Goal: Contribute content: Add original content to the website for others to see

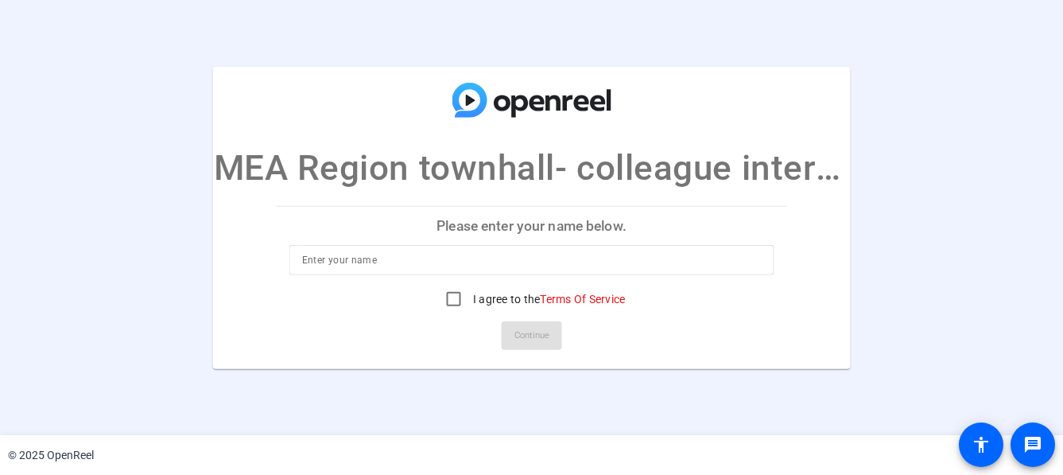
click at [498, 228] on p "Please enter your name below." at bounding box center [532, 225] width 511 height 38
click at [378, 261] on input at bounding box center [532, 260] width 460 height 19
type input "VIRASATH KHAN"
click at [453, 300] on input "I agree to the Terms Of Service" at bounding box center [454, 299] width 32 height 32
checkbox input "true"
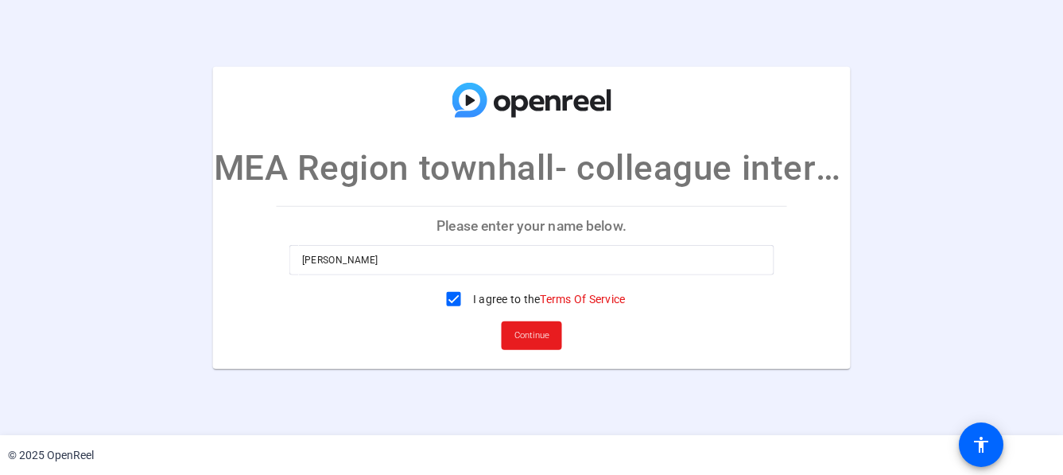
click at [524, 338] on span "Continue" at bounding box center [532, 336] width 35 height 24
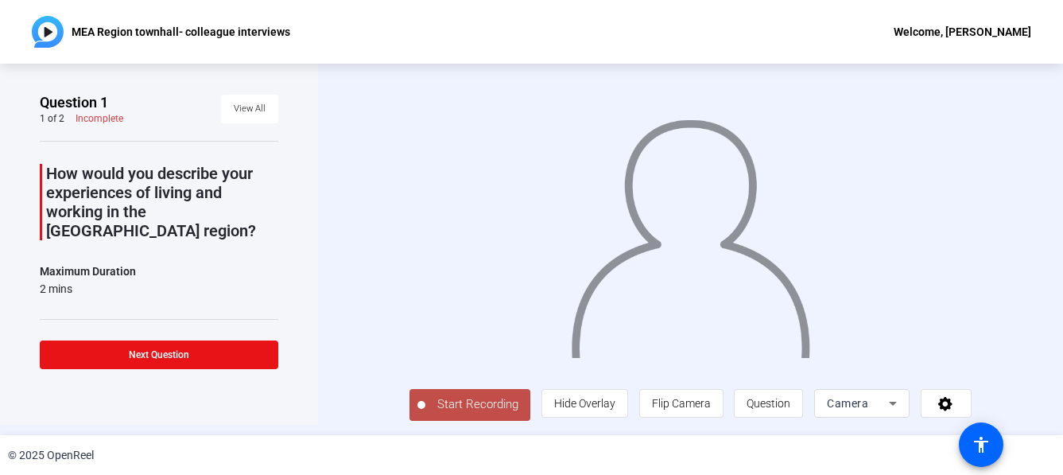
scroll to position [22, 0]
click at [433, 410] on span "Start Recording" at bounding box center [477, 404] width 105 height 18
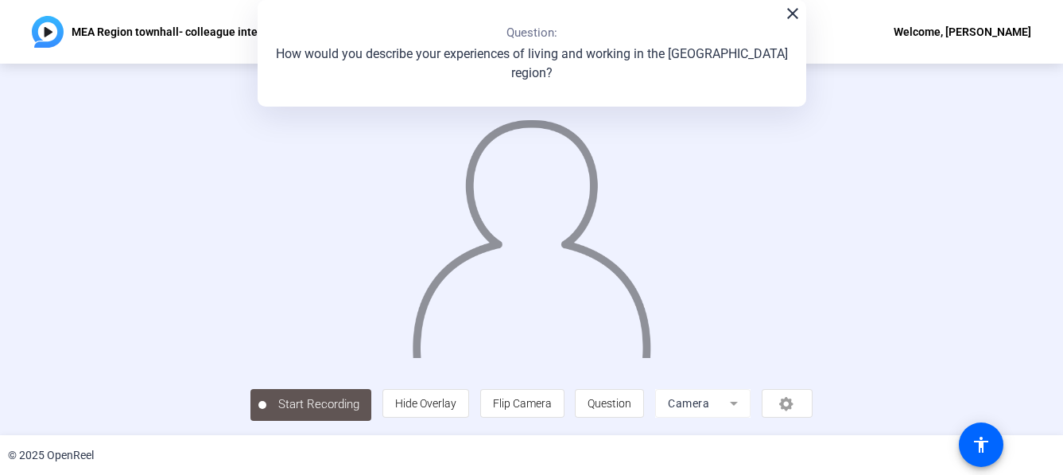
scroll to position [0, 0]
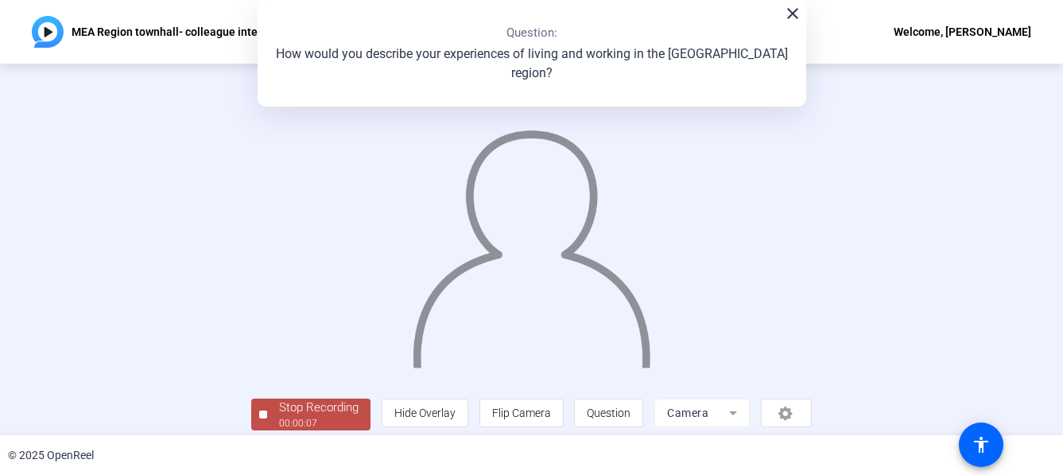
click at [798, 17] on div "close Question: How would you describe your experiences of living and working i…" at bounding box center [532, 53] width 549 height 107
click at [787, 14] on mat-icon "close" at bounding box center [792, 13] width 19 height 19
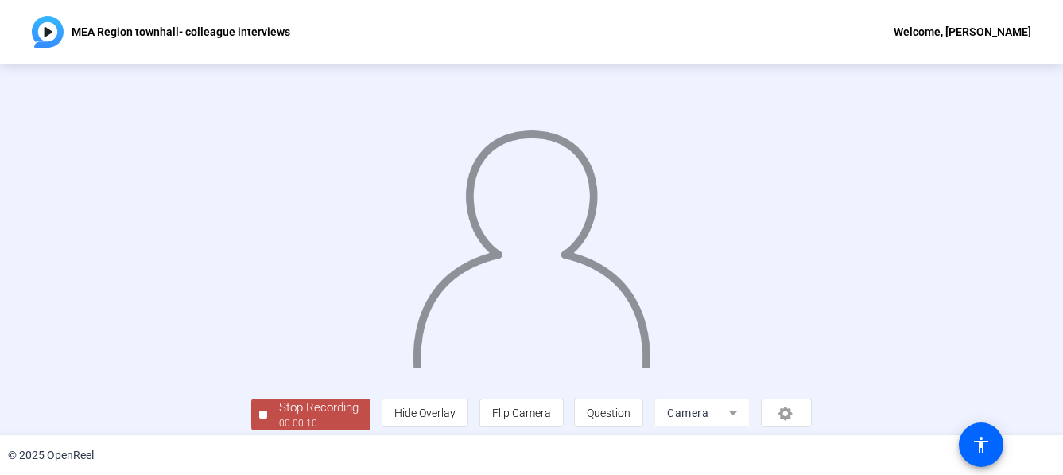
scroll to position [101, 0]
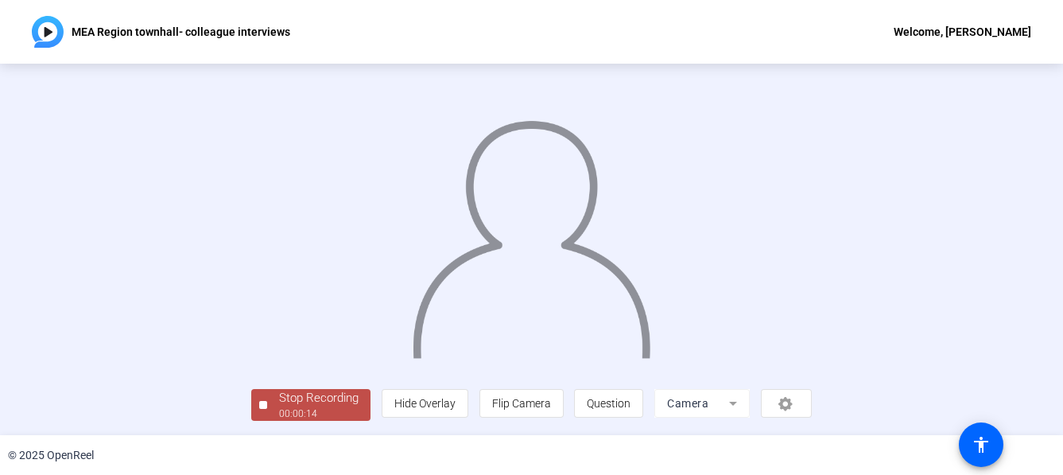
click at [279, 402] on div "Stop Recording" at bounding box center [319, 398] width 80 height 18
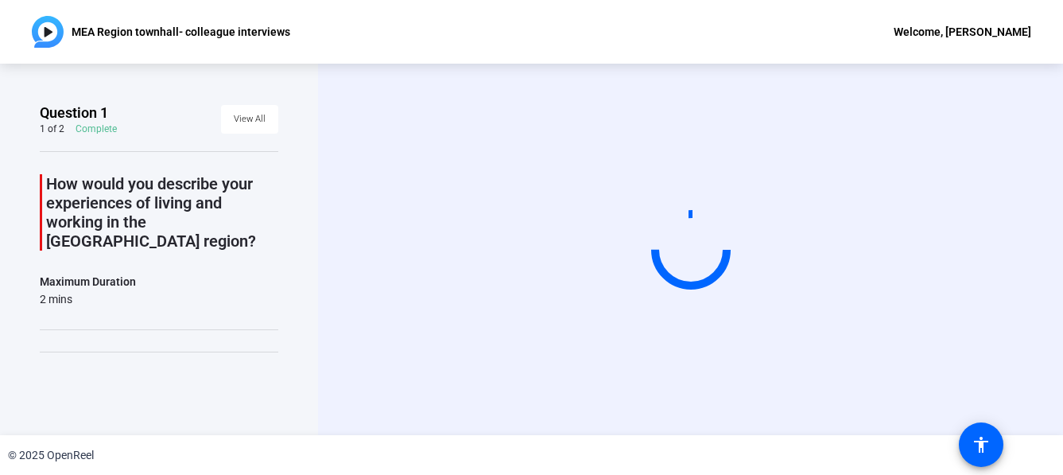
scroll to position [0, 0]
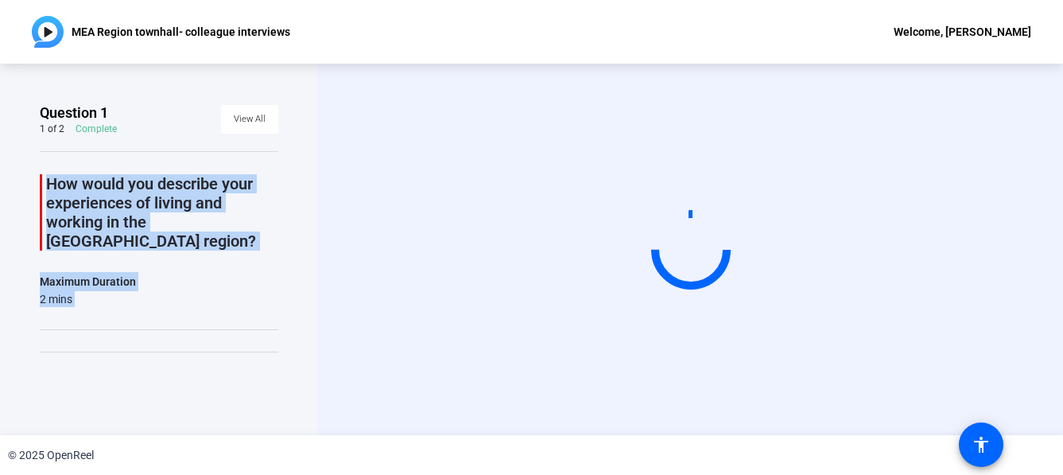
drag, startPoint x: 153, startPoint y: 402, endPoint x: 222, endPoint y: 89, distance: 319.9
click at [222, 89] on div "Question 1 1 of 2 Complete View All How would you describe your experiences of …" at bounding box center [159, 249] width 318 height 371
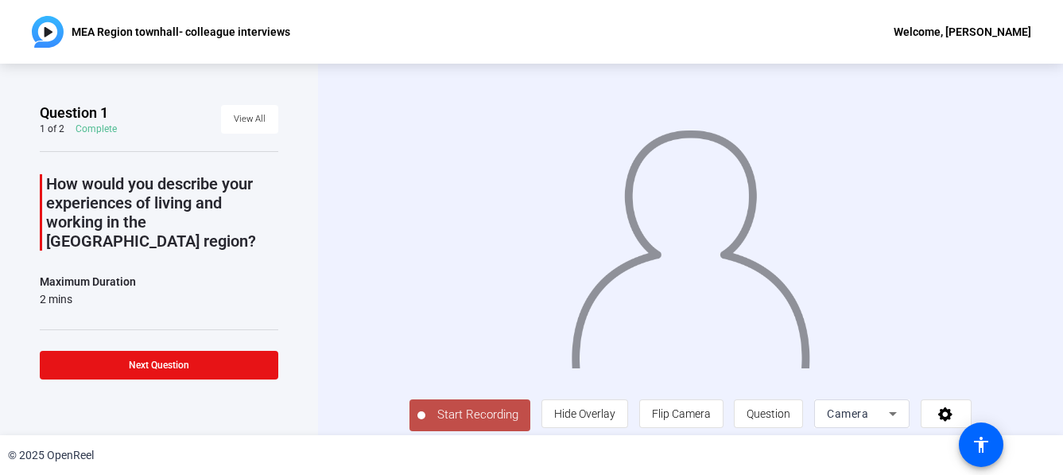
drag, startPoint x: 1053, startPoint y: 231, endPoint x: 1055, endPoint y: 263, distance: 32.7
click at [1055, 263] on div "Question 1 1 of 2 Complete View All How would you describe your experiences of …" at bounding box center [531, 249] width 1063 height 371
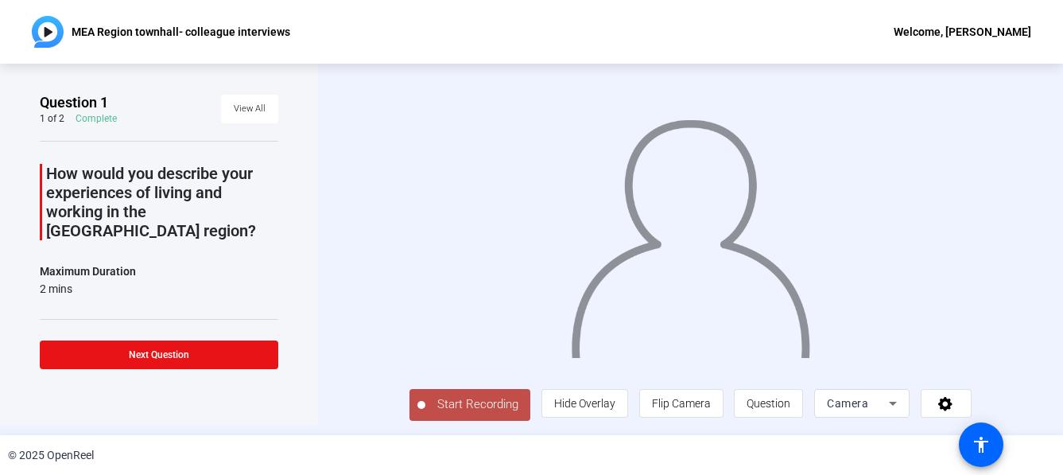
click at [410, 414] on button "Start Recording" at bounding box center [470, 405] width 121 height 32
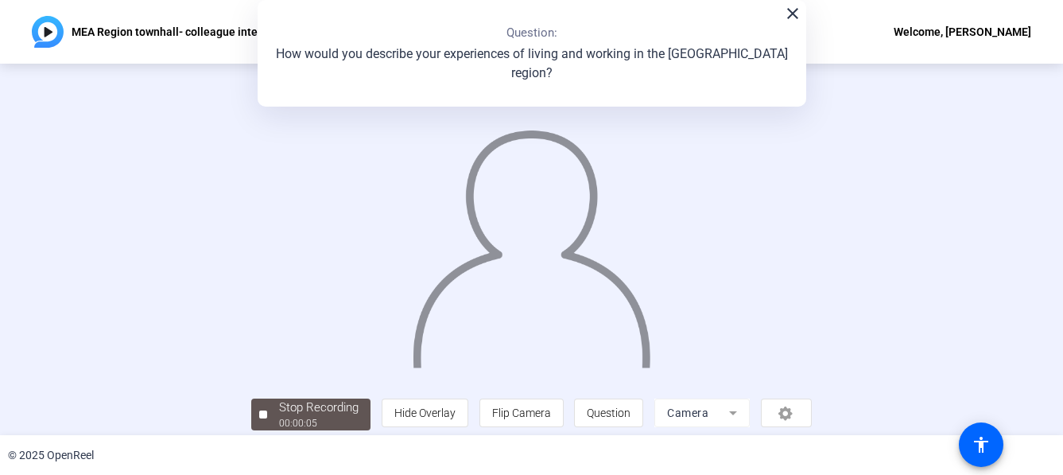
scroll to position [101, 0]
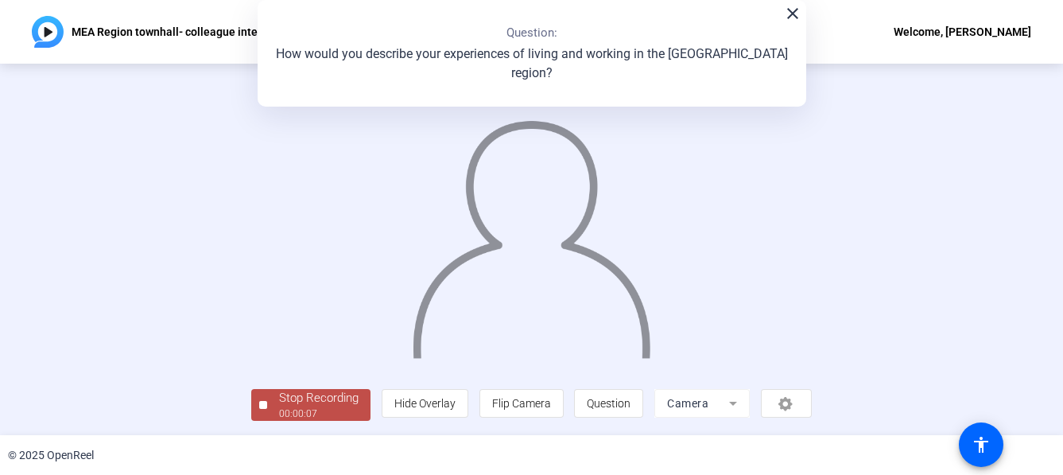
click at [279, 409] on div "00:00:07" at bounding box center [319, 413] width 80 height 14
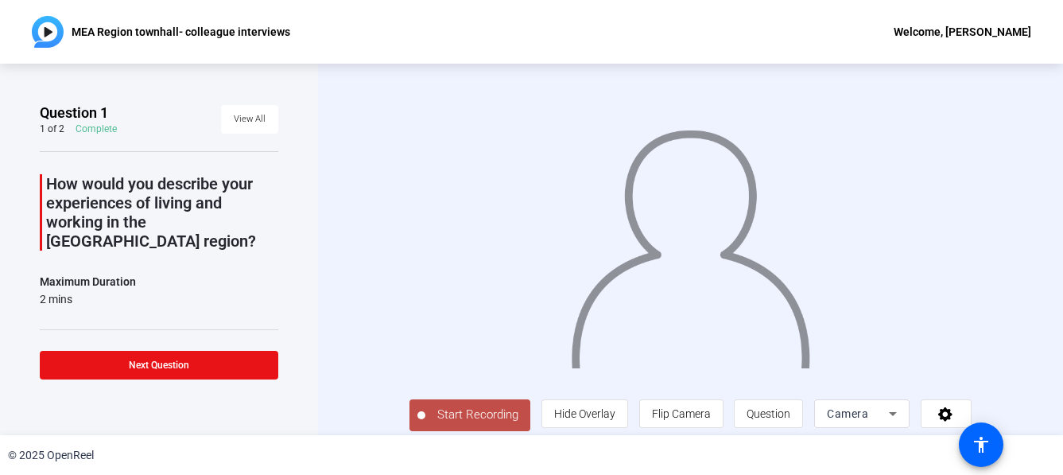
scroll to position [29, 0]
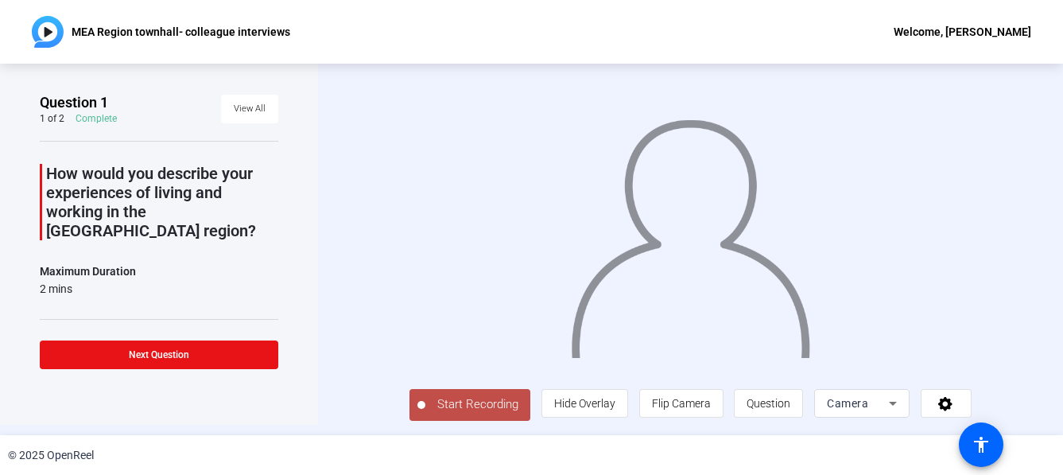
click at [425, 408] on span "Start Recording" at bounding box center [477, 404] width 105 height 18
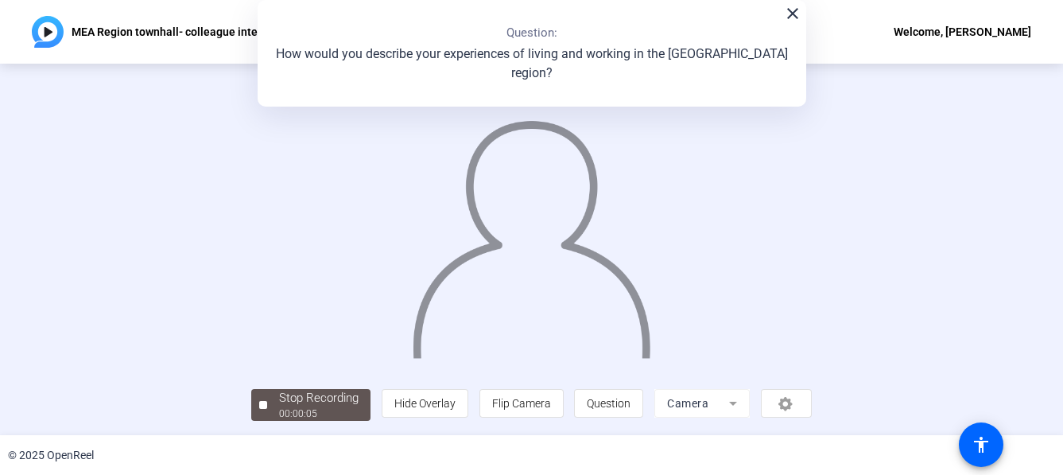
scroll to position [92, 0]
click at [789, 15] on mat-icon "close" at bounding box center [792, 13] width 19 height 19
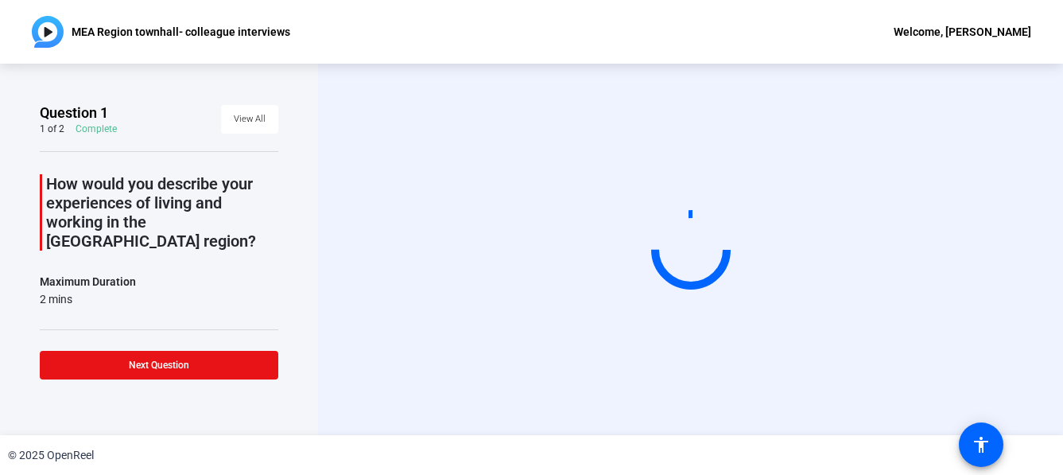
click at [1062, 132] on html "Press Alt+1 for screen-reader mode, Alt+0 to cancel Accessibility Screen-Reader…" at bounding box center [531, 237] width 1063 height 475
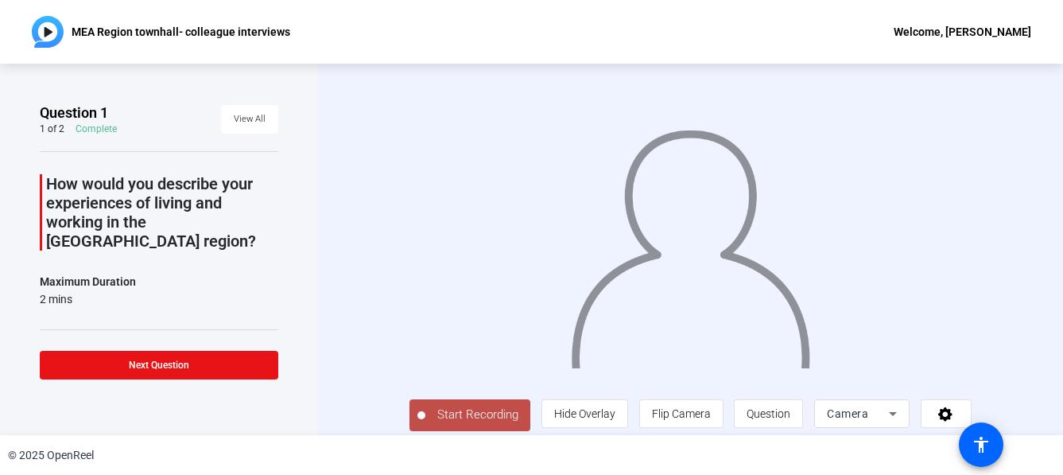
scroll to position [29, 0]
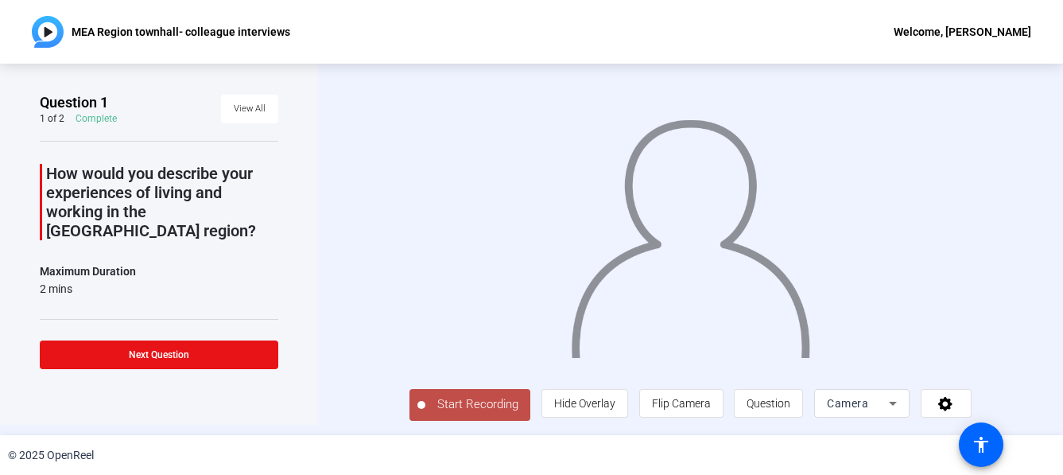
click at [425, 406] on span "Start Recording" at bounding box center [477, 404] width 105 height 18
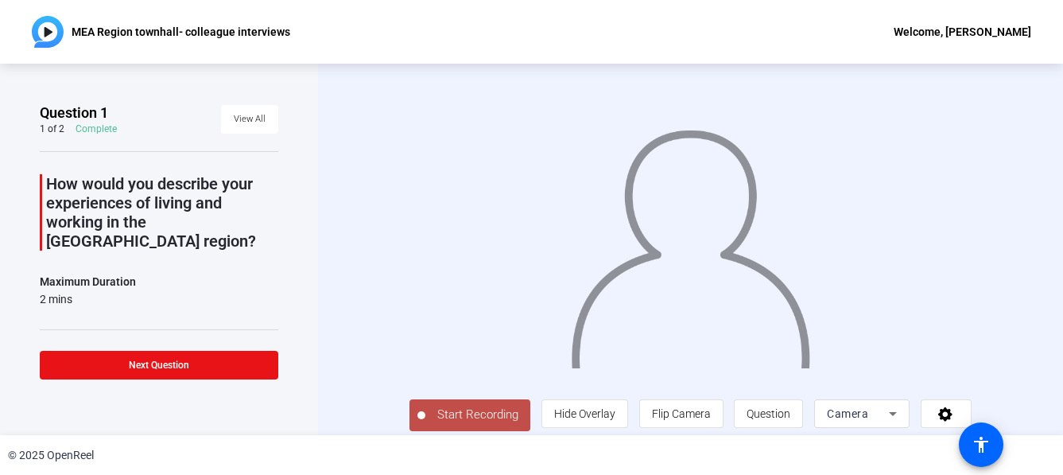
scroll to position [29, 0]
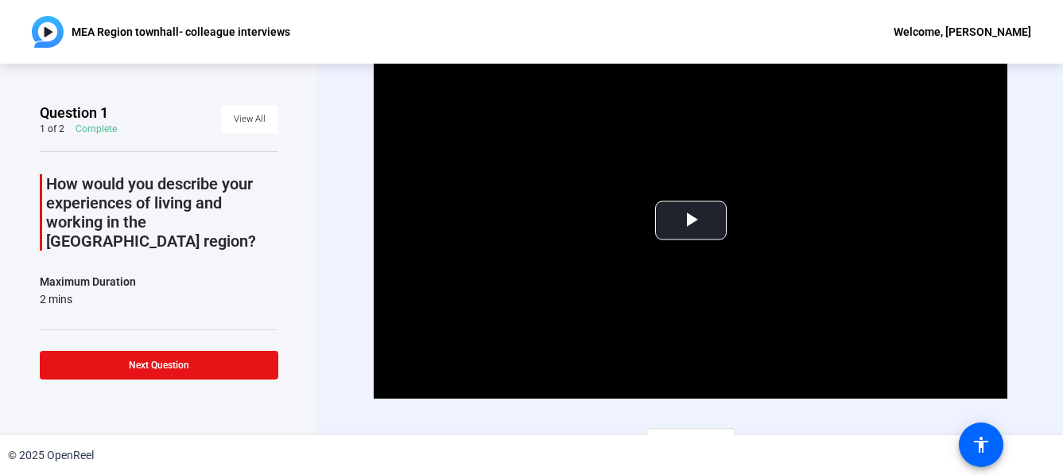
scroll to position [25, 0]
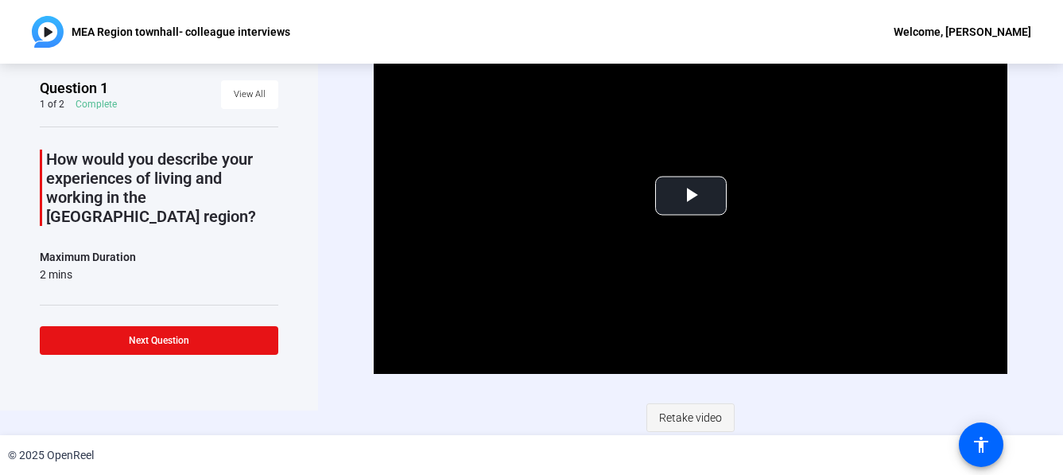
click at [690, 416] on span "Retake video" at bounding box center [690, 417] width 63 height 30
click at [678, 419] on span "Retake video" at bounding box center [690, 417] width 63 height 30
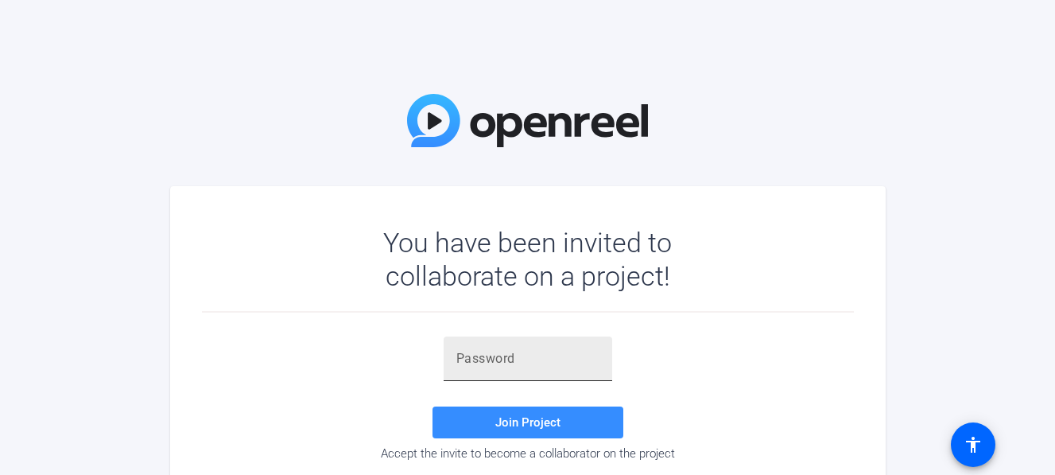
click at [488, 350] on input "text" at bounding box center [527, 358] width 143 height 19
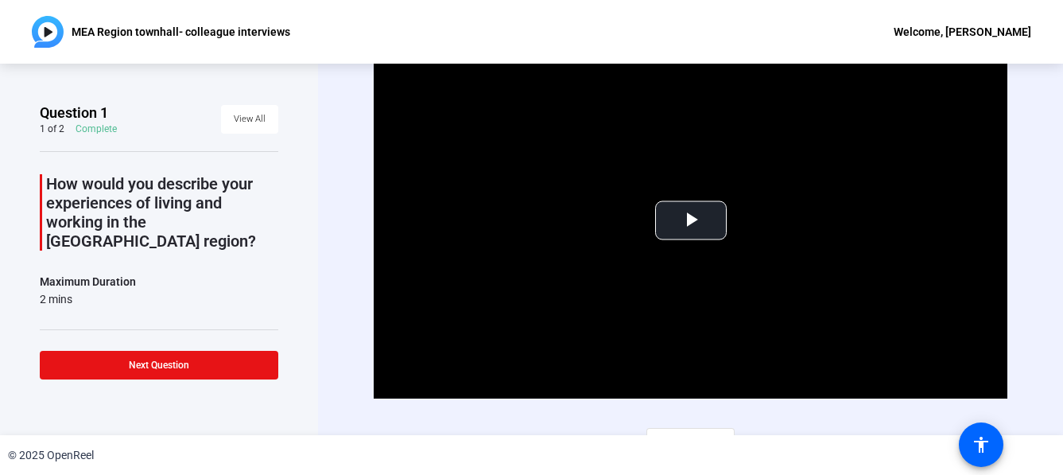
drag, startPoint x: 1055, startPoint y: 272, endPoint x: 1063, endPoint y: 378, distance: 106.1
click at [1062, 378] on html "MEA Region townhall- colleague interviews Welcome, VIRASATH KHAN Question 1 1 o…" at bounding box center [531, 237] width 1063 height 475
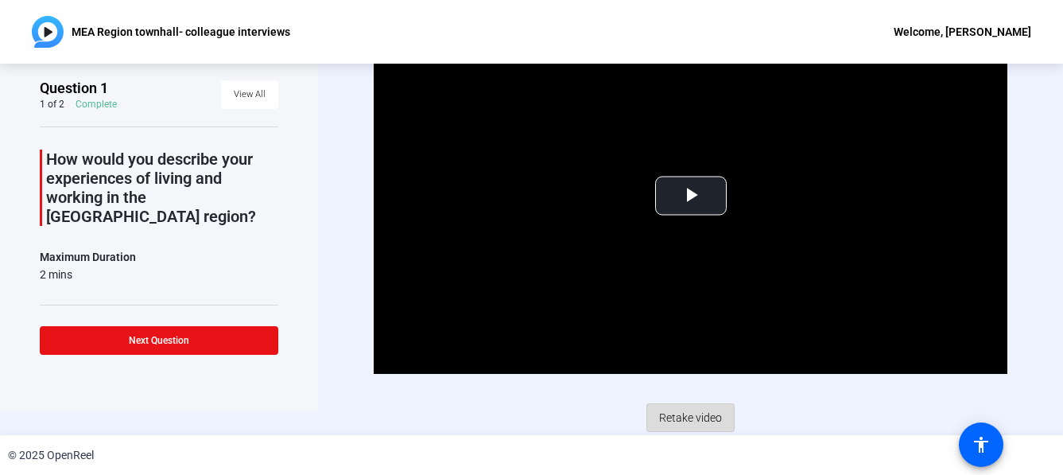
click at [678, 414] on span "Retake video" at bounding box center [690, 417] width 63 height 30
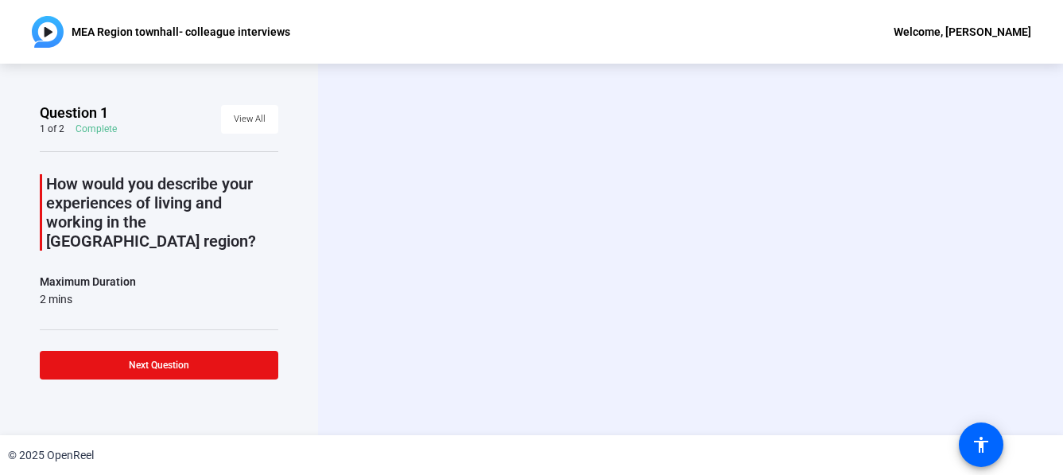
scroll to position [0, 0]
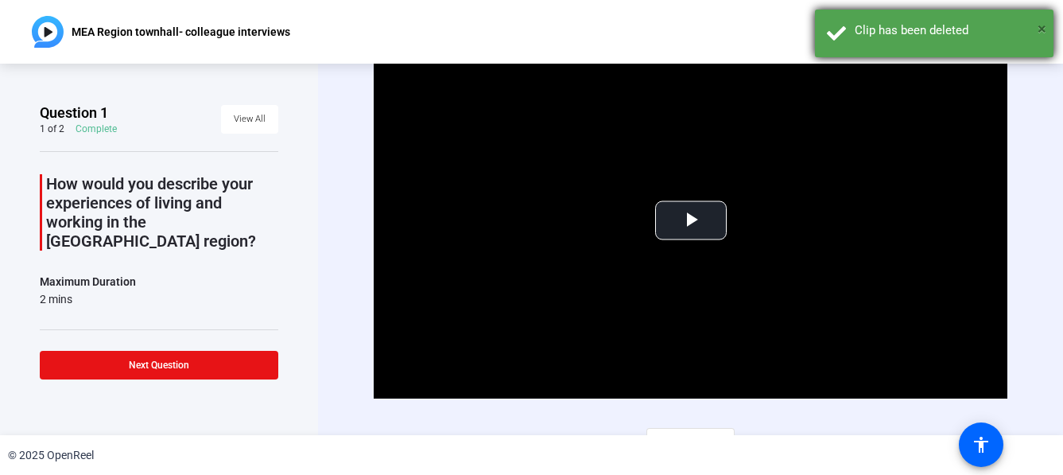
click at [1043, 28] on span "×" at bounding box center [1042, 28] width 9 height 19
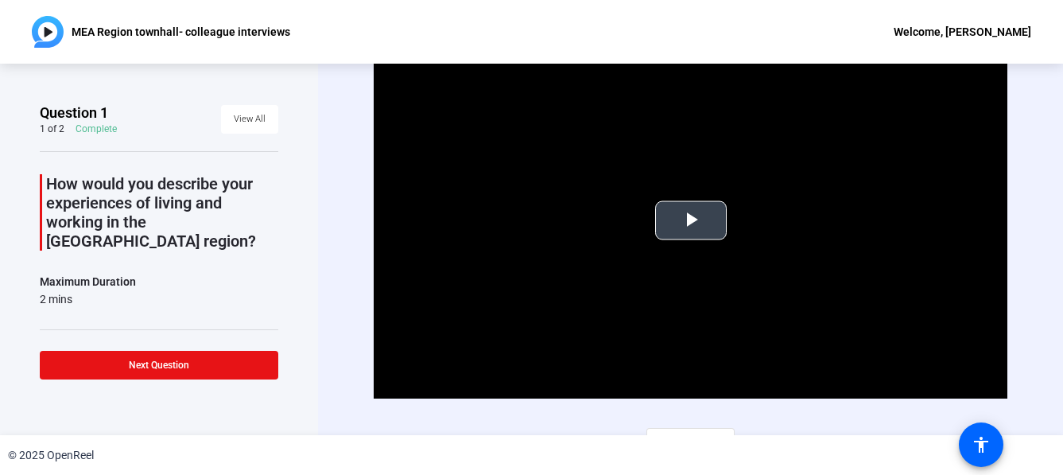
click at [691, 220] on span "Video Player" at bounding box center [691, 220] width 0 height 0
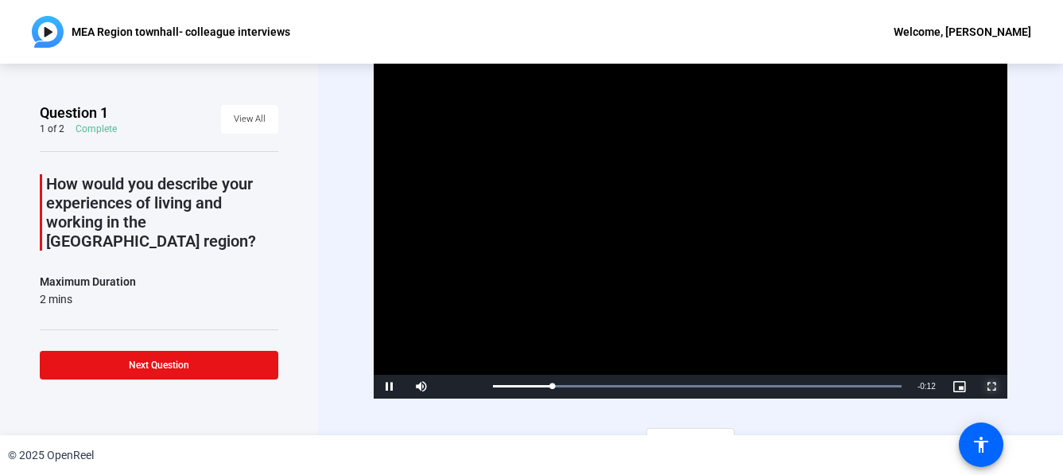
click at [985, 387] on span "Video Player" at bounding box center [992, 387] width 32 height 0
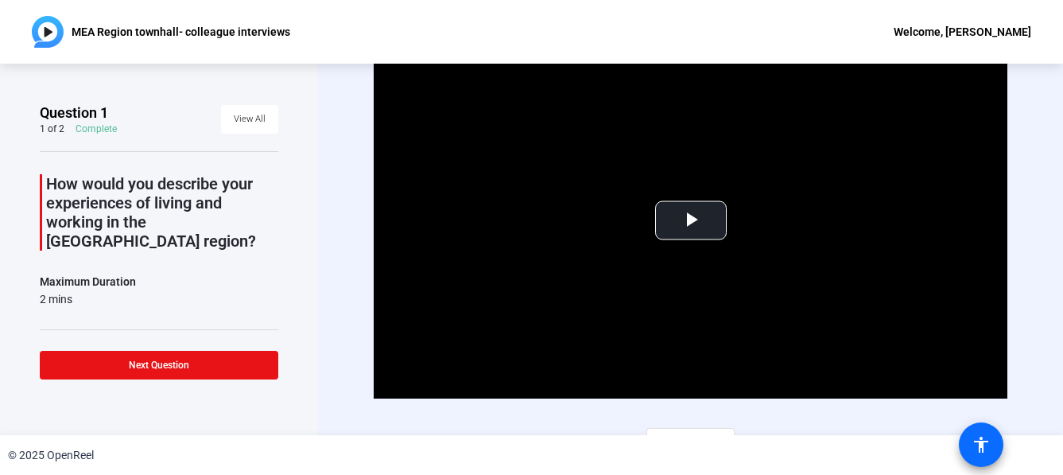
click at [996, 436] on span at bounding box center [981, 444] width 38 height 38
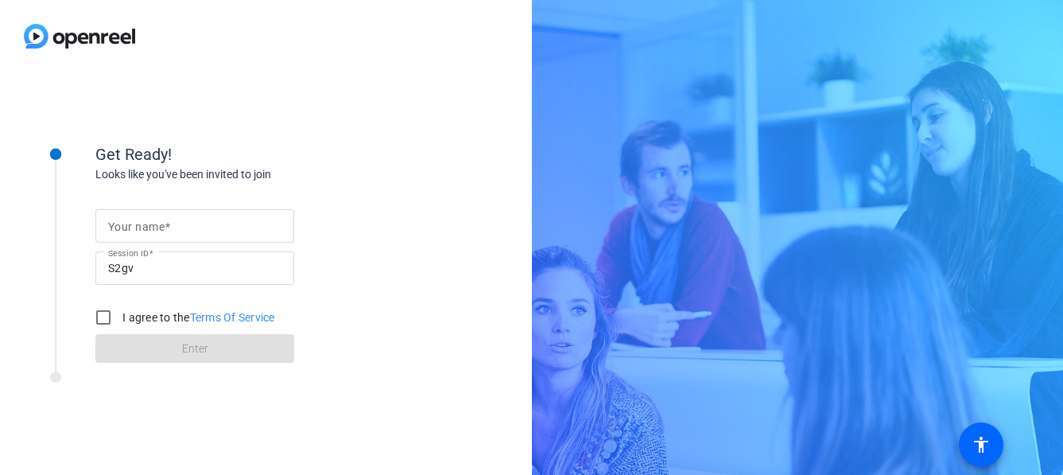
click at [138, 226] on mat-label "Your name" at bounding box center [136, 226] width 56 height 13
click at [138, 226] on input "Your name" at bounding box center [194, 225] width 173 height 19
type input "[PERSON_NAME]"
click at [111, 316] on input "I agree to the Terms Of Service" at bounding box center [103, 317] width 32 height 32
checkbox input "true"
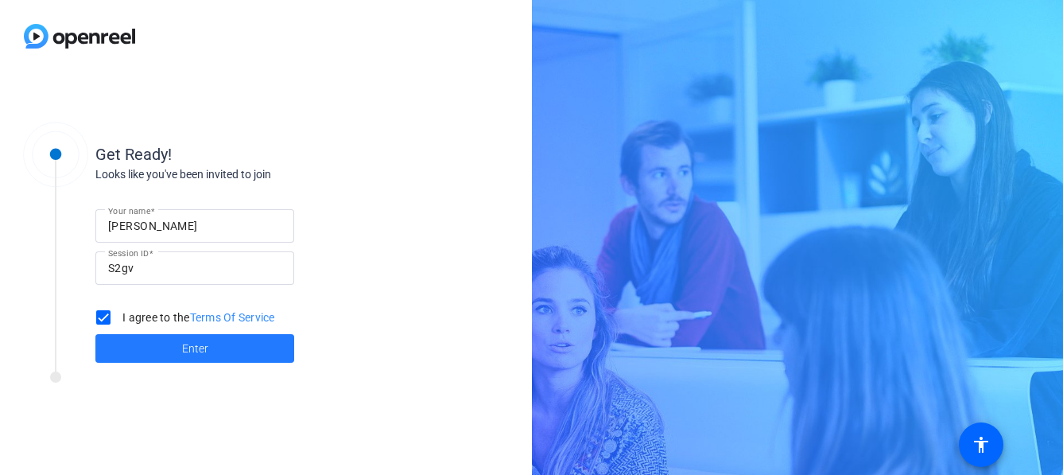
click at [171, 347] on span at bounding box center [194, 348] width 199 height 38
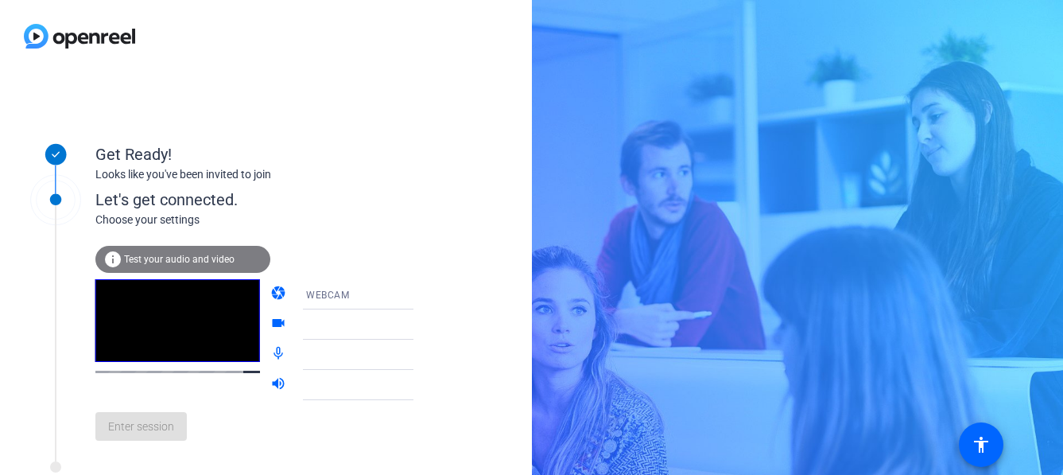
click at [314, 298] on span "WEBCAM" at bounding box center [327, 294] width 43 height 11
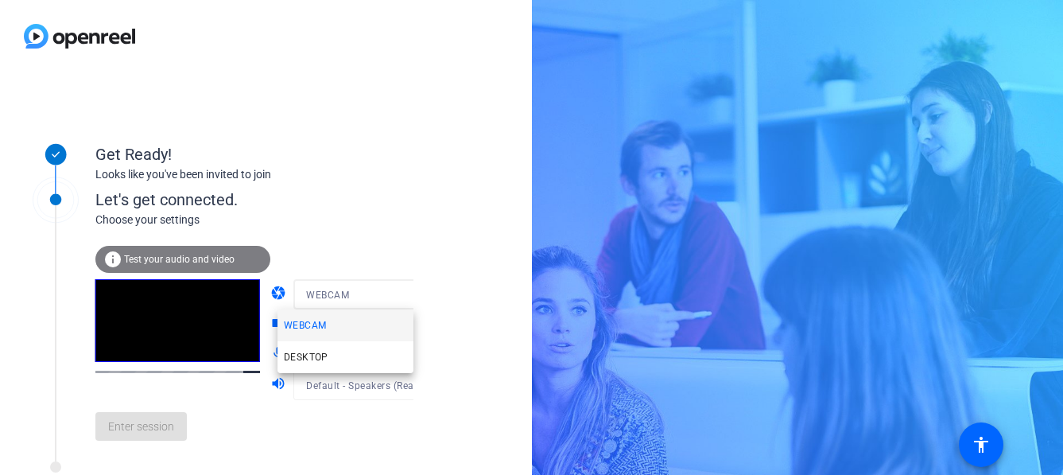
click at [167, 259] on div at bounding box center [531, 237] width 1063 height 475
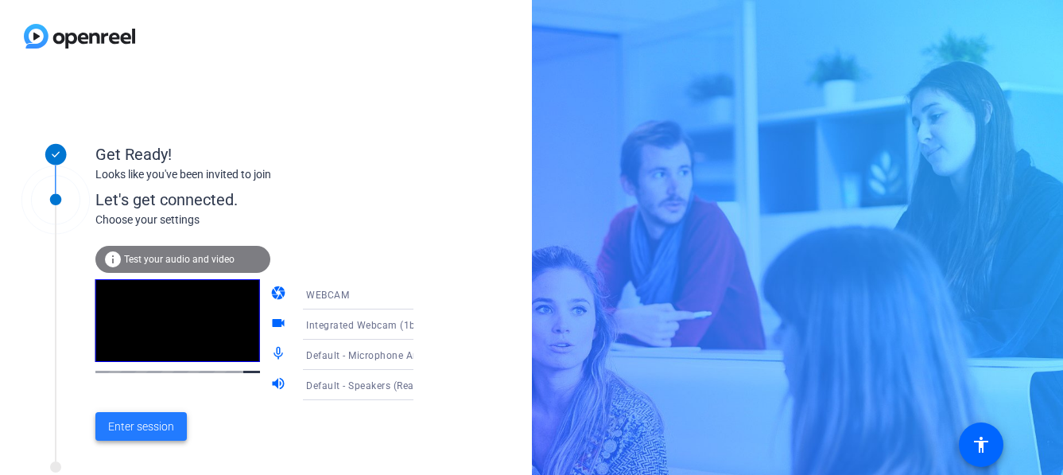
click at [134, 426] on span "Enter session" at bounding box center [141, 426] width 66 height 17
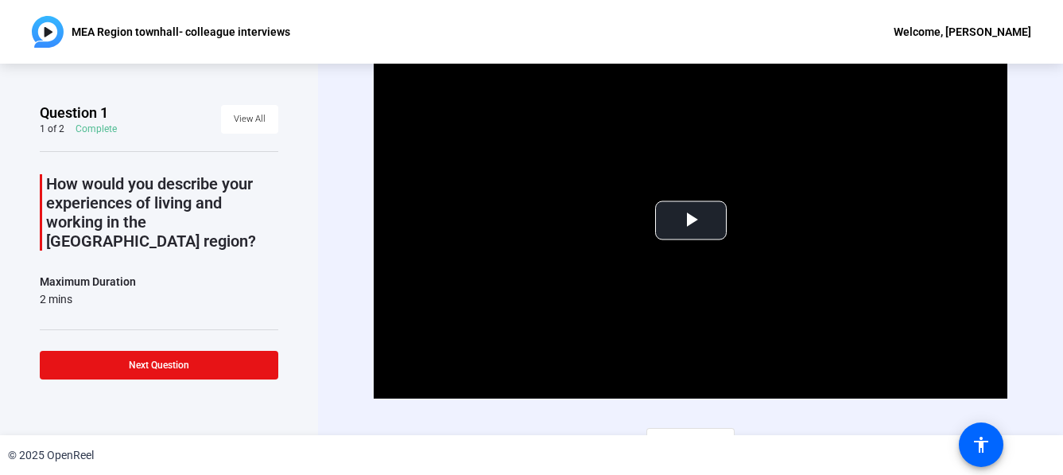
scroll to position [25, 0]
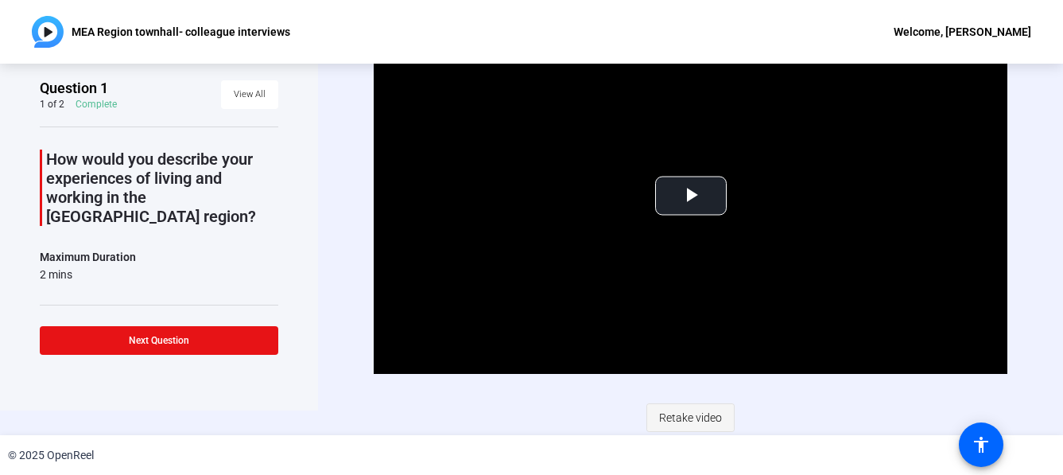
click at [694, 418] on span "Retake video" at bounding box center [690, 417] width 63 height 30
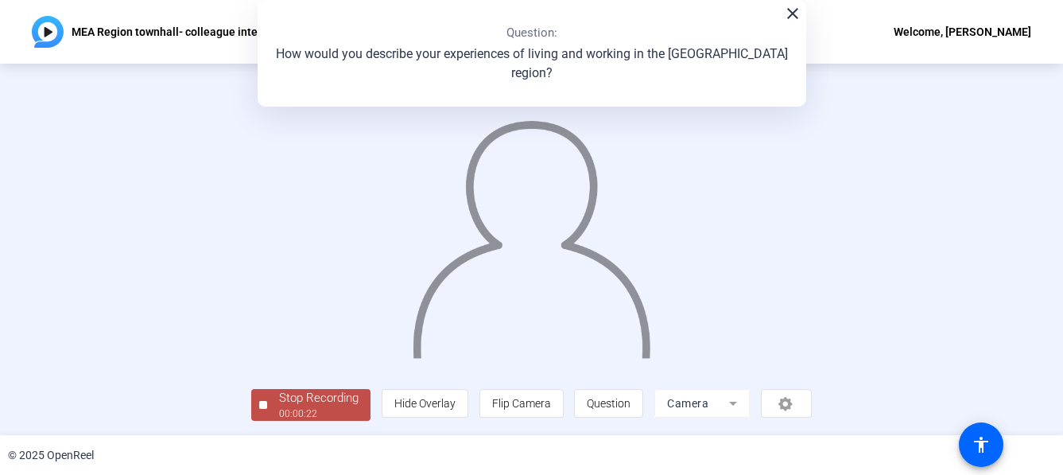
scroll to position [0, 0]
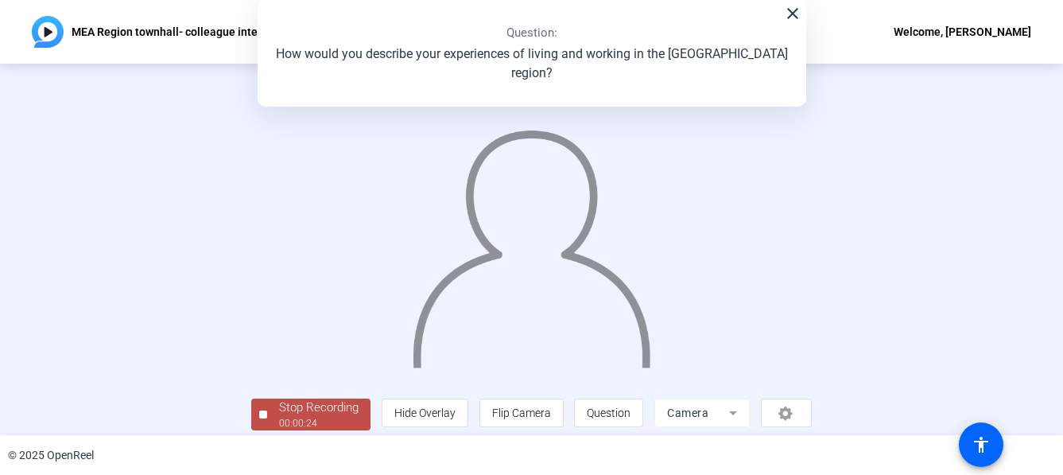
click at [789, 14] on mat-icon "close" at bounding box center [792, 13] width 19 height 19
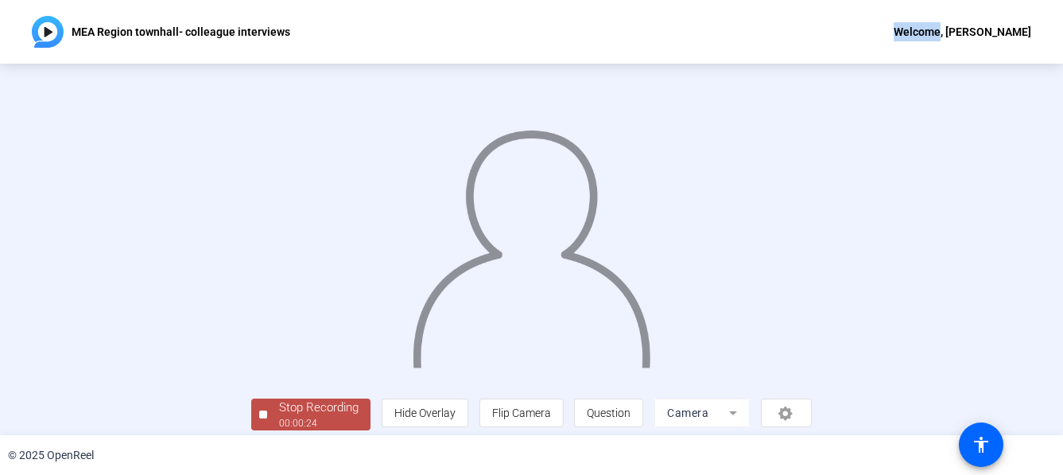
click at [789, 14] on div "MEA Region townhall- colleague interviews Welcome, VIRASATH KHAN" at bounding box center [531, 32] width 1063 height 64
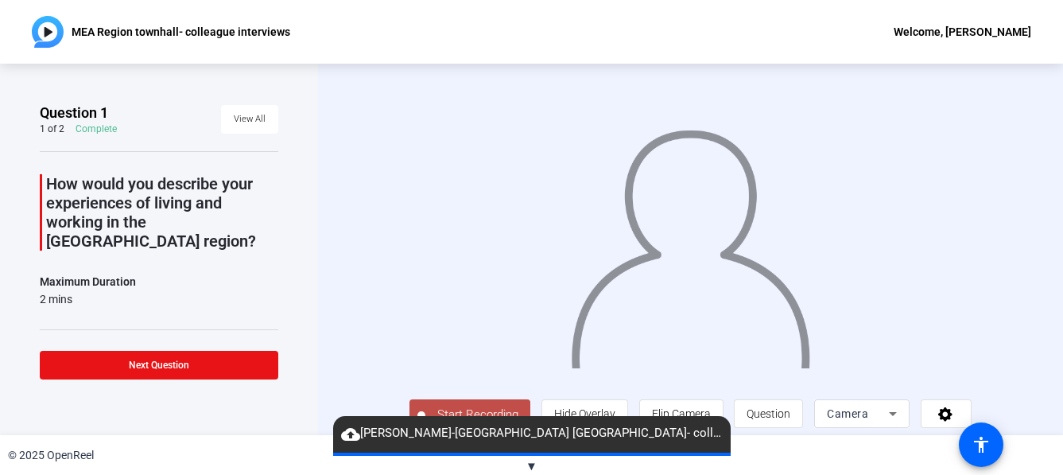
click at [532, 466] on span "▼" at bounding box center [532, 466] width 12 height 14
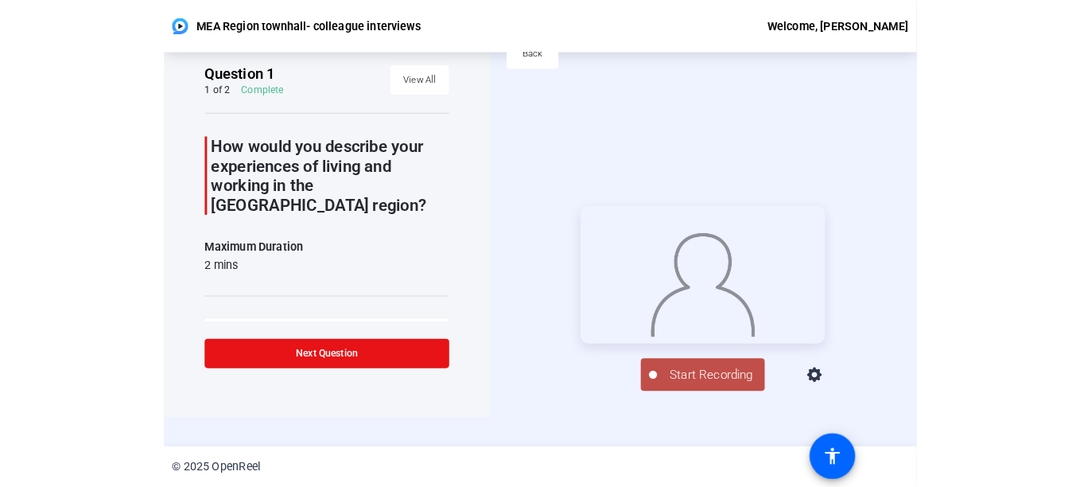
scroll to position [26, 0]
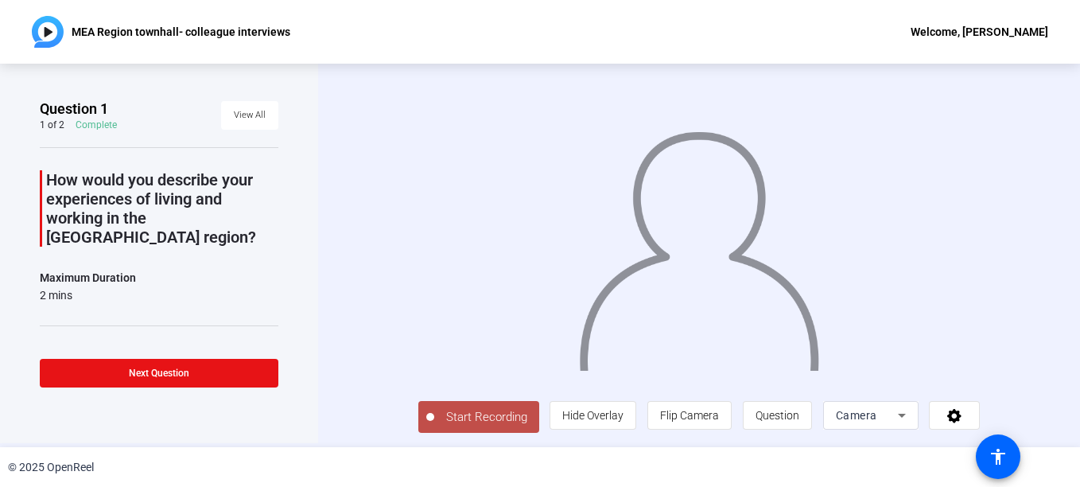
click at [434, 421] on span "Start Recording" at bounding box center [486, 417] width 105 height 18
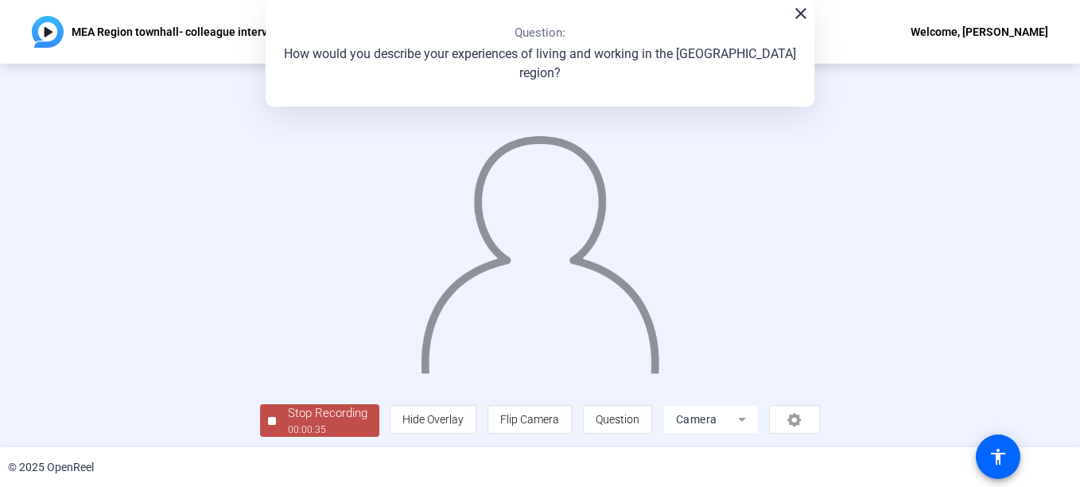
scroll to position [95, 0]
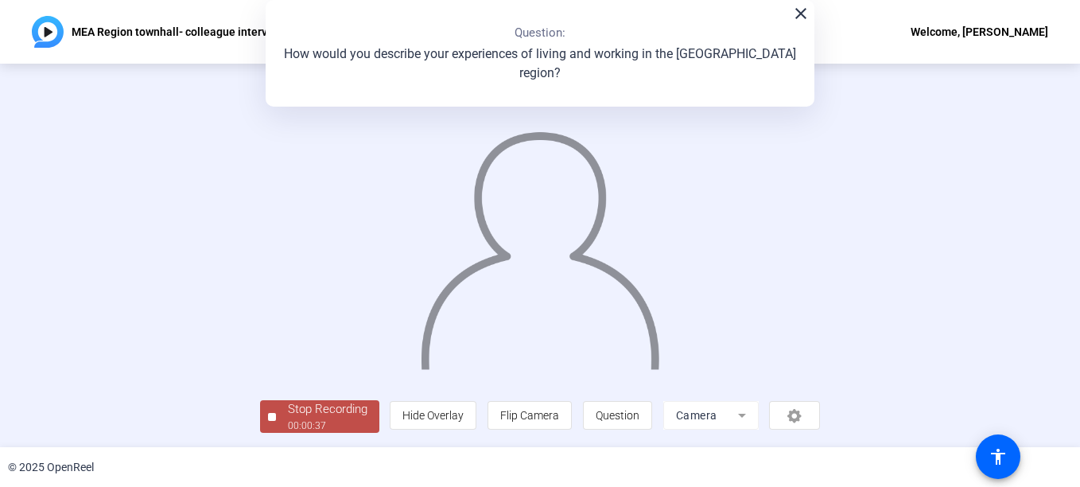
click at [288, 415] on div "Stop Recording" at bounding box center [328, 409] width 80 height 18
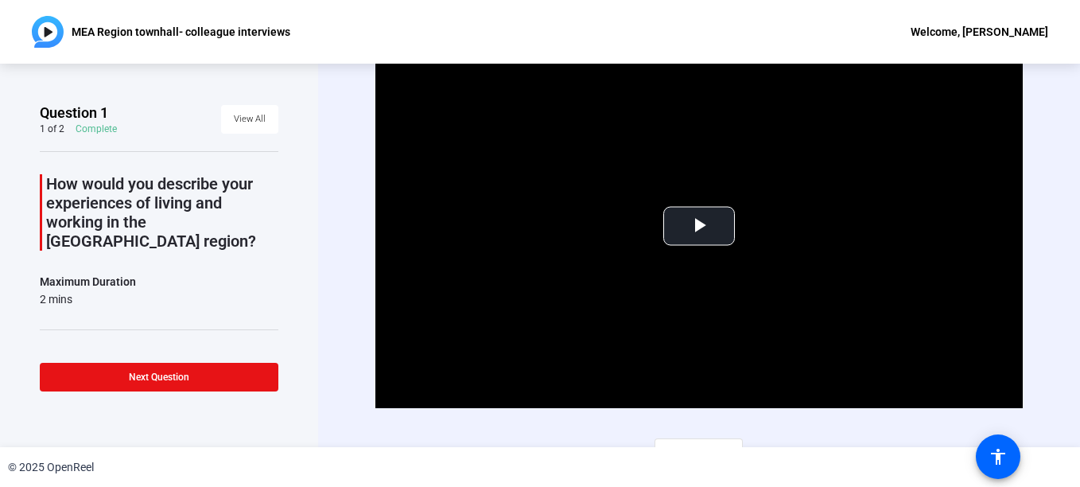
scroll to position [22, 0]
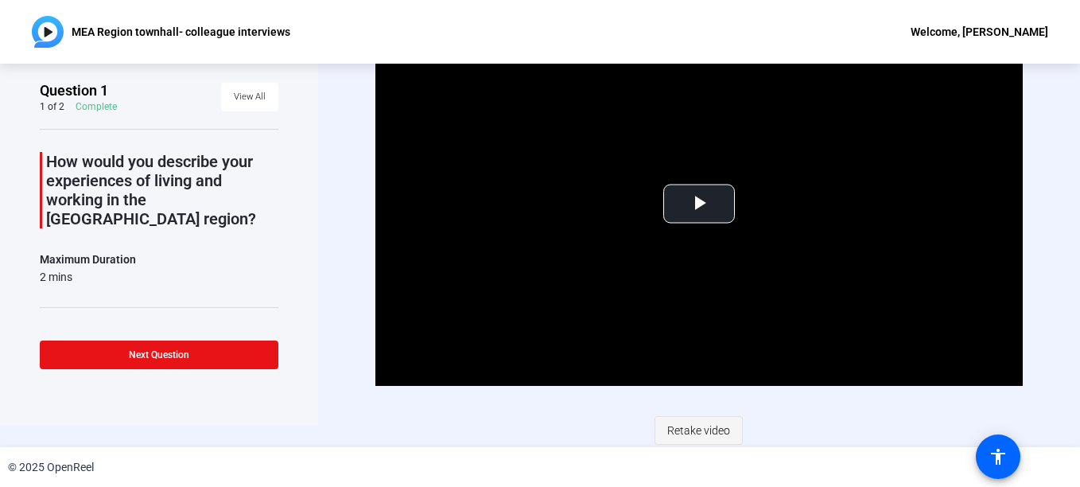
click at [701, 431] on span "Retake video" at bounding box center [698, 430] width 63 height 30
click at [732, 428] on span at bounding box center [698, 430] width 87 height 38
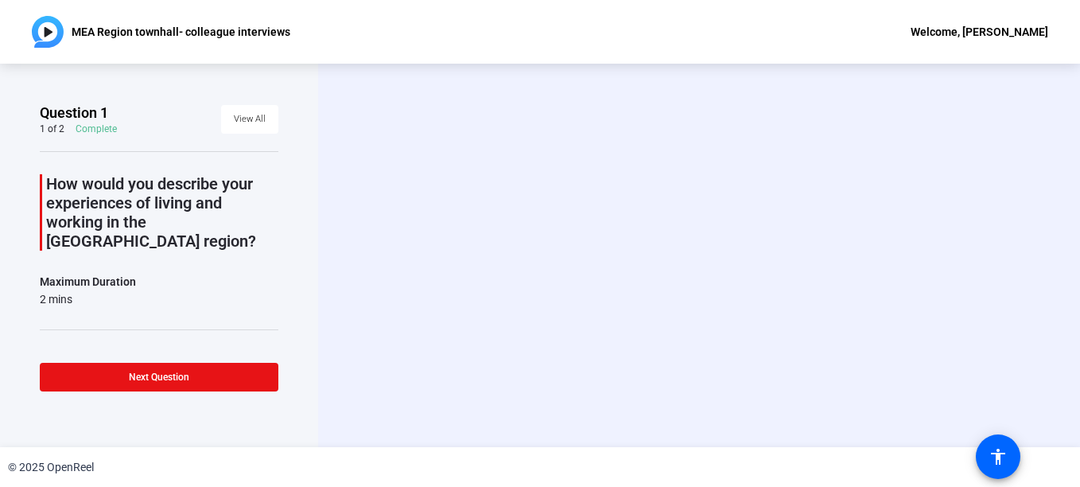
scroll to position [0, 0]
click at [732, 428] on div "Start Recording person Hide Overlay flip Flip Camera question_mark Question Cam…" at bounding box center [699, 255] width 762 height 383
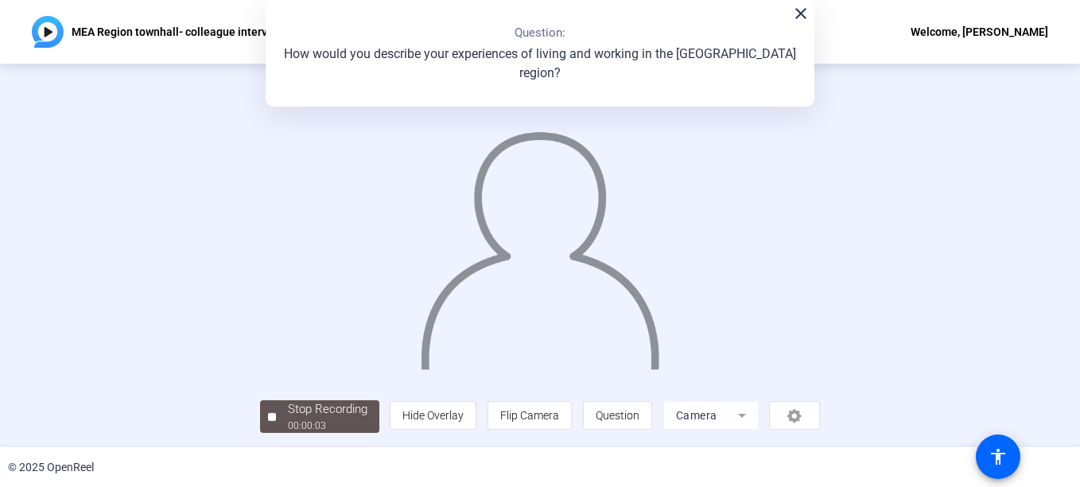
scroll to position [94, 0]
click at [288, 421] on div "00:00:06" at bounding box center [328, 425] width 80 height 14
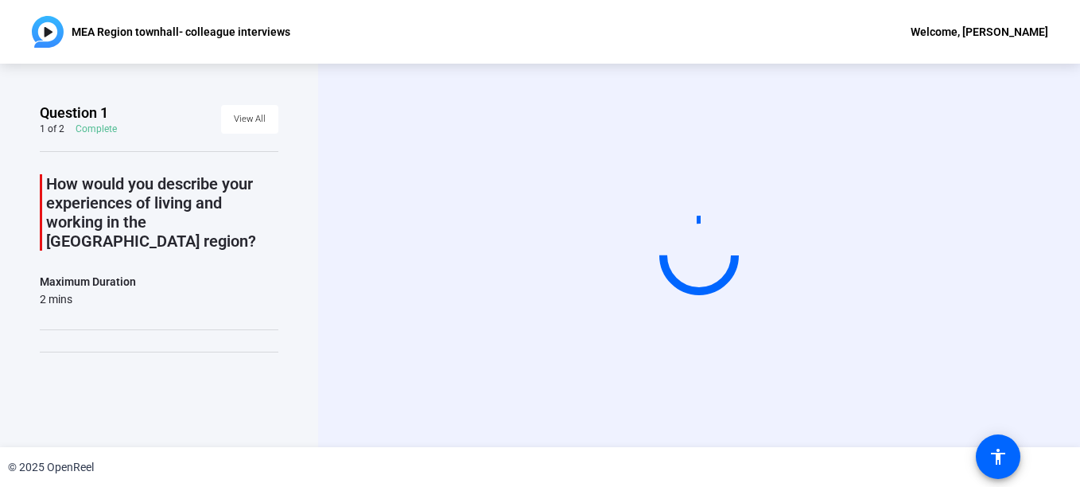
click at [158, 421] on div "Question 1 1 of 2 Complete View All How would you describe your experiences of …" at bounding box center [159, 255] width 318 height 383
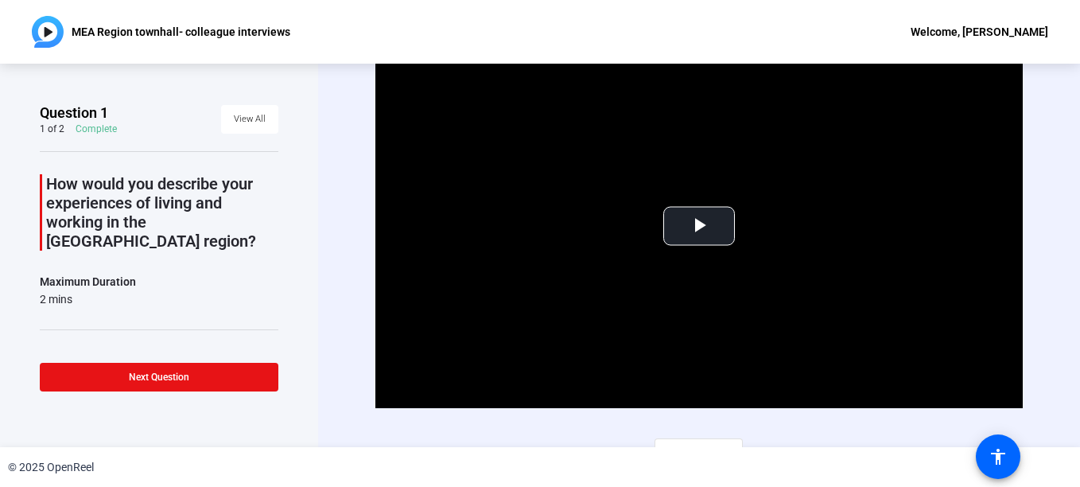
scroll to position [22, 0]
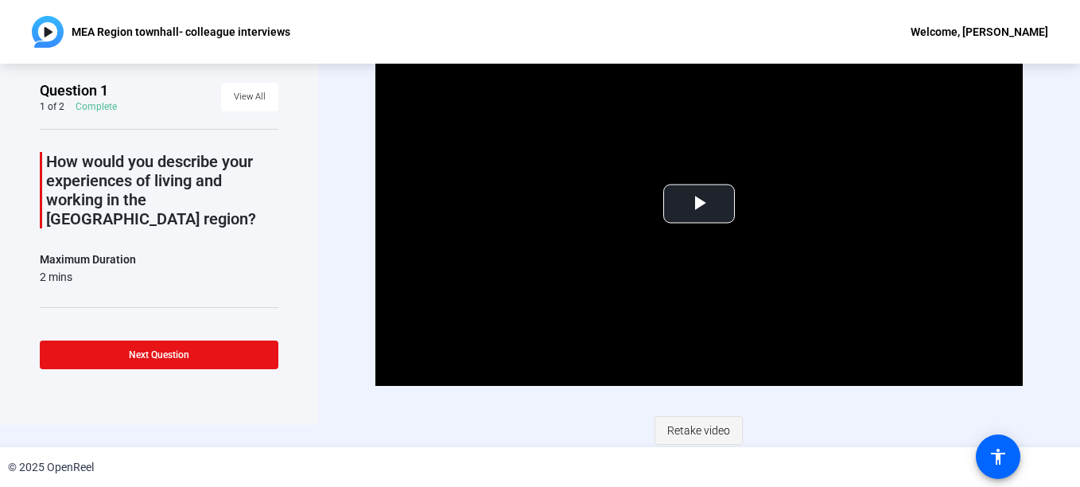
click at [678, 431] on span "Retake video" at bounding box center [698, 430] width 63 height 30
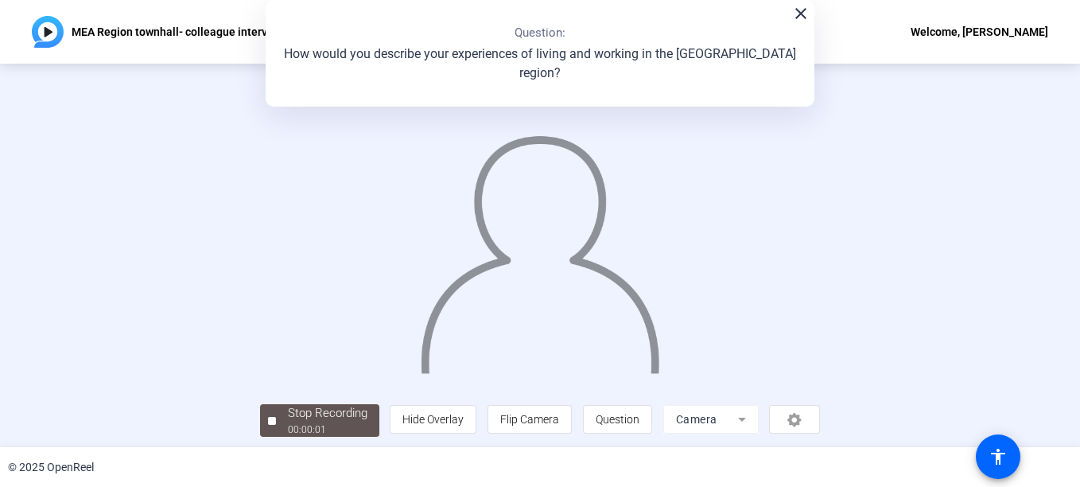
scroll to position [95, 0]
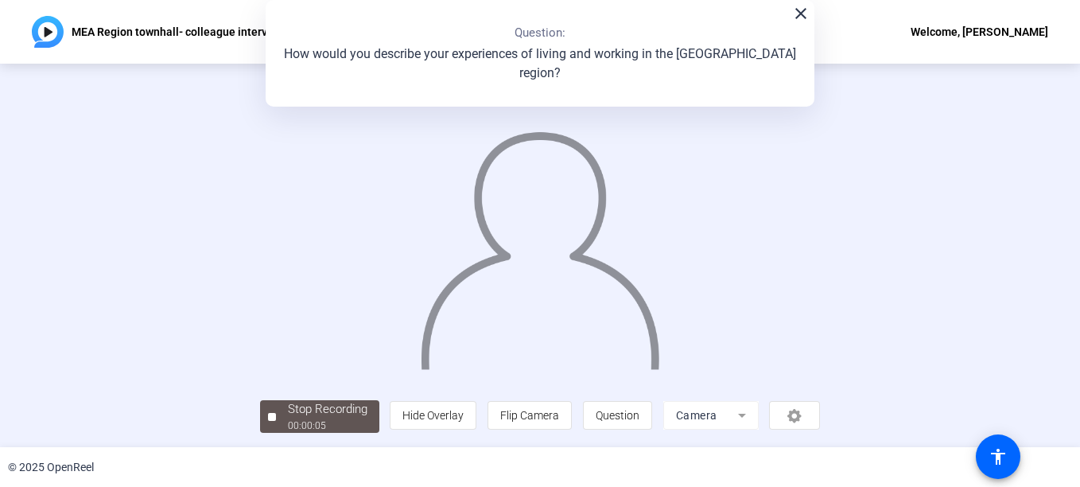
click at [794, 20] on mat-icon "close" at bounding box center [800, 13] width 19 height 19
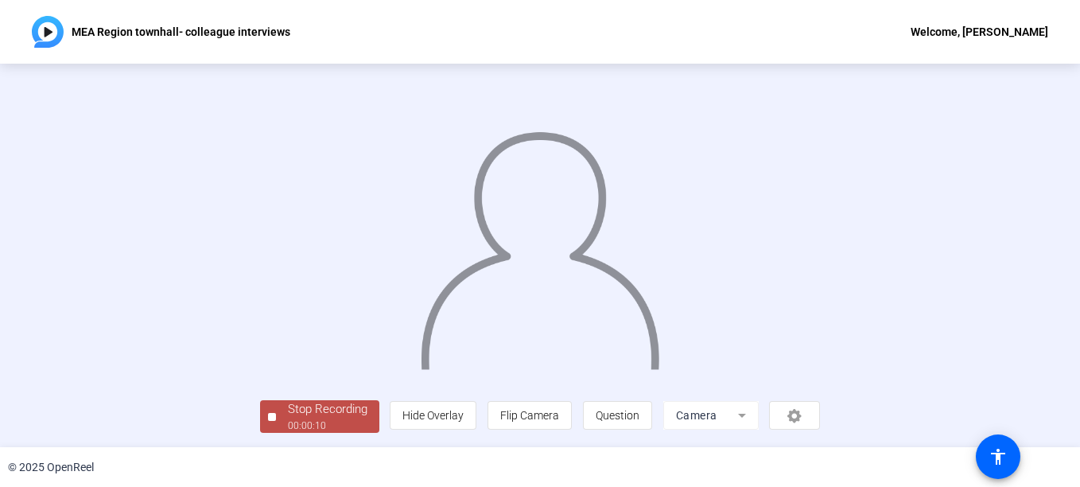
click at [288, 409] on div "Stop Recording" at bounding box center [328, 409] width 80 height 18
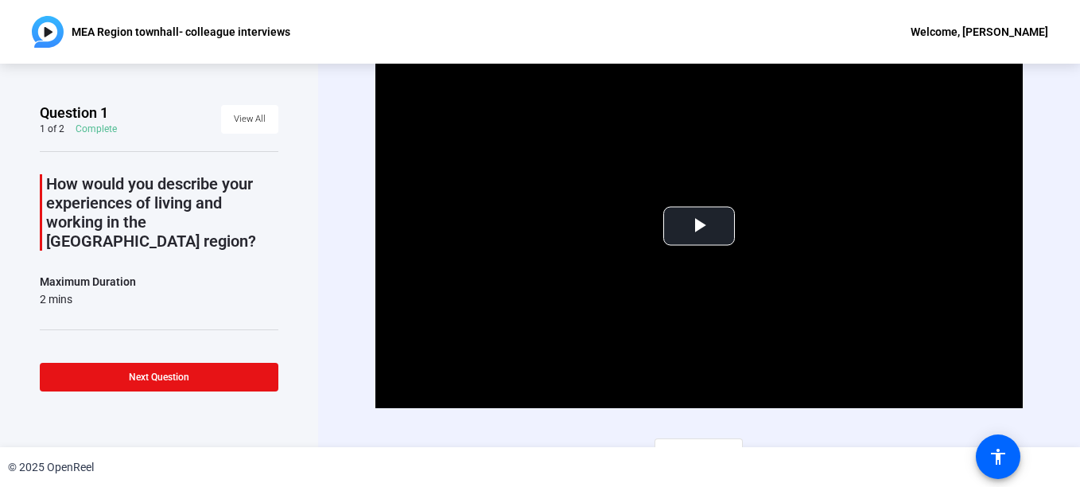
scroll to position [22, 0]
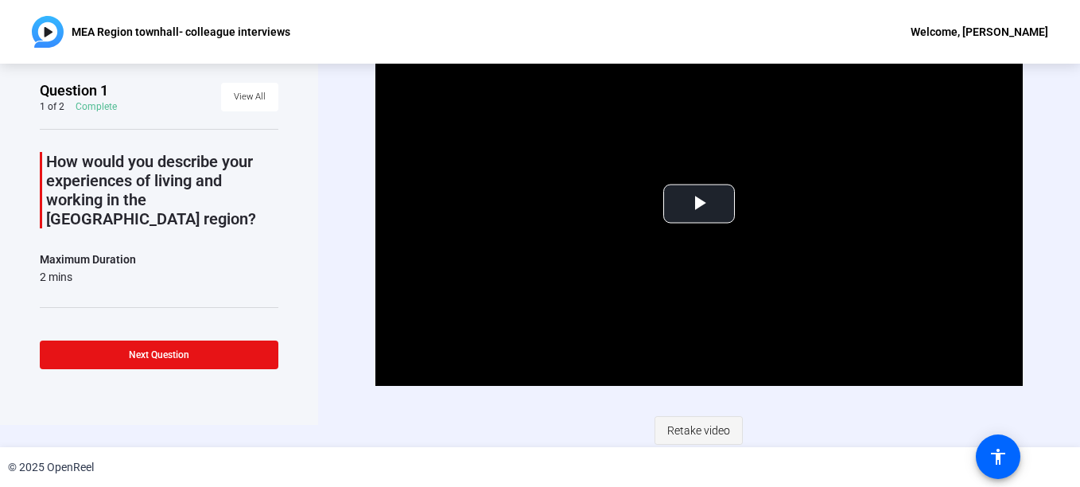
click at [698, 423] on span "Retake video" at bounding box center [698, 430] width 63 height 30
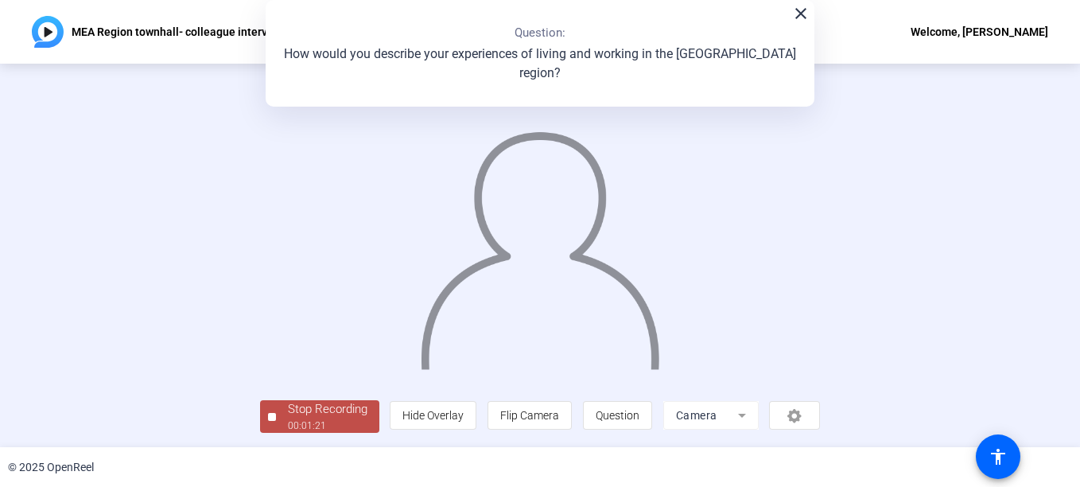
scroll to position [95, 0]
click at [288, 423] on div "00:01:23" at bounding box center [328, 425] width 80 height 14
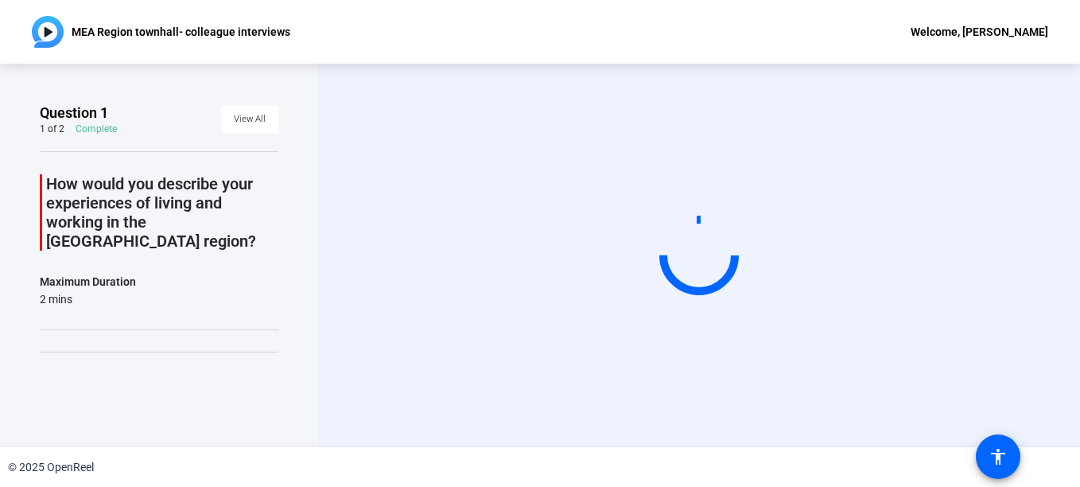
scroll to position [0, 0]
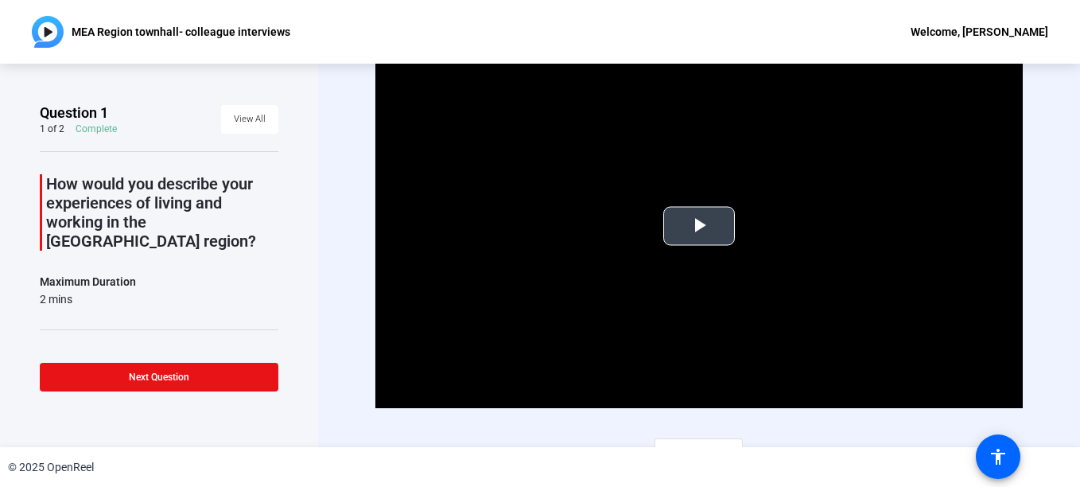
click at [699, 226] on span "Video Player" at bounding box center [699, 226] width 0 height 0
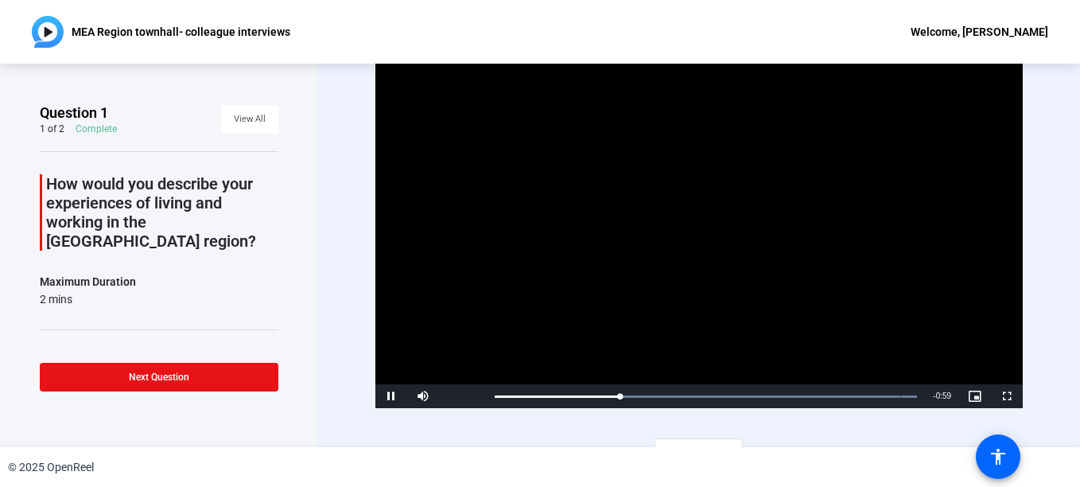
scroll to position [22, 0]
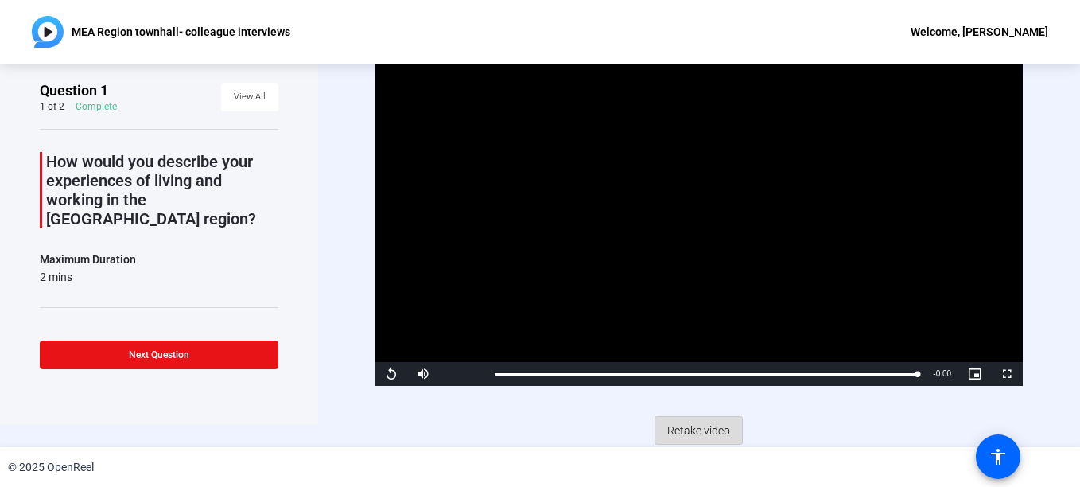
click at [691, 427] on span "Retake video" at bounding box center [698, 430] width 63 height 30
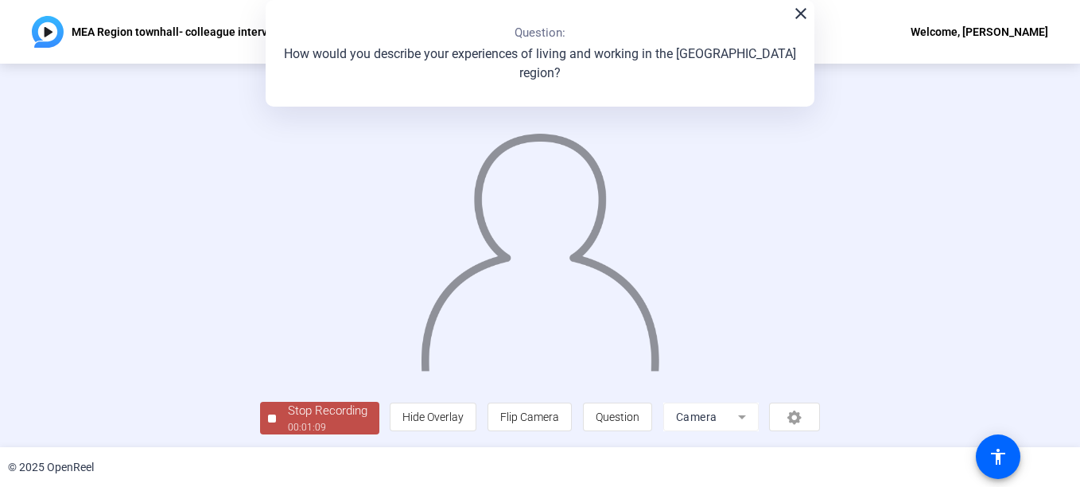
scroll to position [95, 0]
click at [288, 418] on div "Stop Recording" at bounding box center [328, 409] width 80 height 18
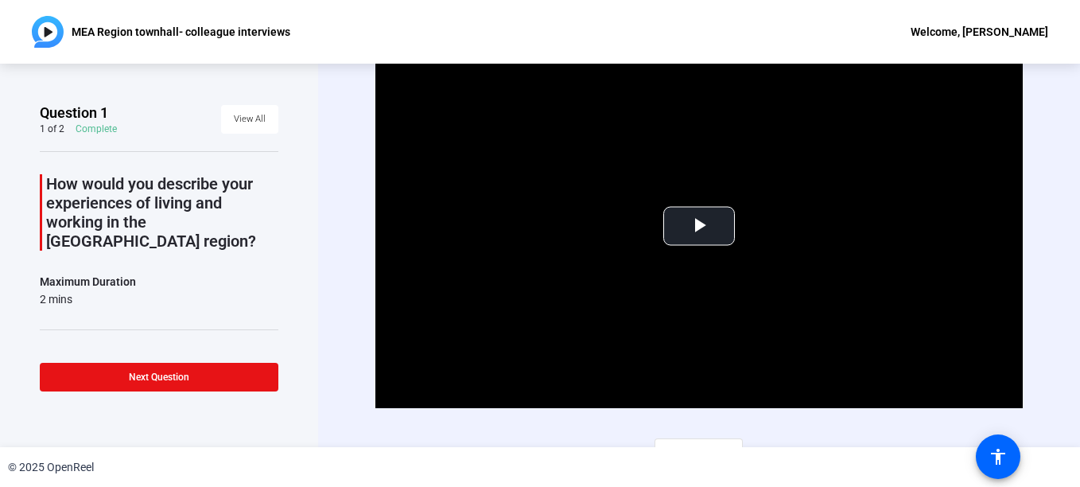
scroll to position [22, 0]
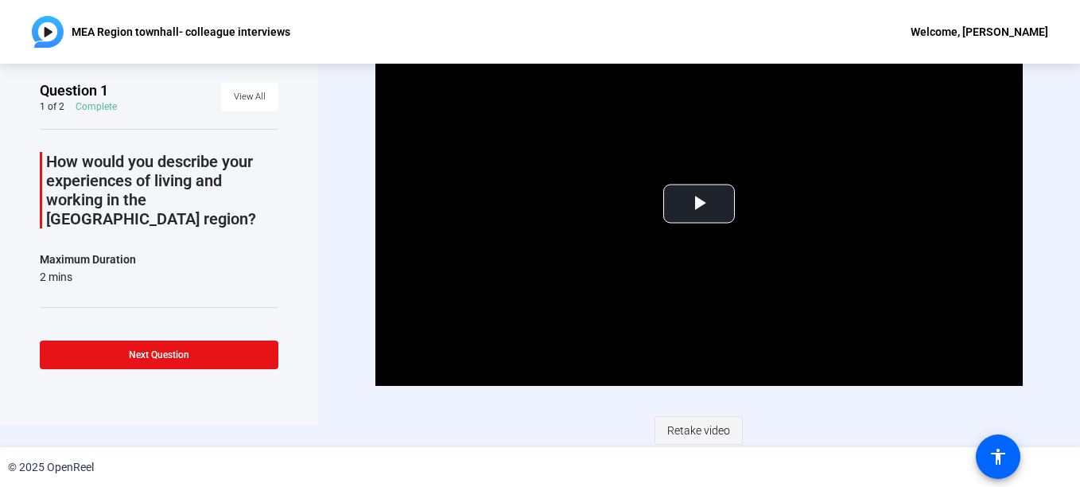
click at [705, 430] on span "Retake video" at bounding box center [698, 430] width 63 height 30
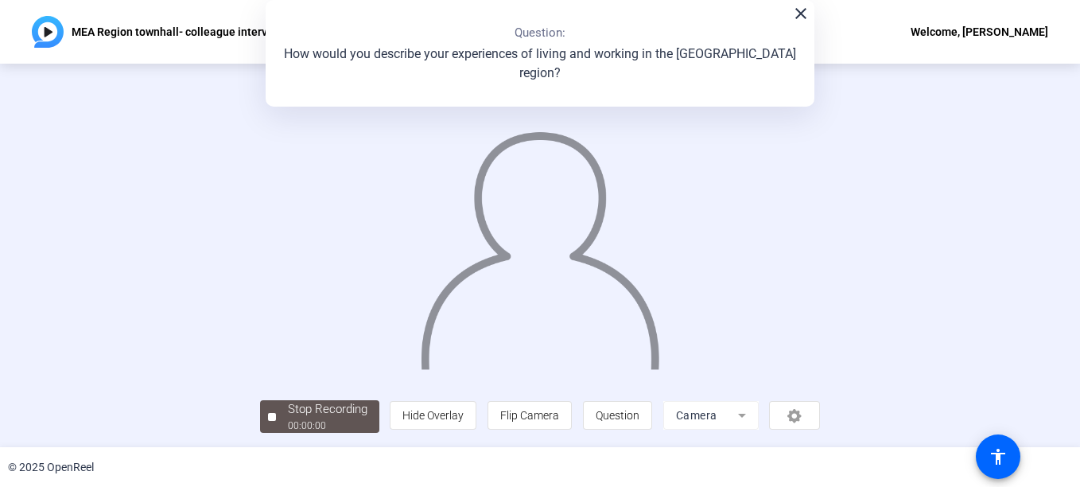
scroll to position [95, 0]
click at [791, 14] on mat-icon "close" at bounding box center [800, 13] width 19 height 19
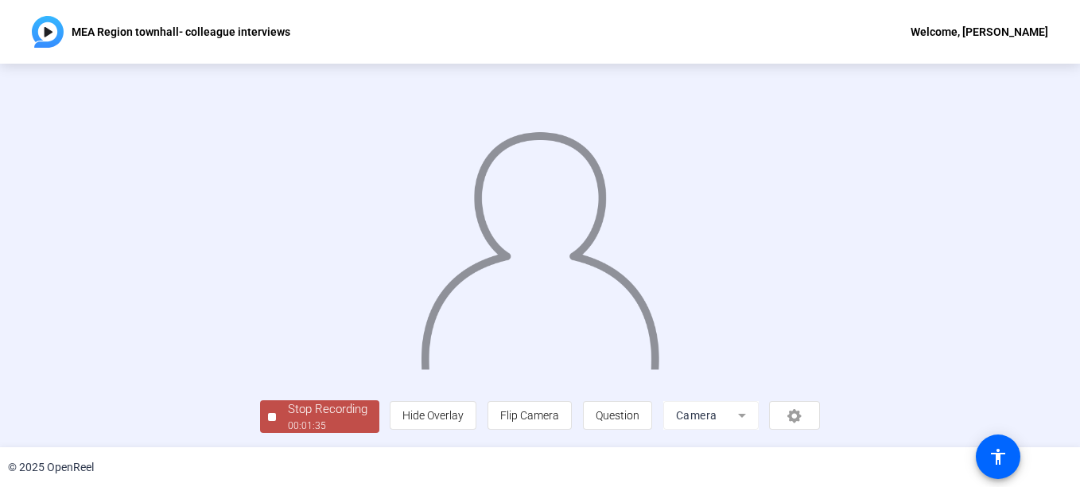
click at [288, 418] on div "Stop Recording" at bounding box center [328, 409] width 80 height 18
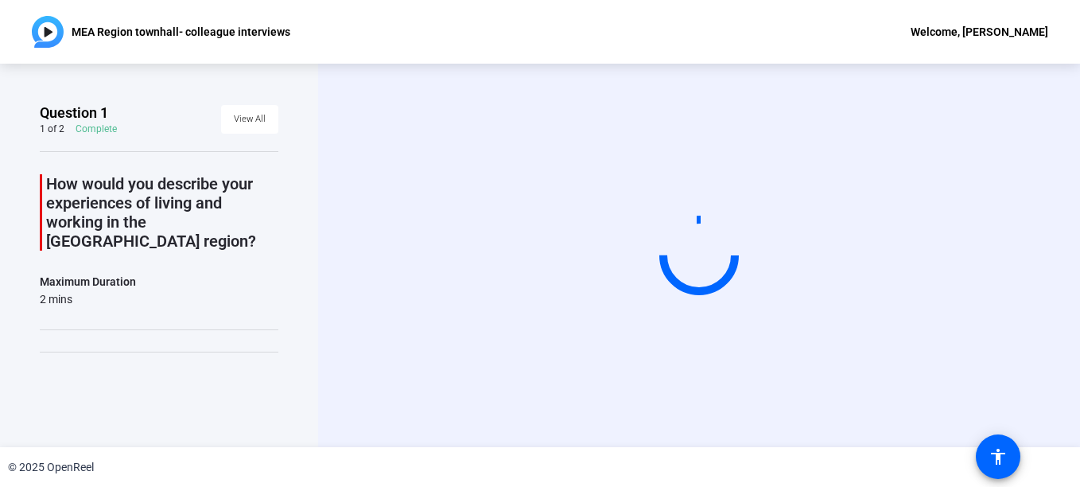
scroll to position [0, 0]
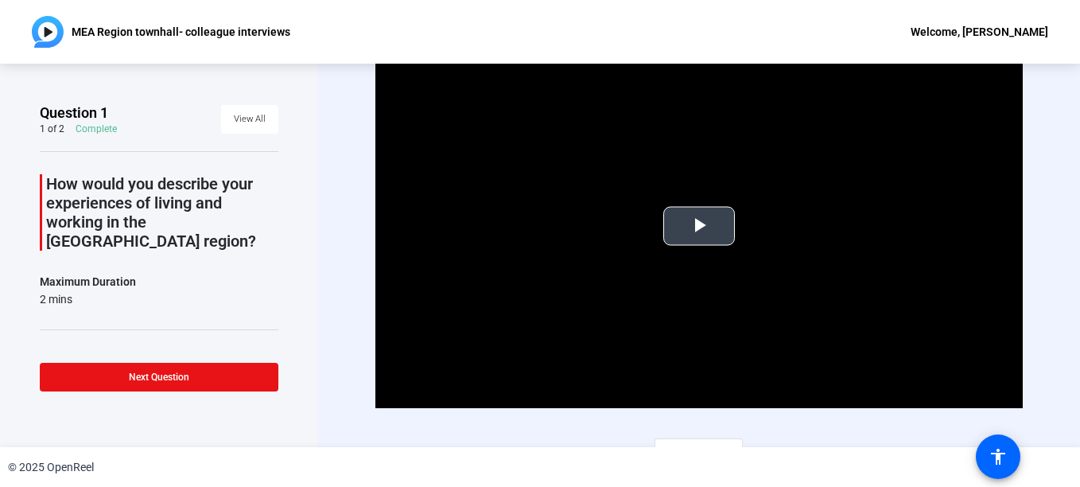
click at [699, 226] on span "Video Player" at bounding box center [699, 226] width 0 height 0
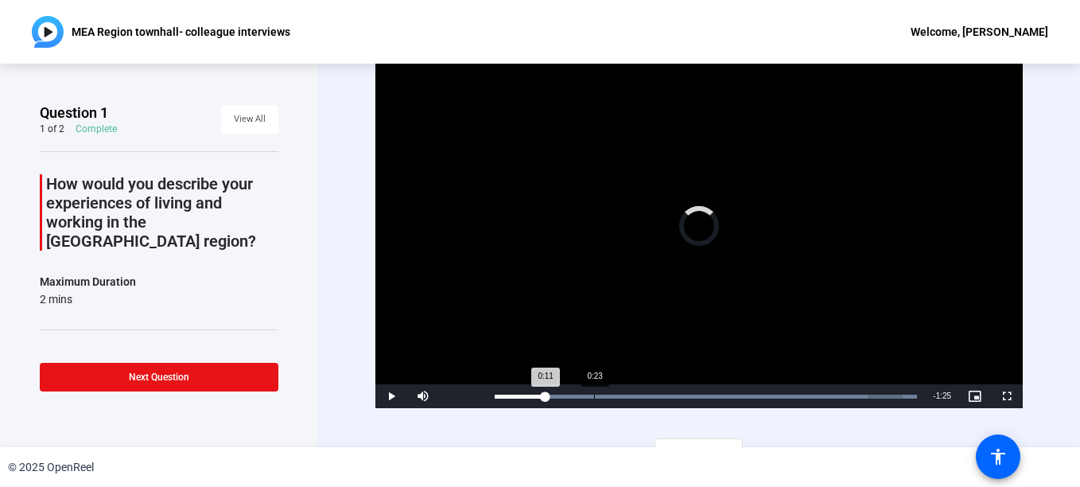
drag, startPoint x: 544, startPoint y: 392, endPoint x: 593, endPoint y: 390, distance: 49.4
click at [593, 390] on div "Loaded : 100.00% 0:23 0:11" at bounding box center [706, 396] width 438 height 24
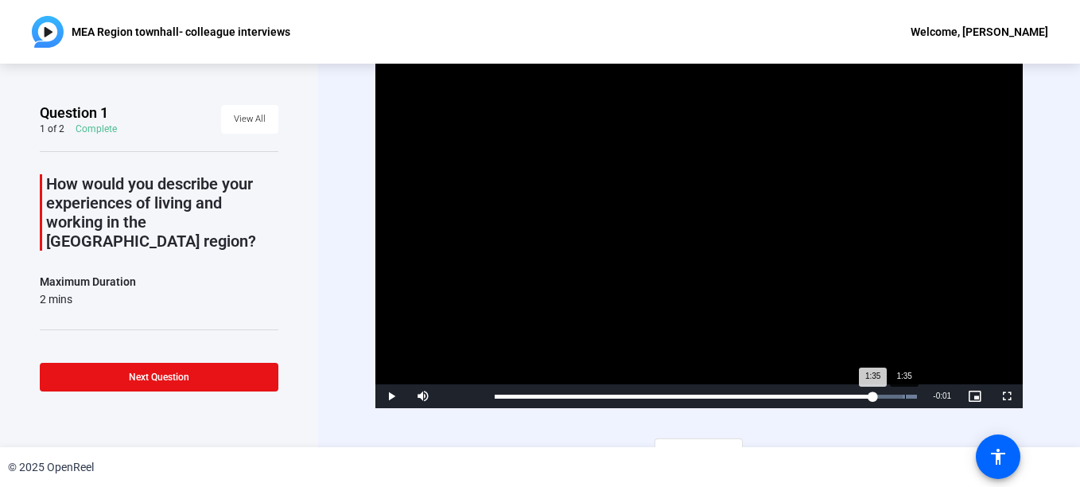
drag, startPoint x: 648, startPoint y: 392, endPoint x: 904, endPoint y: 389, distance: 256.1
click at [873, 394] on div "1:35" at bounding box center [684, 396] width 379 height 4
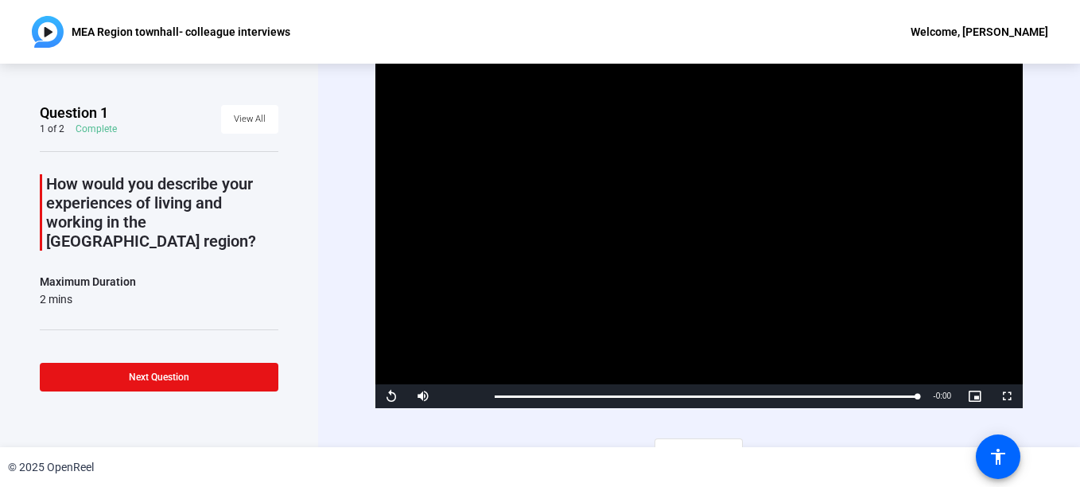
scroll to position [22, 0]
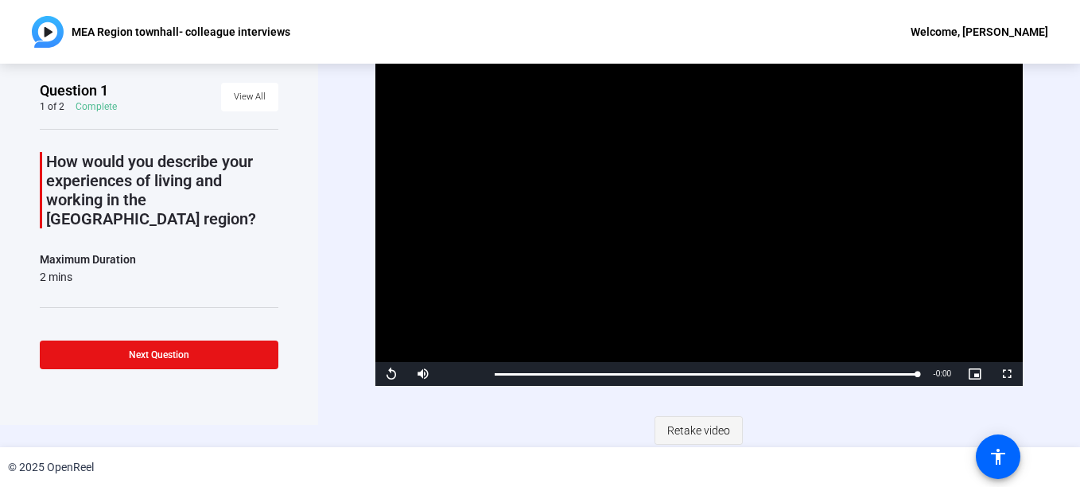
click at [704, 427] on span "Retake video" at bounding box center [698, 430] width 63 height 30
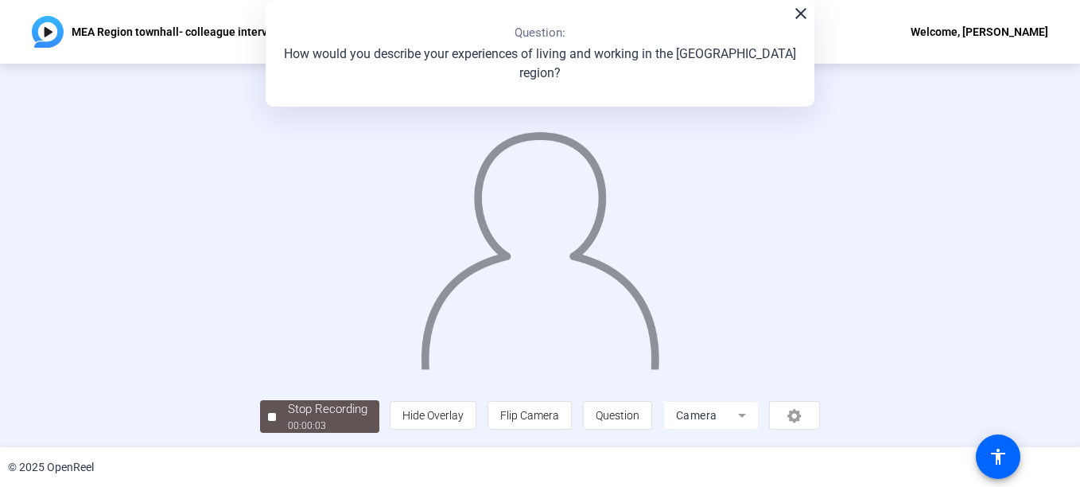
scroll to position [82, 0]
click at [798, 11] on mat-icon "close" at bounding box center [800, 13] width 19 height 19
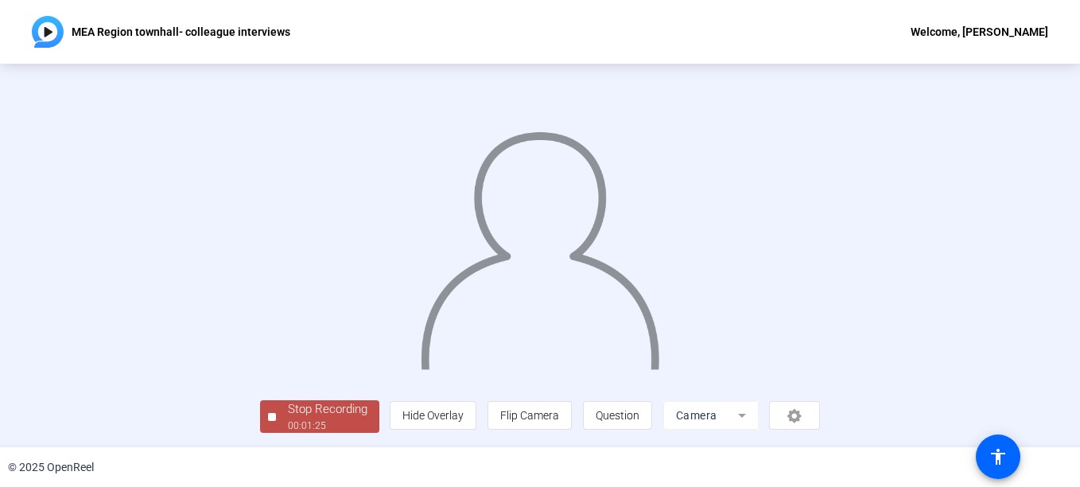
scroll to position [95, 0]
click at [288, 414] on div "Stop Recording" at bounding box center [328, 409] width 80 height 18
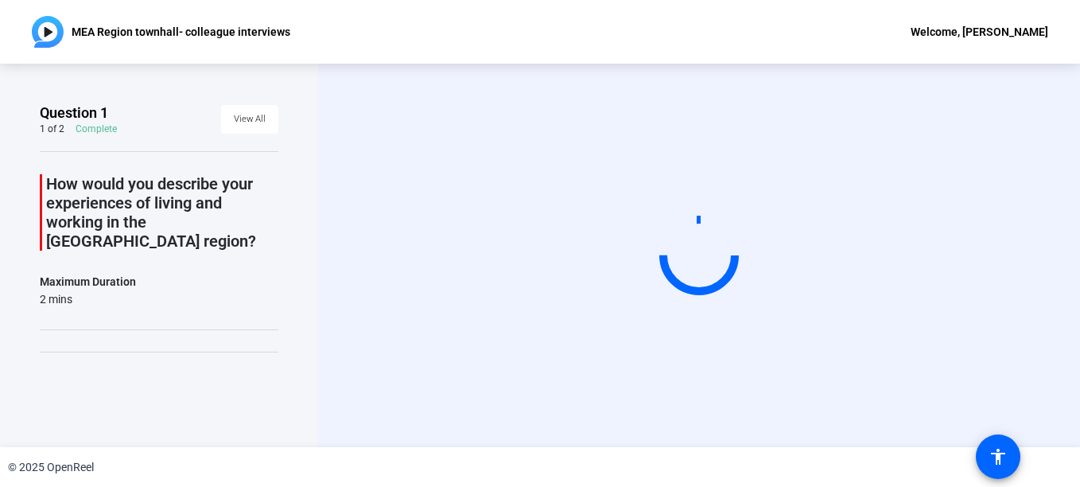
scroll to position [0, 0]
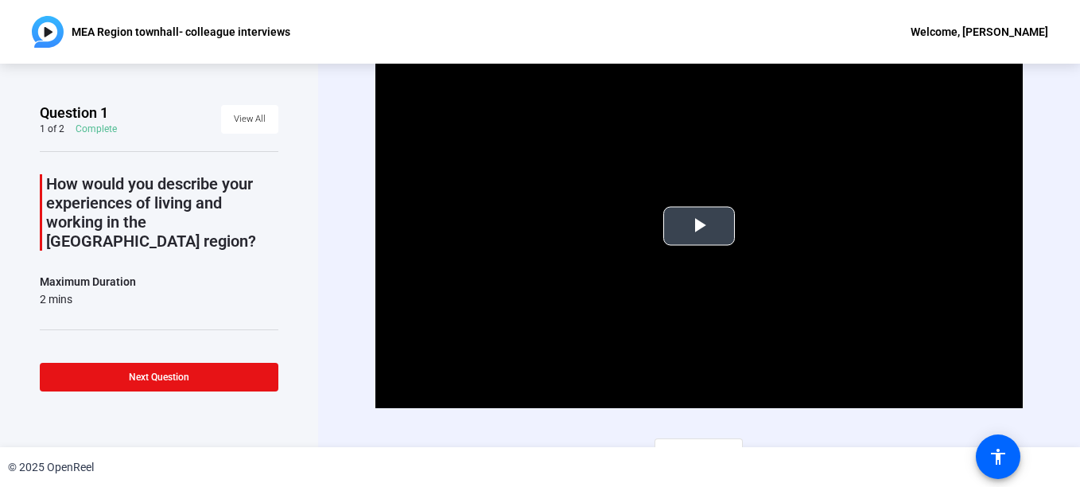
click at [699, 226] on span "Video Player" at bounding box center [699, 226] width 0 height 0
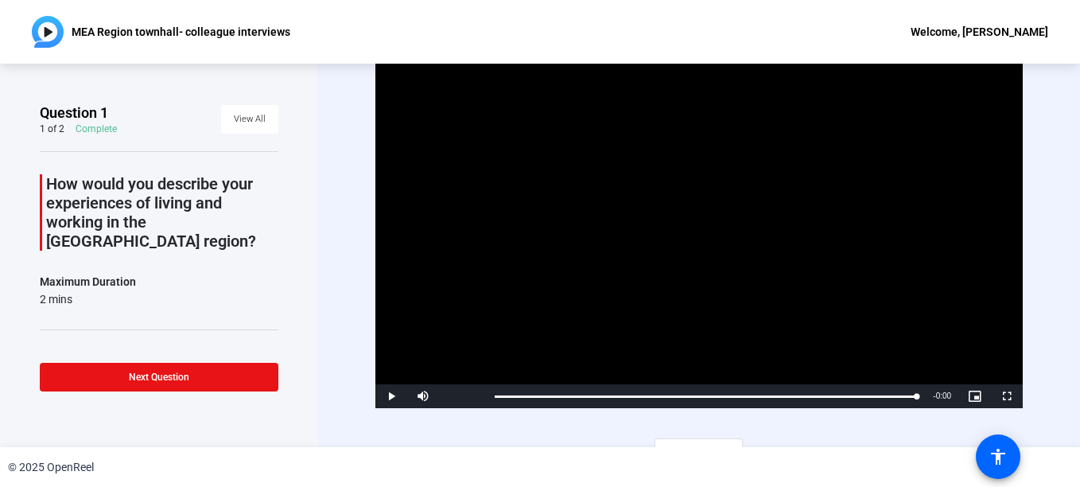
drag, startPoint x: 553, startPoint y: 395, endPoint x: 920, endPoint y: 401, distance: 367.5
click at [920, 401] on div "Play Mute Current Time 1:28 / Duration 1:28 Loaded : 100.00% 1:28 1:28 Stream T…" at bounding box center [698, 396] width 647 height 24
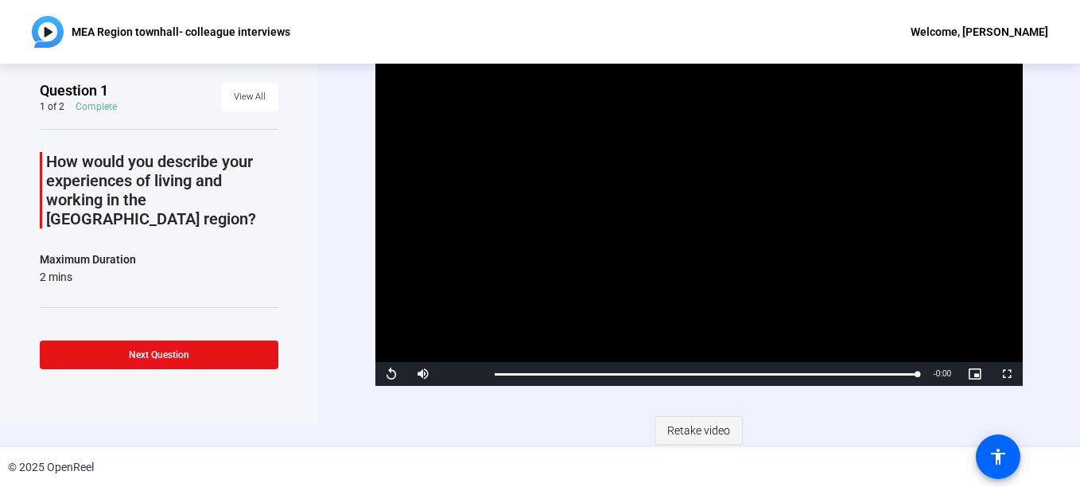
click at [678, 428] on span "Retake video" at bounding box center [698, 430] width 63 height 30
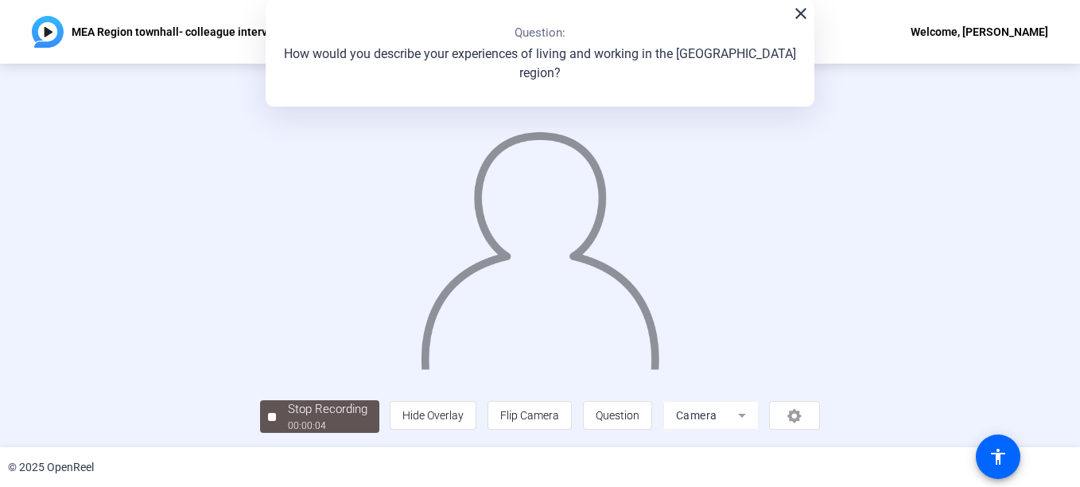
scroll to position [91, 0]
click at [288, 418] on div "Stop Recording" at bounding box center [328, 409] width 80 height 18
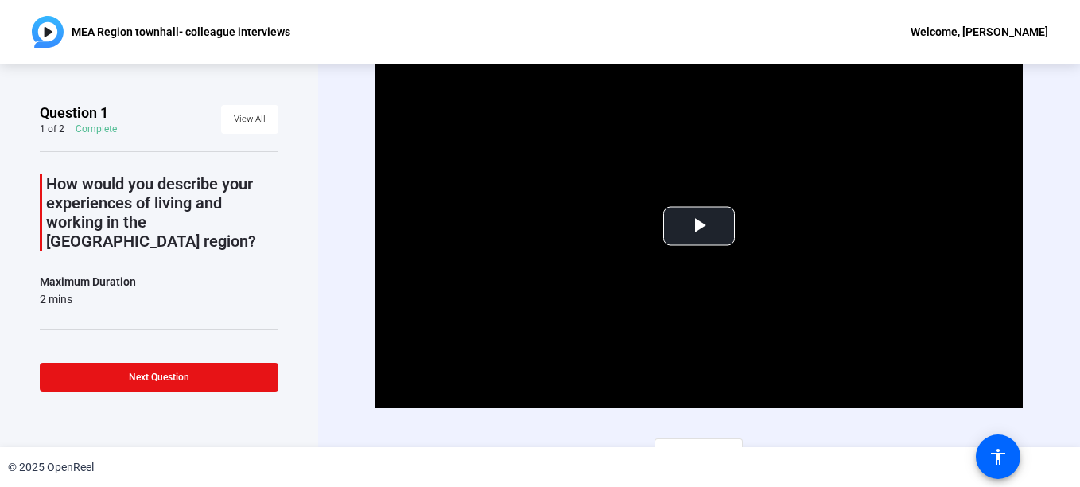
scroll to position [22, 0]
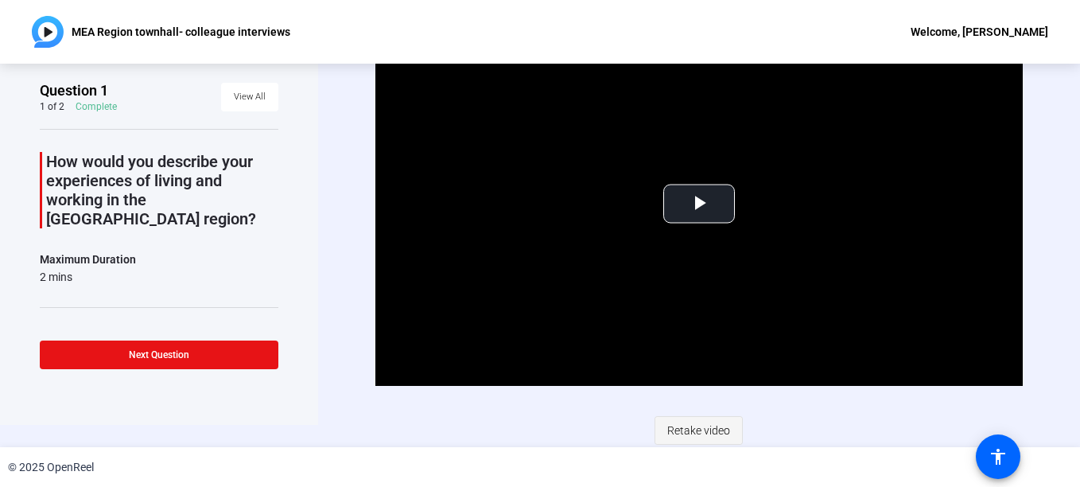
click at [719, 421] on span "Retake video" at bounding box center [698, 430] width 63 height 30
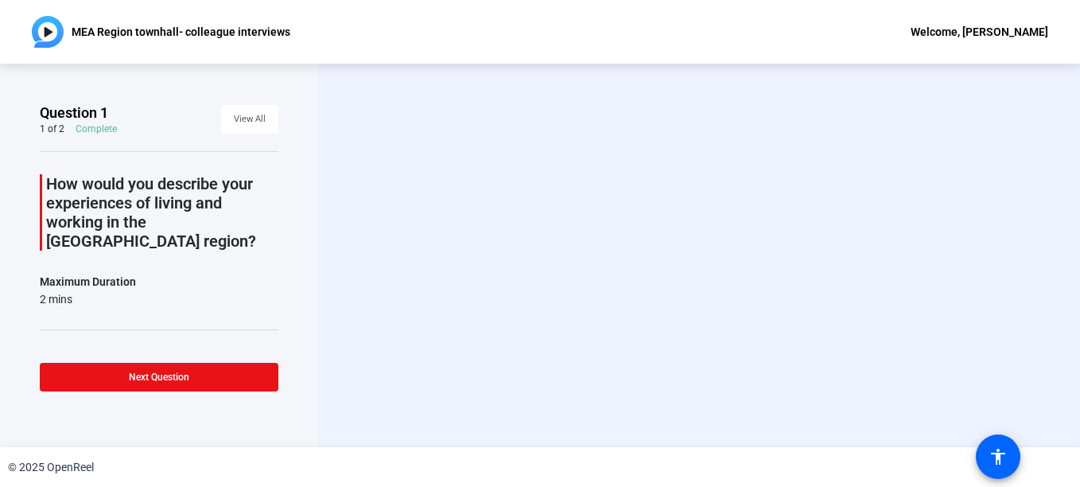
scroll to position [0, 0]
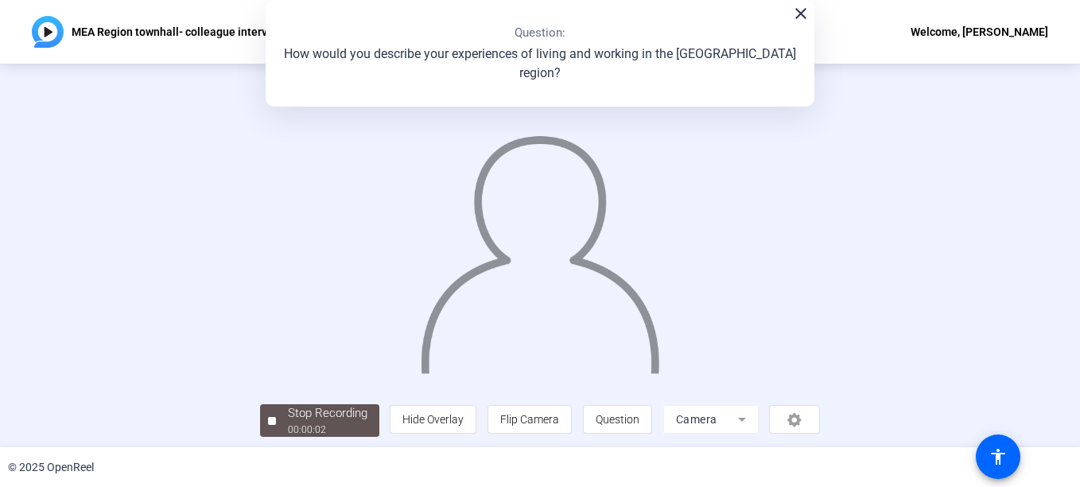
click at [794, 15] on mat-icon "close" at bounding box center [800, 13] width 19 height 19
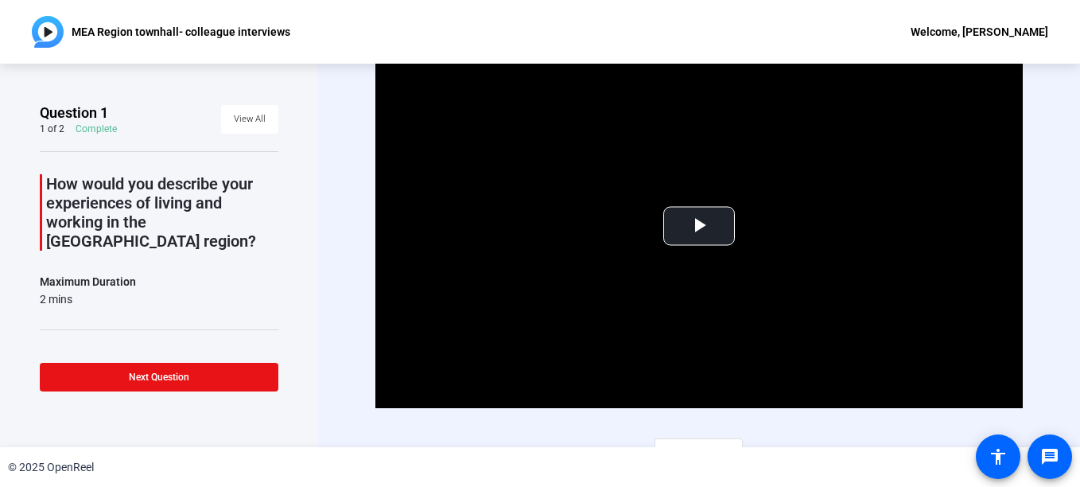
scroll to position [22, 0]
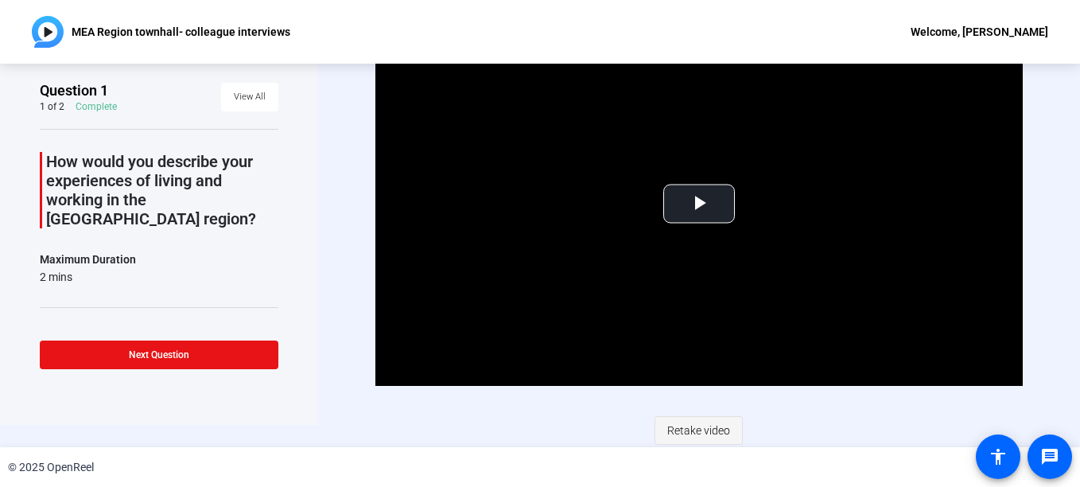
click at [687, 425] on span "Retake video" at bounding box center [698, 430] width 63 height 30
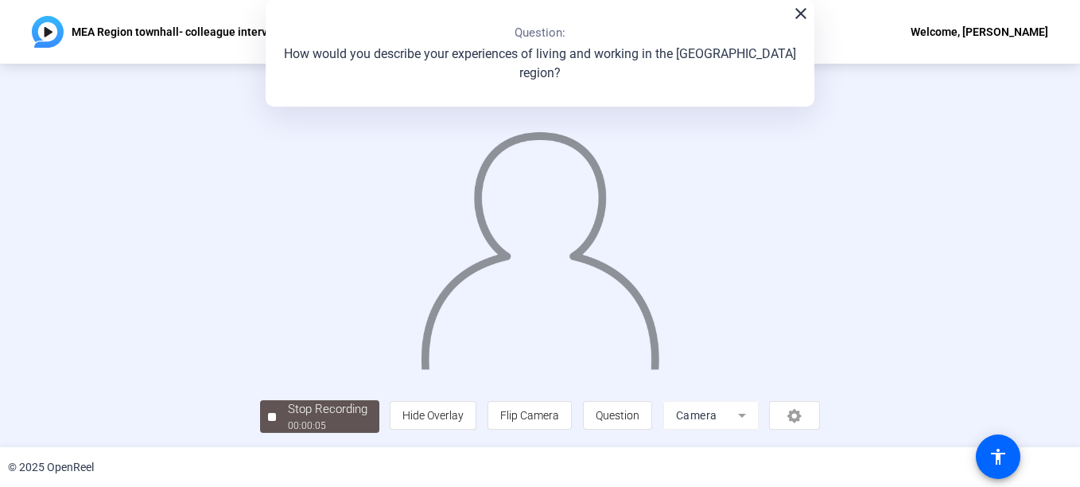
scroll to position [66, 0]
click at [288, 418] on div "Stop Recording" at bounding box center [328, 409] width 80 height 18
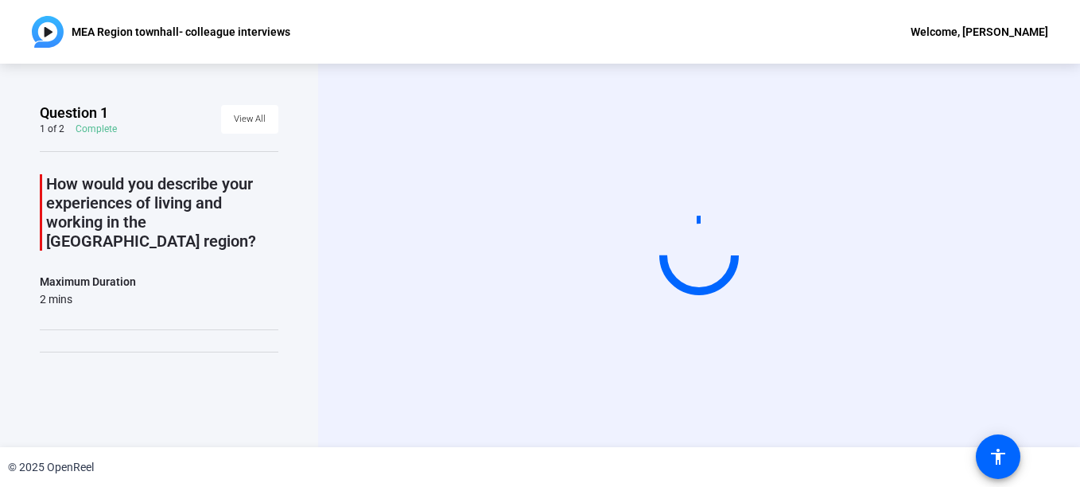
scroll to position [0, 0]
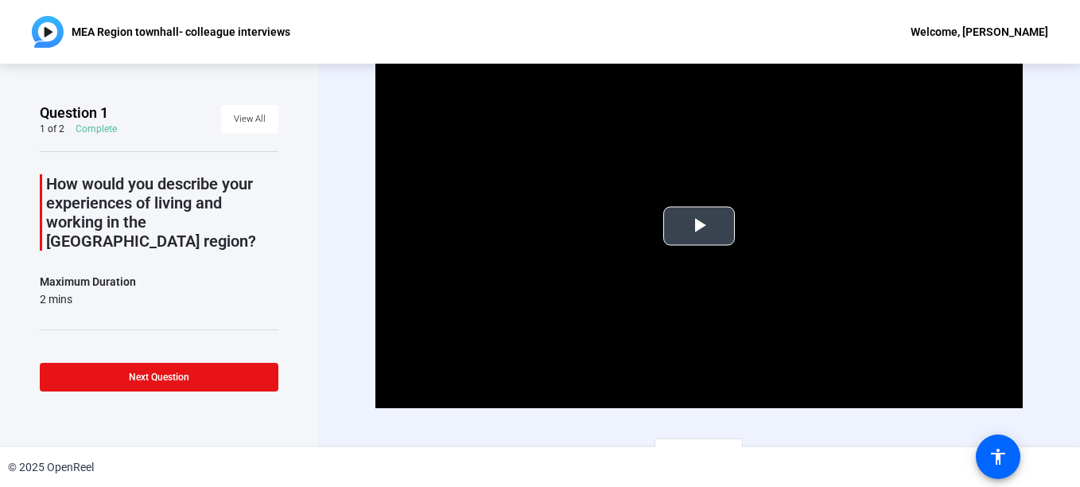
click at [699, 226] on span "Video Player" at bounding box center [699, 226] width 0 height 0
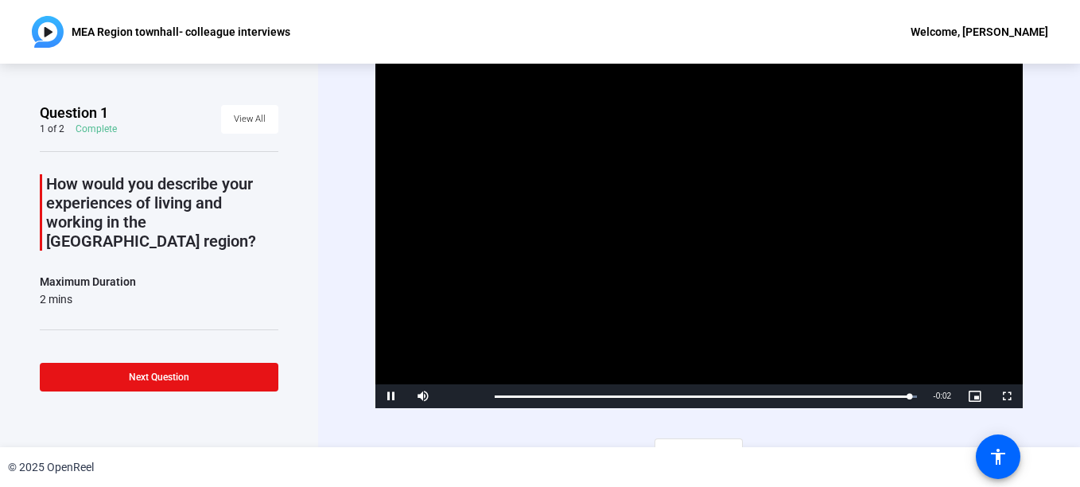
scroll to position [22, 0]
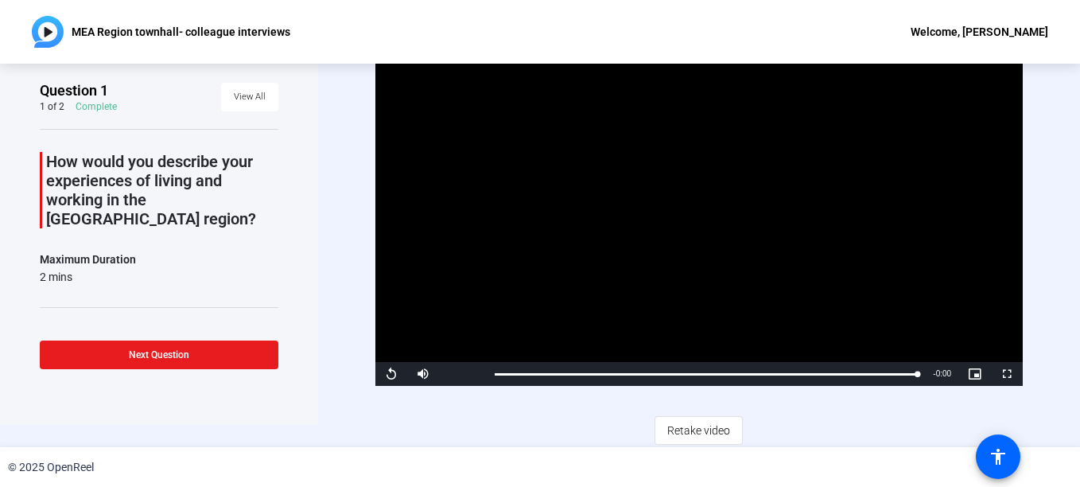
click at [193, 359] on span at bounding box center [159, 355] width 239 height 38
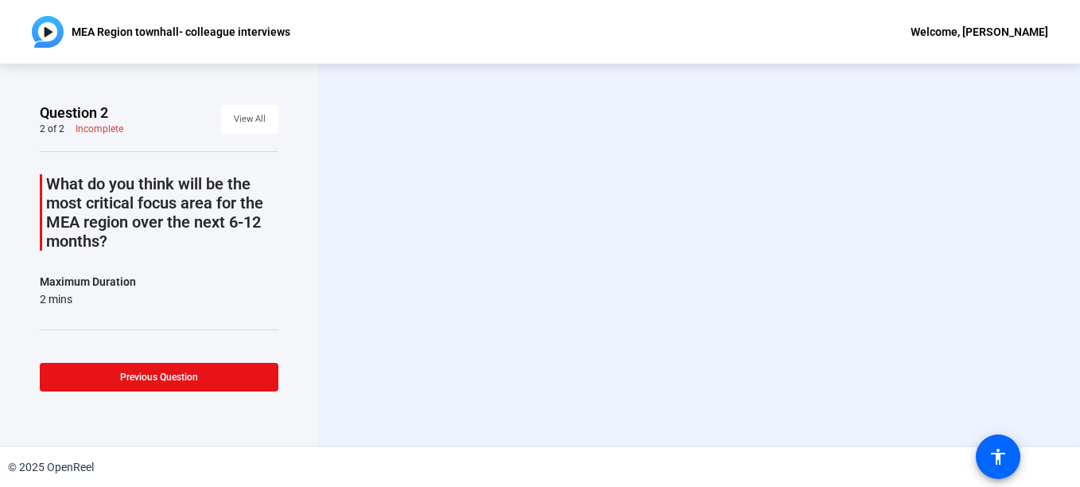
scroll to position [0, 0]
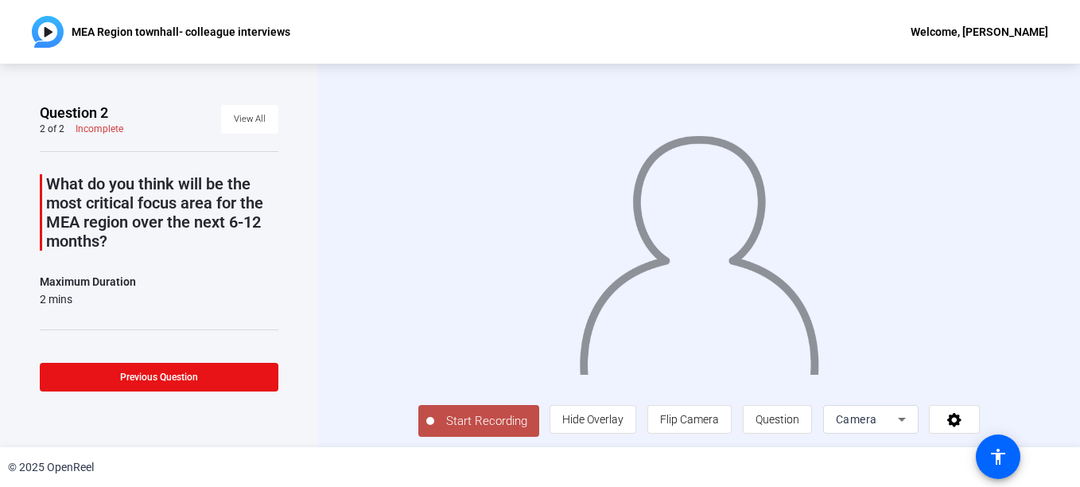
click at [467, 430] on span "Start Recording" at bounding box center [486, 421] width 105 height 18
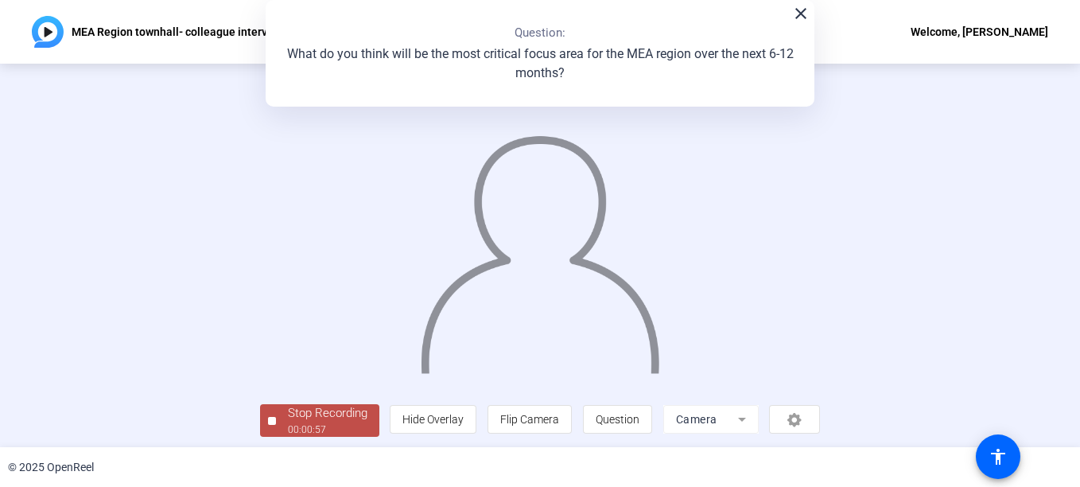
scroll to position [95, 0]
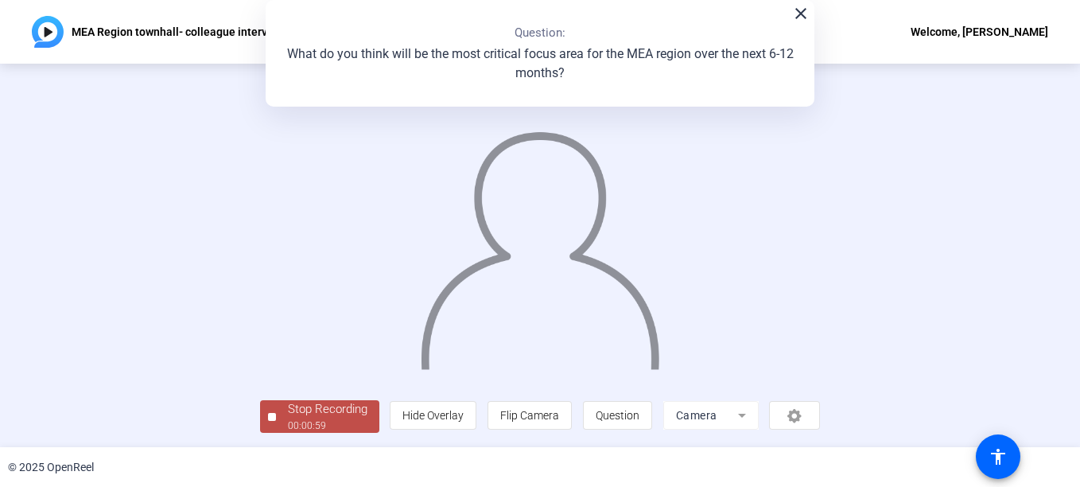
click at [276, 421] on span "Stop Recording 00:00:59" at bounding box center [327, 416] width 103 height 33
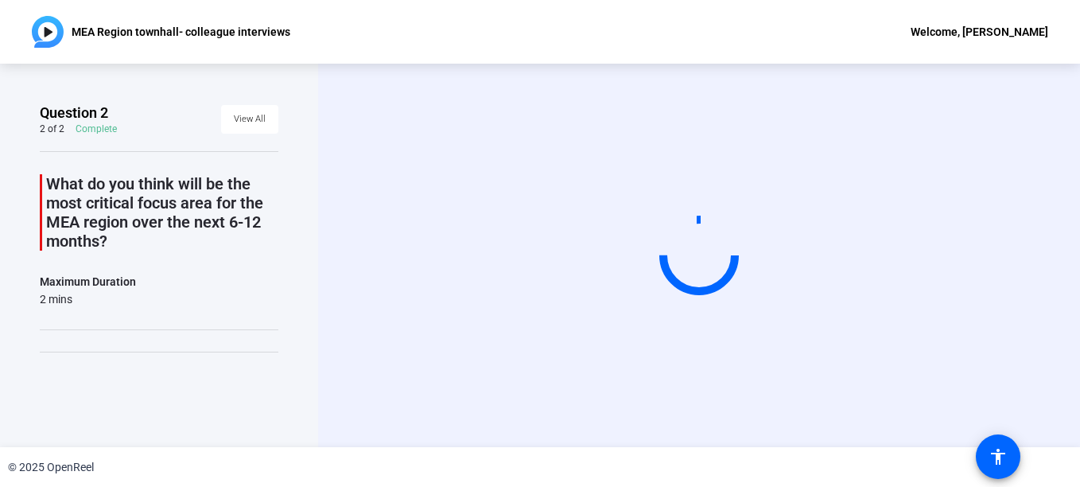
scroll to position [0, 0]
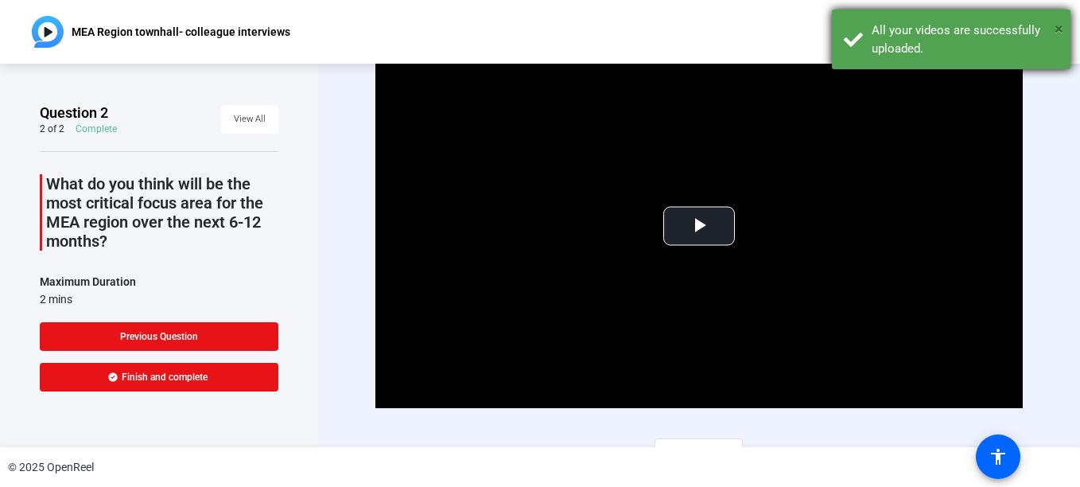
click at [1059, 27] on span "×" at bounding box center [1059, 28] width 9 height 19
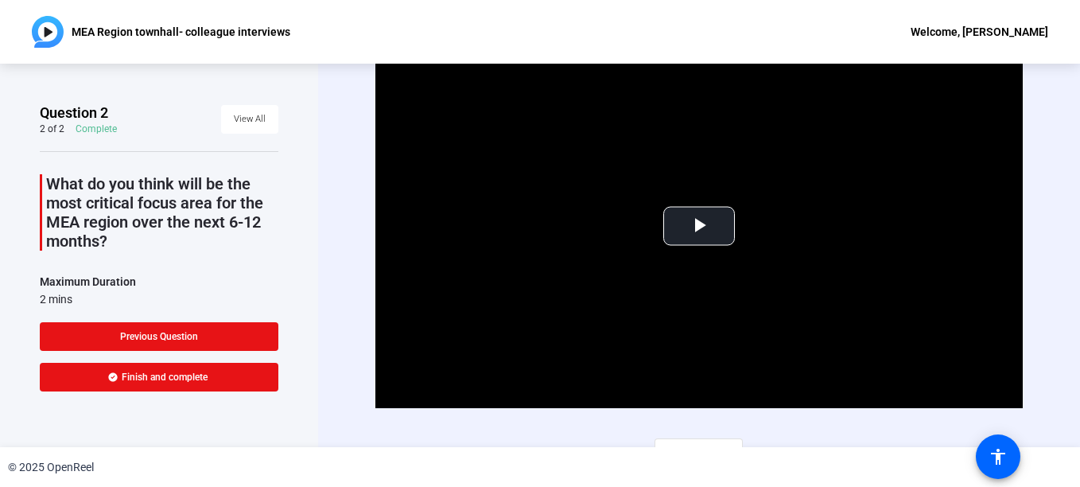
scroll to position [22, 0]
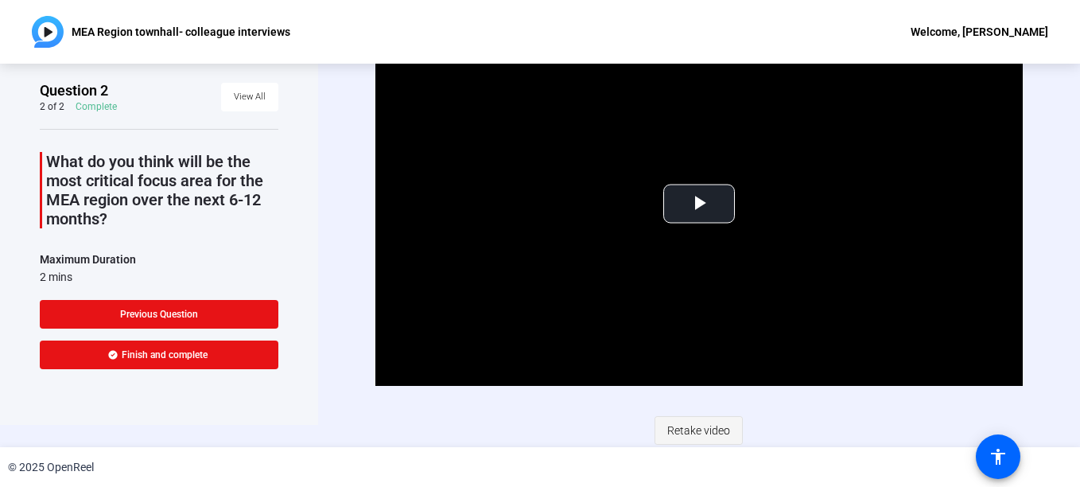
click at [713, 426] on span "Retake video" at bounding box center [698, 430] width 63 height 30
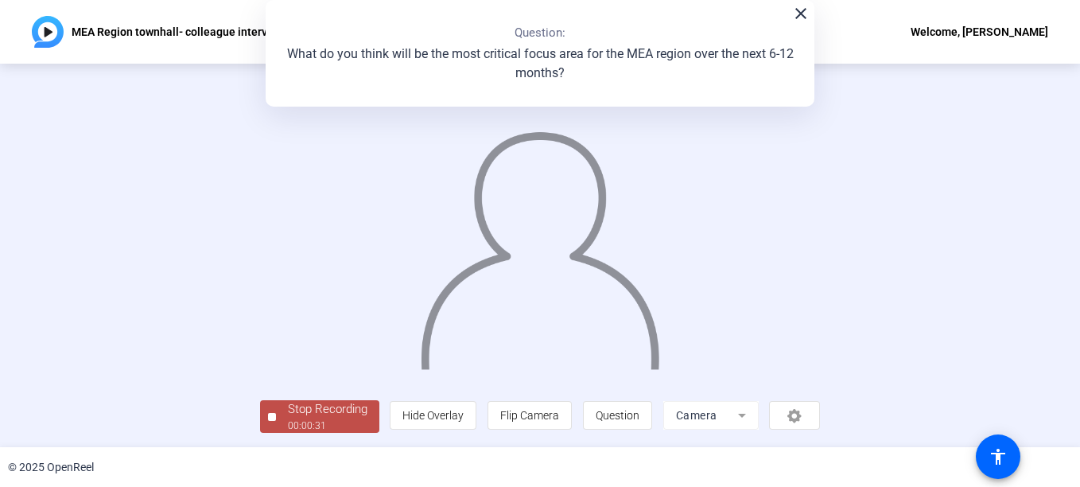
scroll to position [95, 0]
click at [288, 416] on div "Stop Recording" at bounding box center [328, 409] width 80 height 18
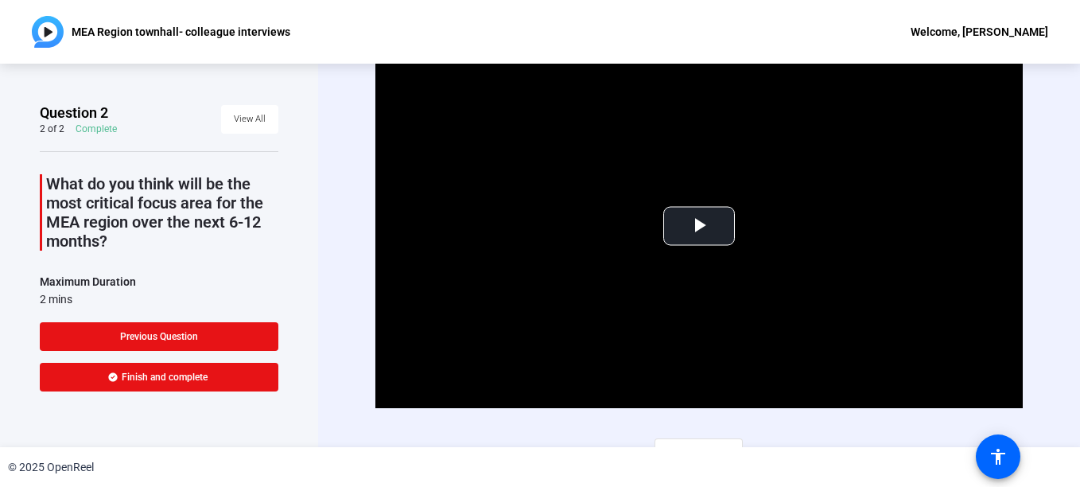
scroll to position [22, 0]
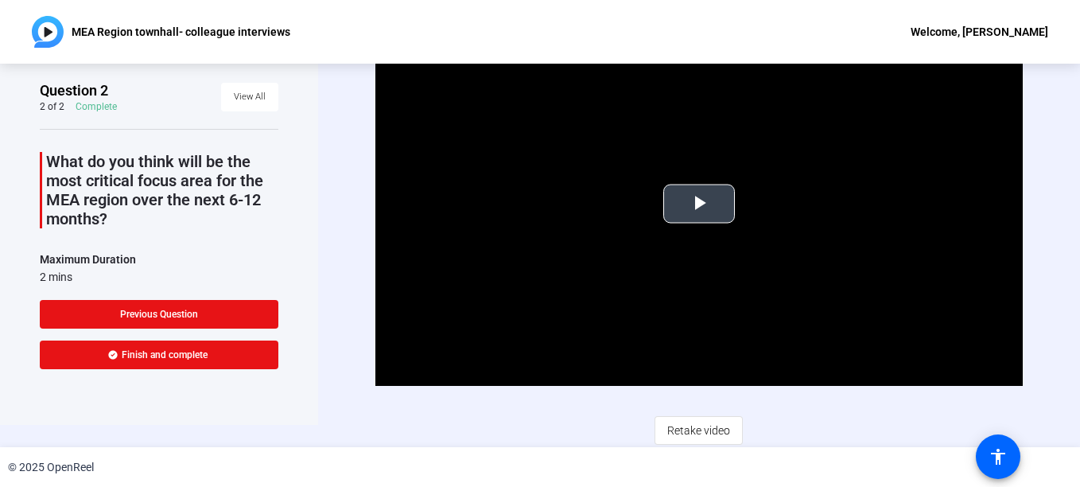
click at [940, 324] on video "Video Player" at bounding box center [698, 203] width 647 height 364
click at [684, 427] on span "Retake video" at bounding box center [698, 430] width 63 height 30
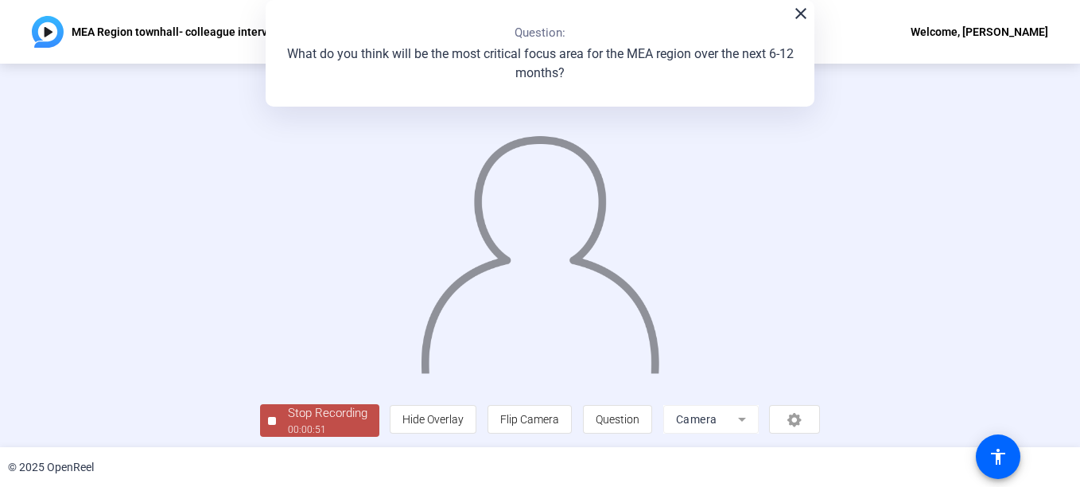
scroll to position [95, 0]
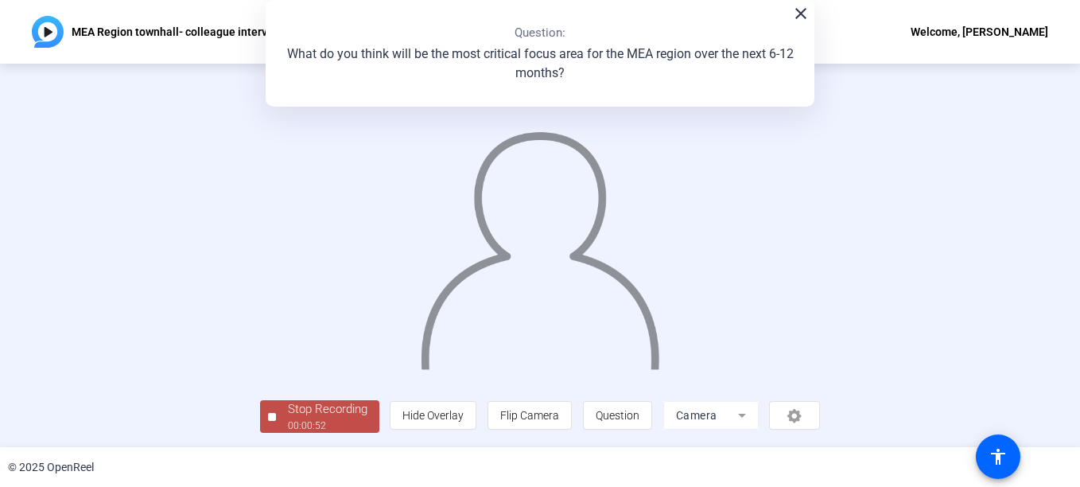
click at [288, 418] on div "Stop Recording" at bounding box center [328, 409] width 80 height 18
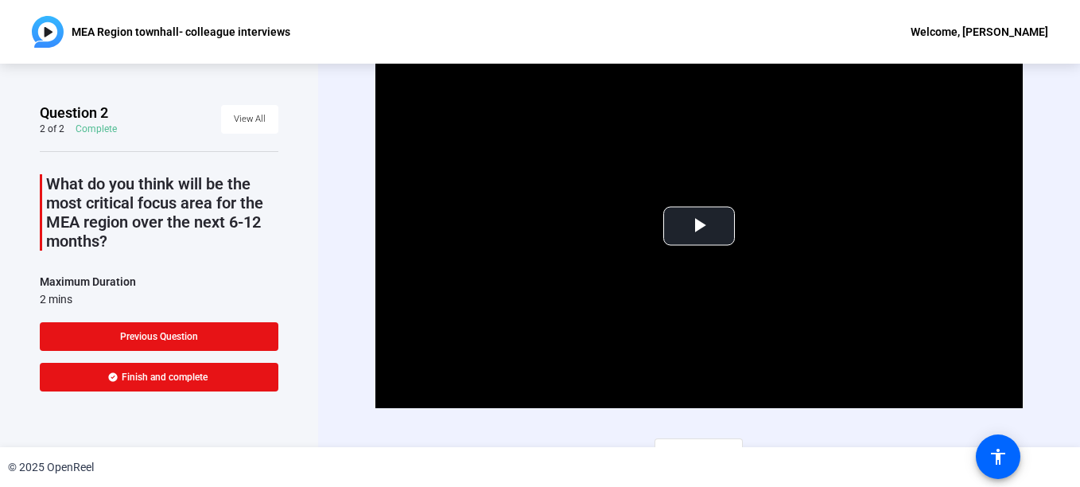
scroll to position [22, 0]
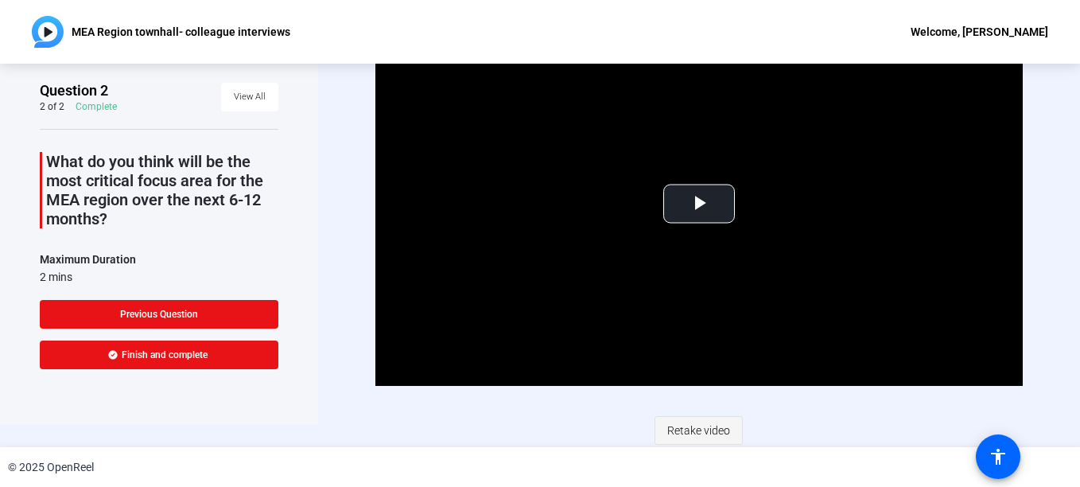
click at [681, 425] on span "Retake video" at bounding box center [698, 430] width 63 height 30
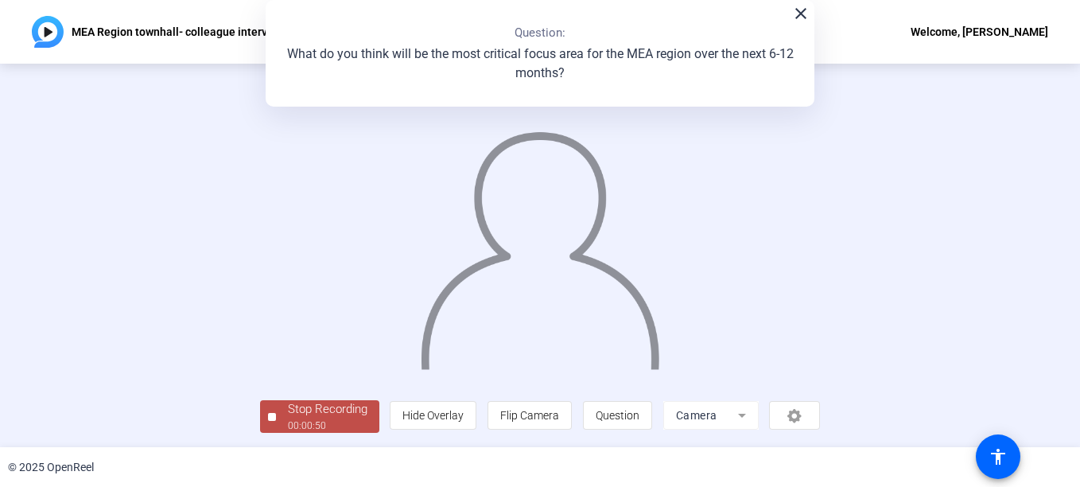
scroll to position [70, 0]
click at [288, 418] on div "Stop Recording" at bounding box center [328, 409] width 80 height 18
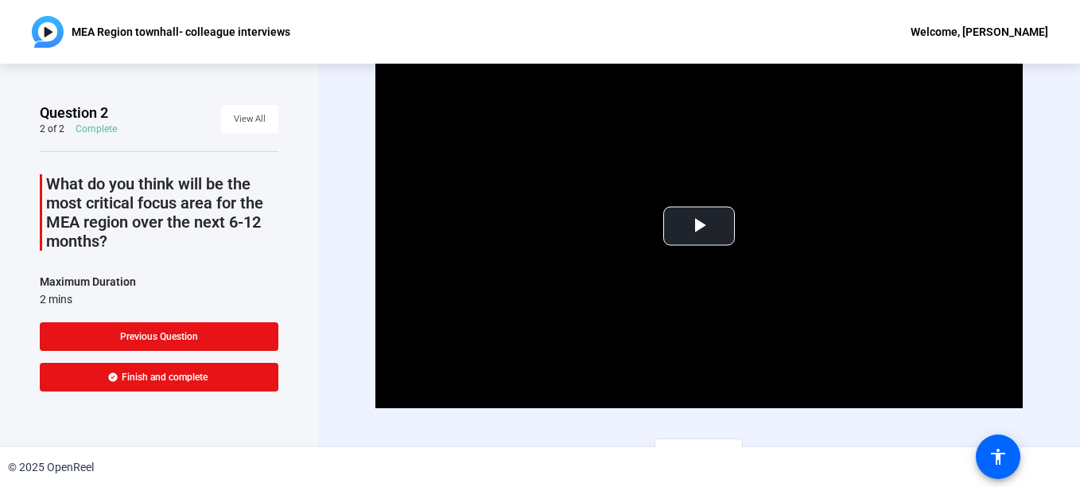
scroll to position [22, 0]
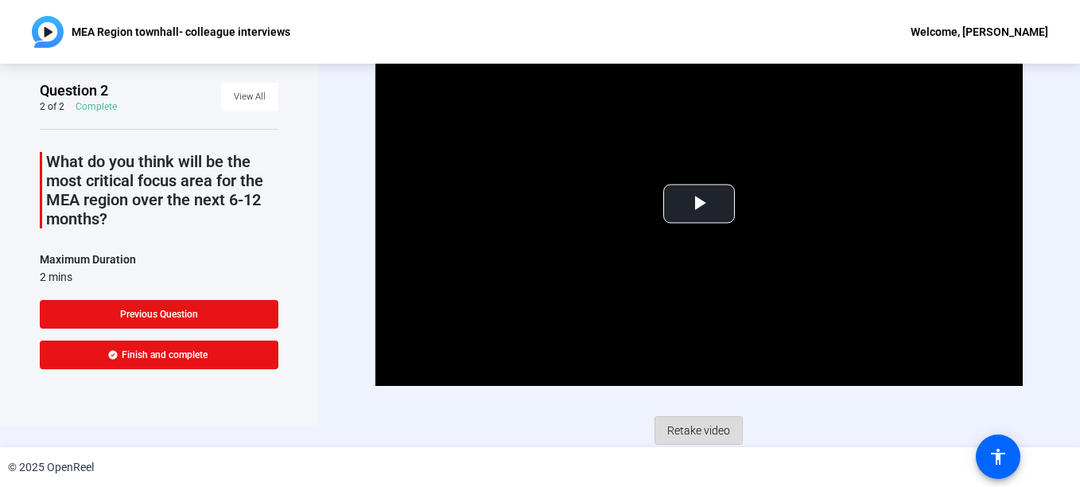
click at [696, 428] on span "Retake video" at bounding box center [698, 430] width 63 height 30
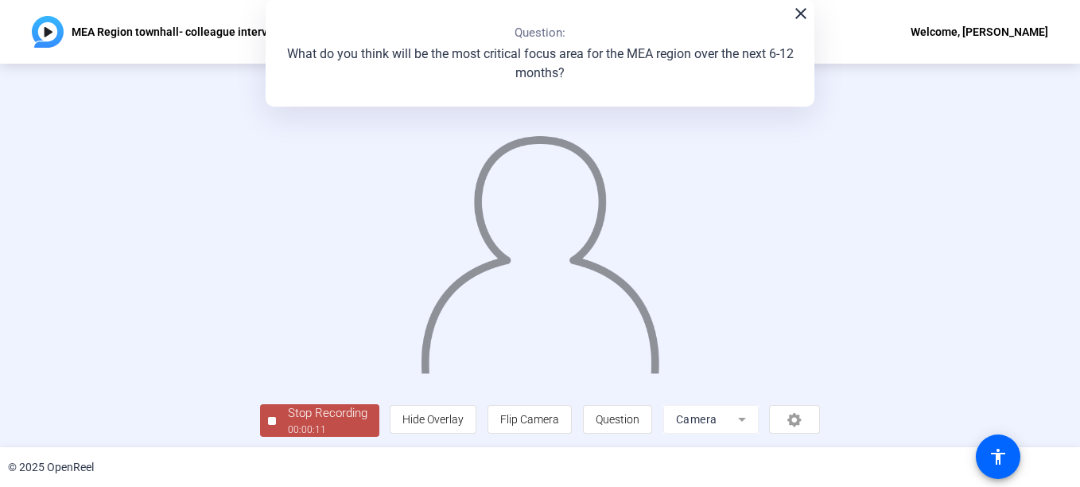
scroll to position [95, 0]
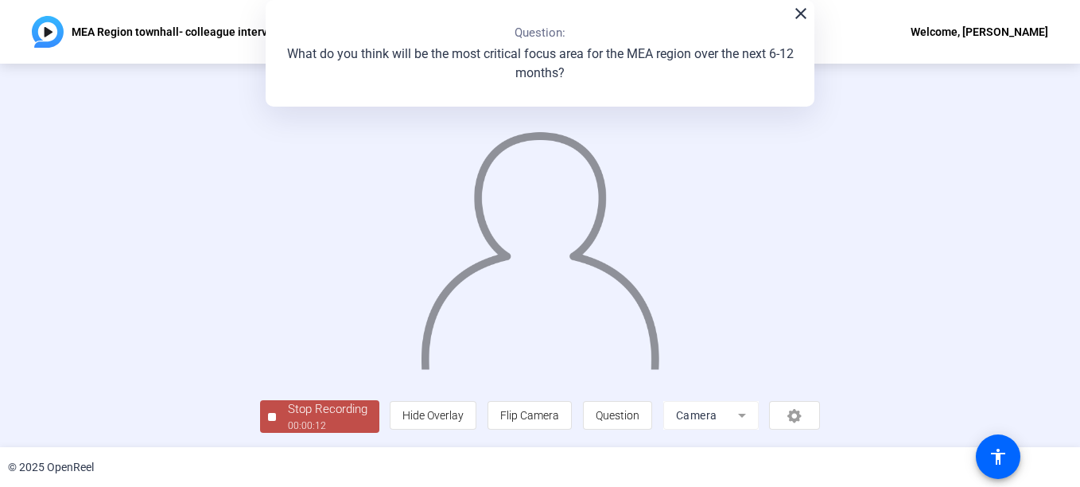
click at [288, 422] on div "00:00:12" at bounding box center [328, 425] width 80 height 14
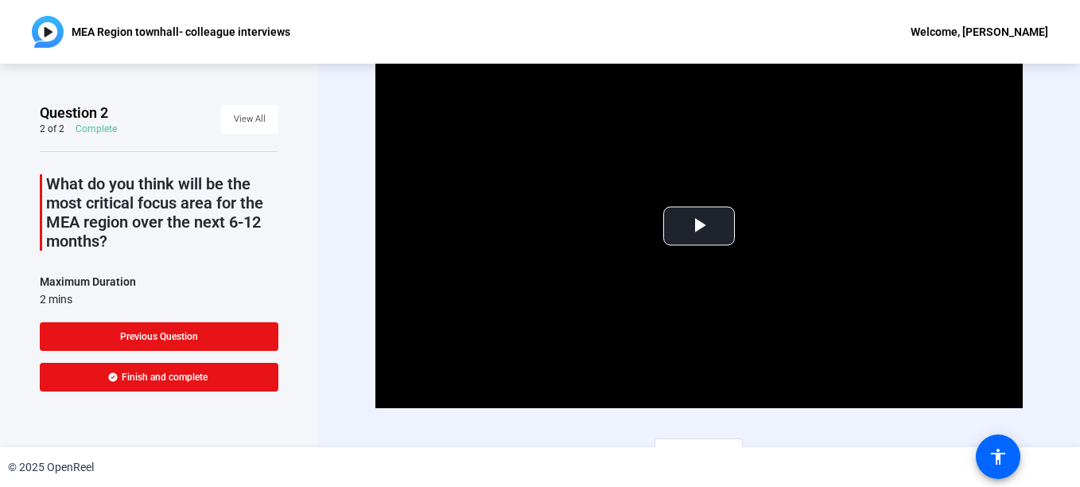
scroll to position [22, 0]
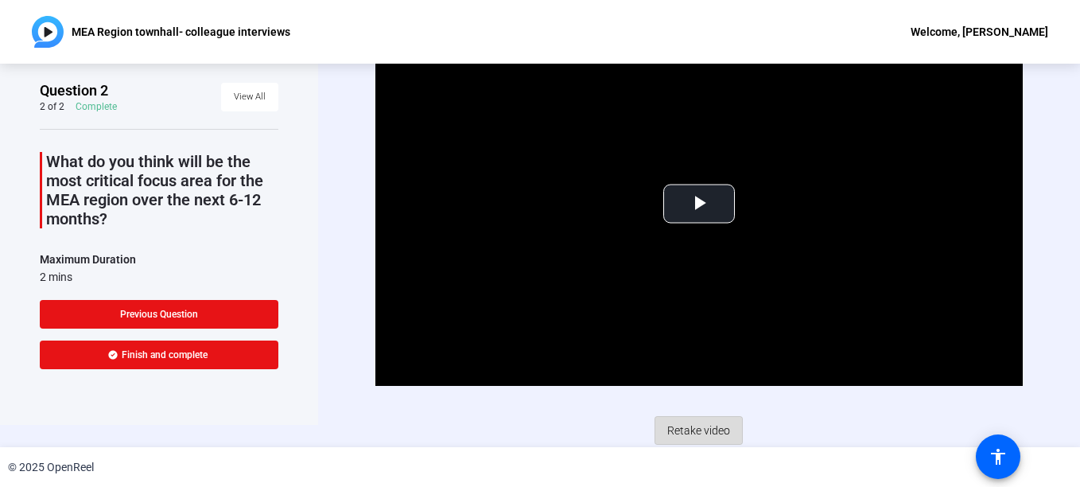
click at [687, 421] on span "Retake video" at bounding box center [698, 430] width 63 height 30
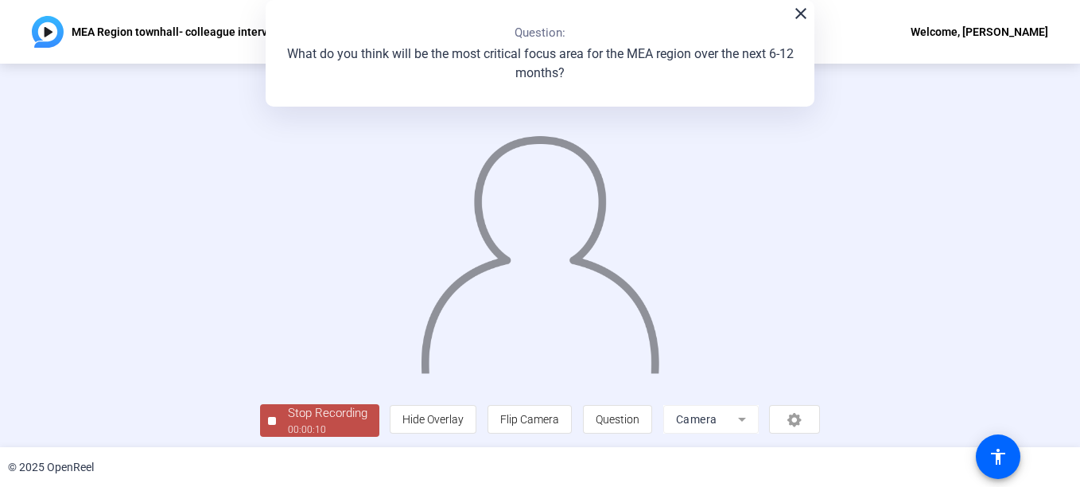
scroll to position [95, 0]
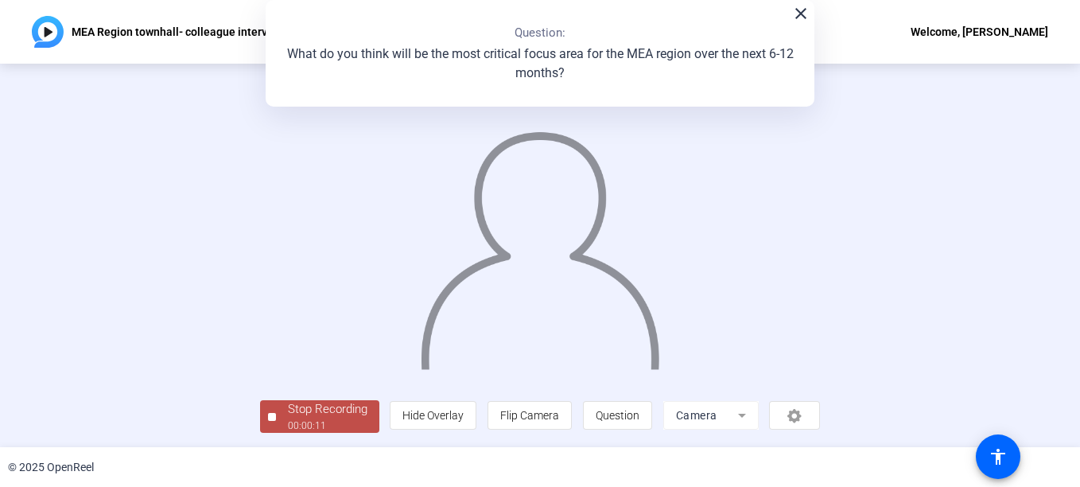
click at [288, 421] on div "00:00:11" at bounding box center [328, 425] width 80 height 14
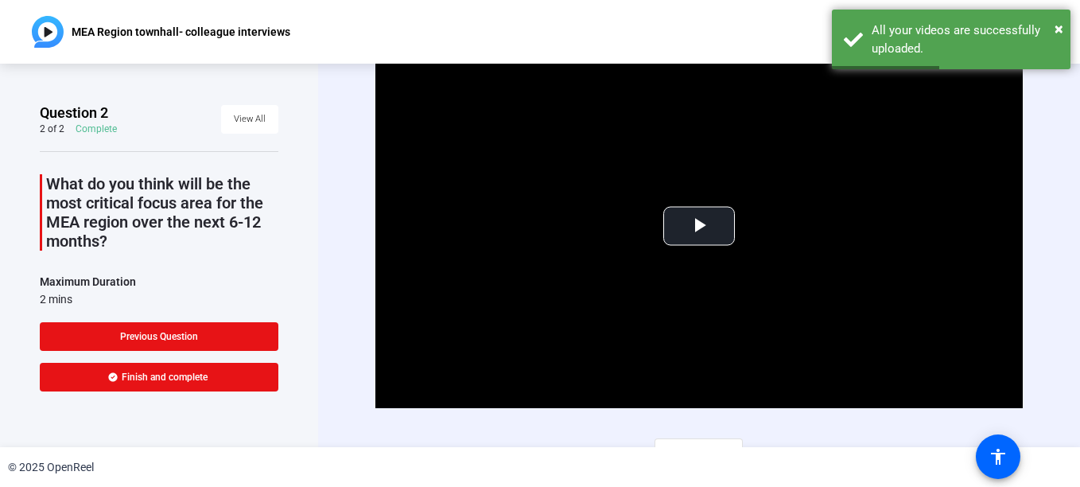
scroll to position [22, 0]
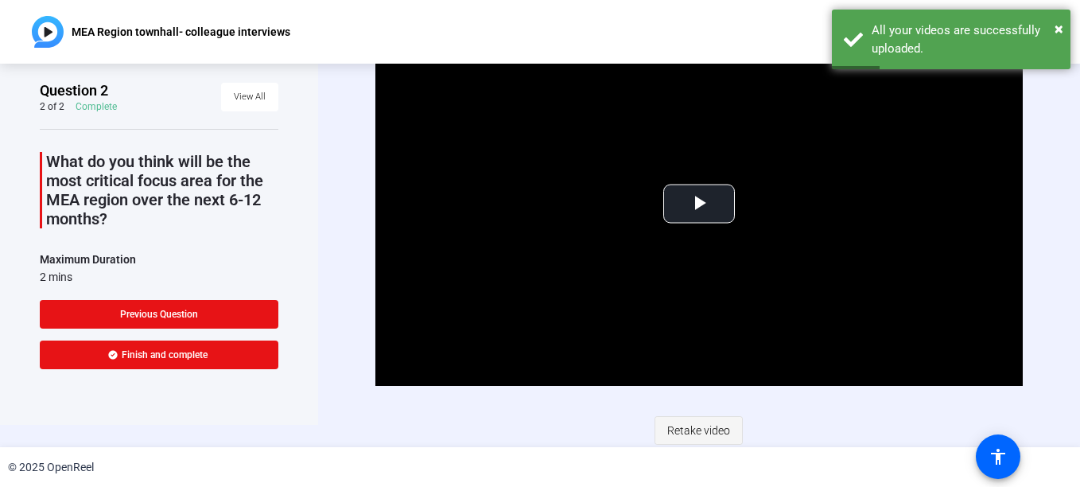
click at [667, 424] on span "Retake video" at bounding box center [698, 430] width 63 height 30
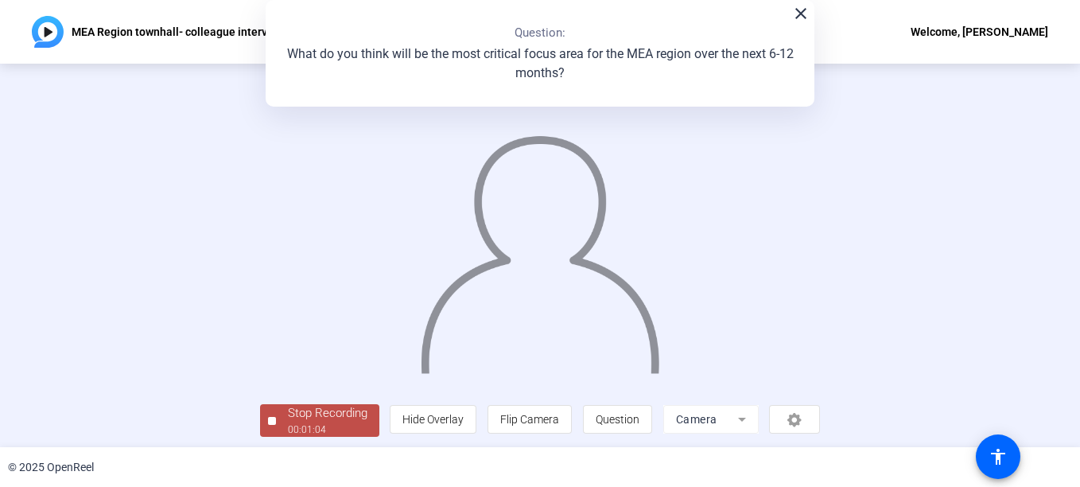
scroll to position [95, 0]
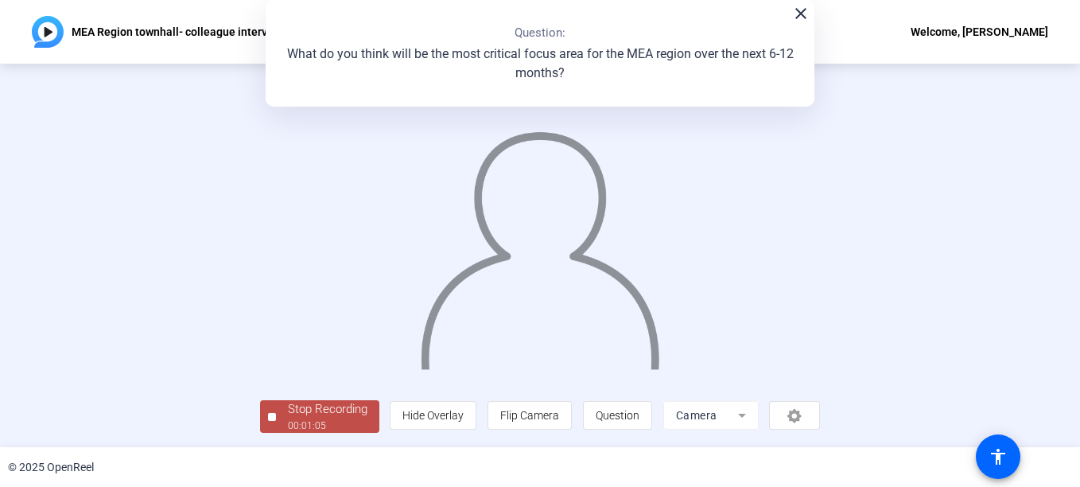
click at [288, 425] on div "00:01:05" at bounding box center [328, 425] width 80 height 14
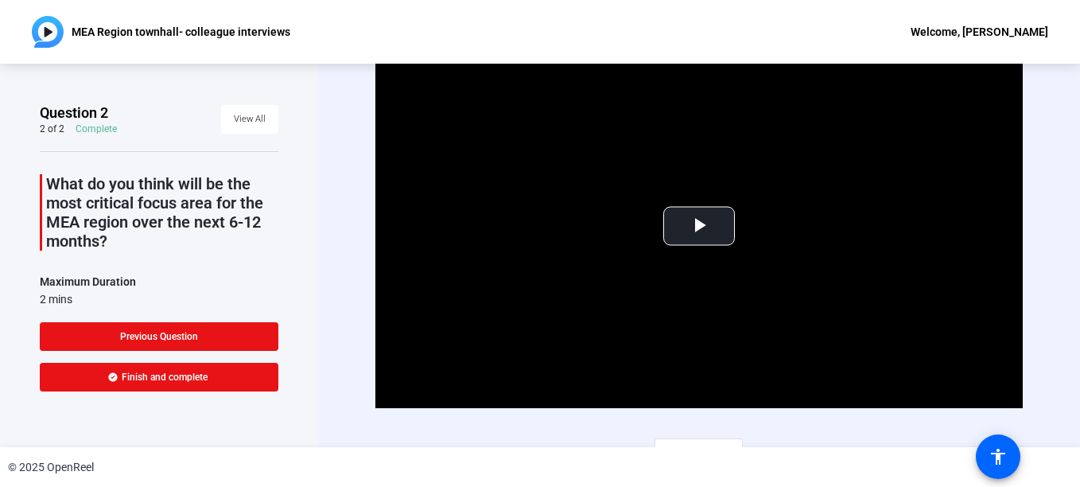
scroll to position [22, 0]
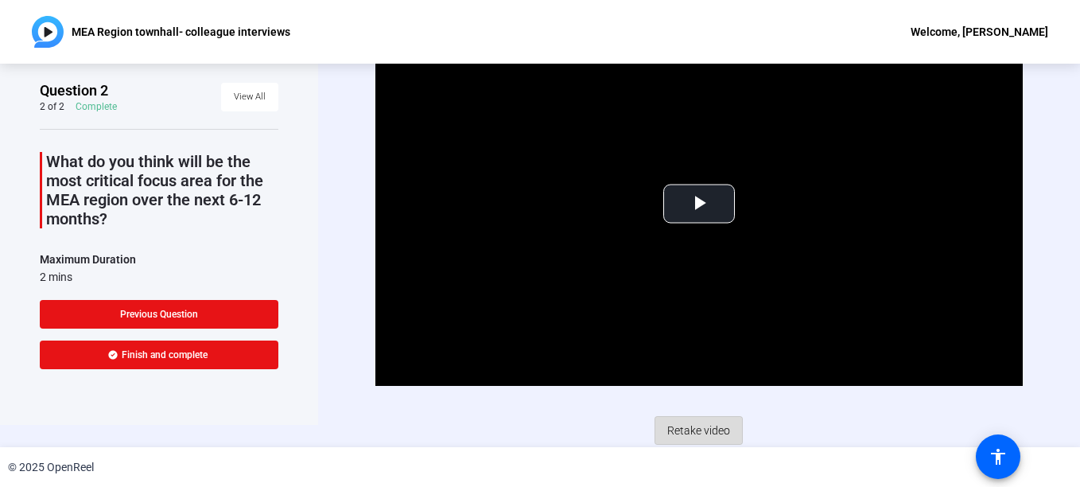
click at [698, 426] on span "Retake video" at bounding box center [698, 430] width 63 height 30
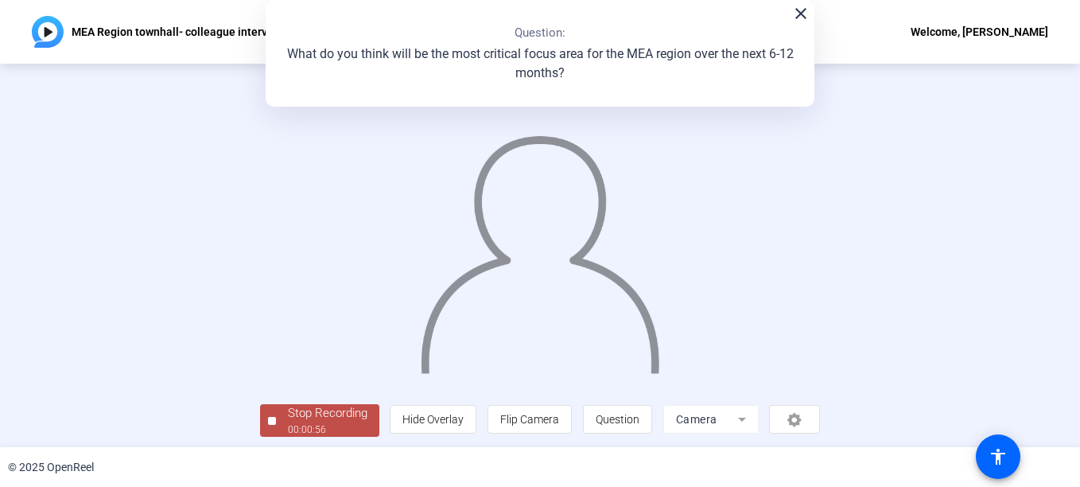
scroll to position [95, 0]
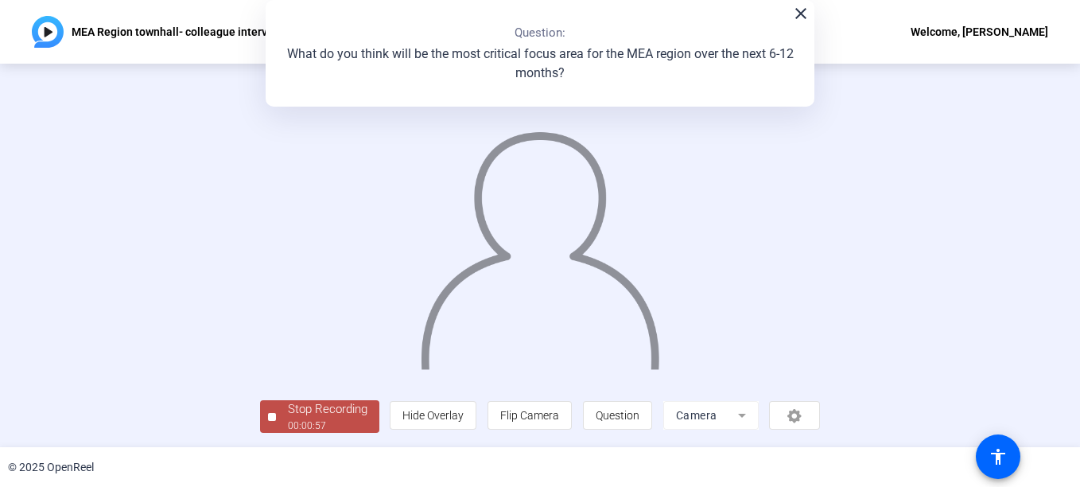
click at [288, 413] on div "Stop Recording" at bounding box center [328, 409] width 80 height 18
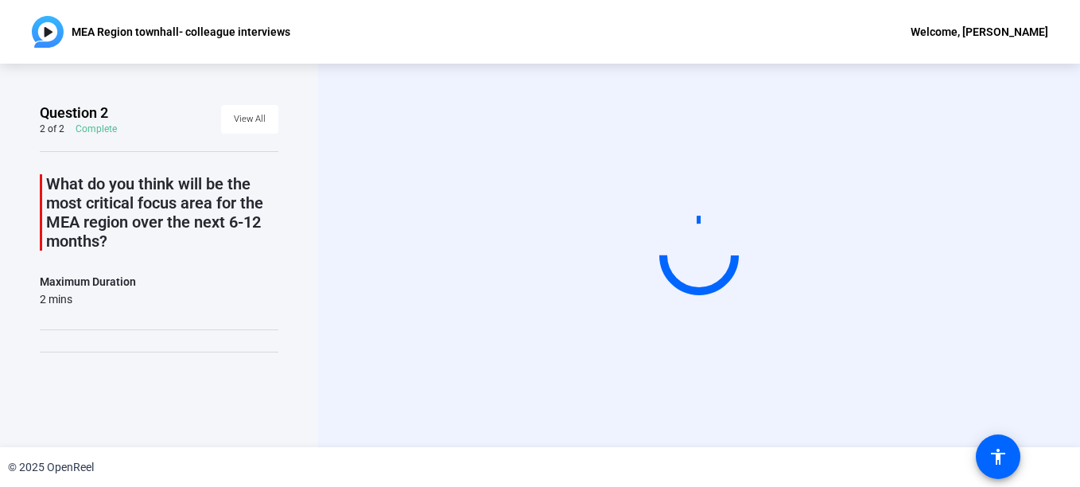
scroll to position [0, 0]
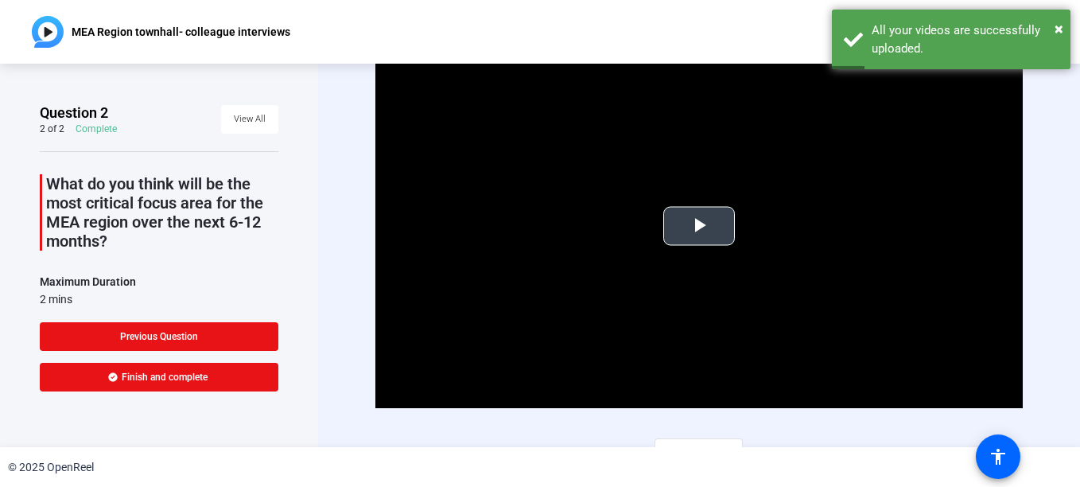
click at [699, 226] on span "Video Player" at bounding box center [699, 226] width 0 height 0
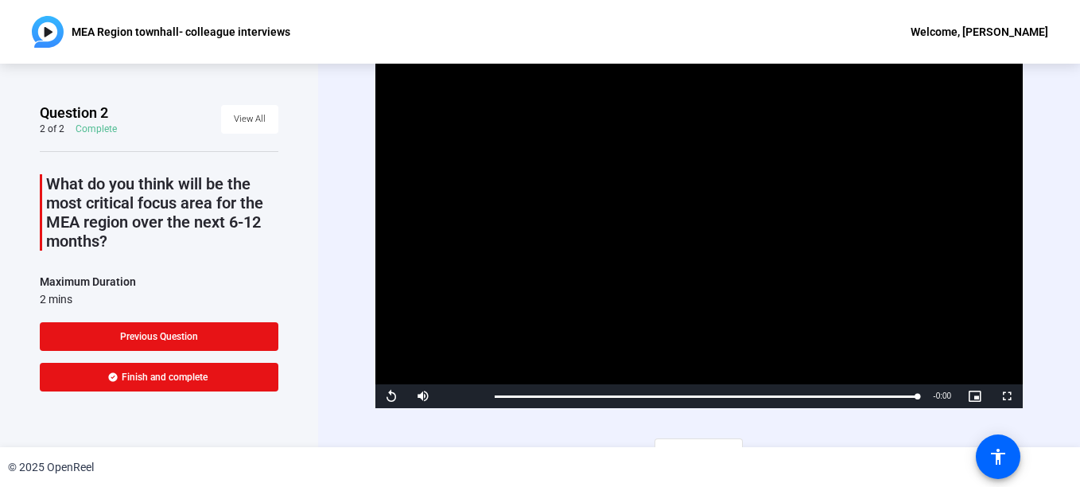
scroll to position [22, 0]
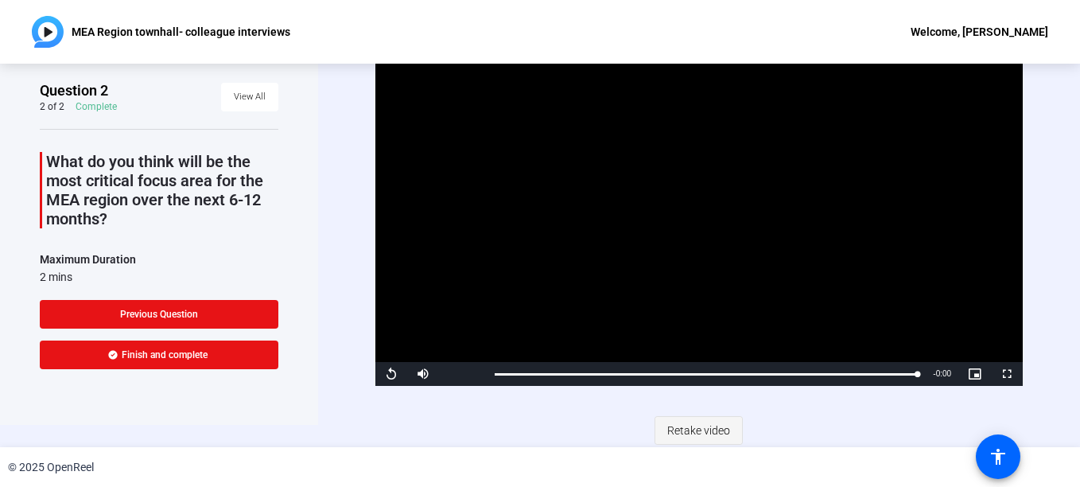
click at [684, 429] on span "Retake video" at bounding box center [698, 430] width 63 height 30
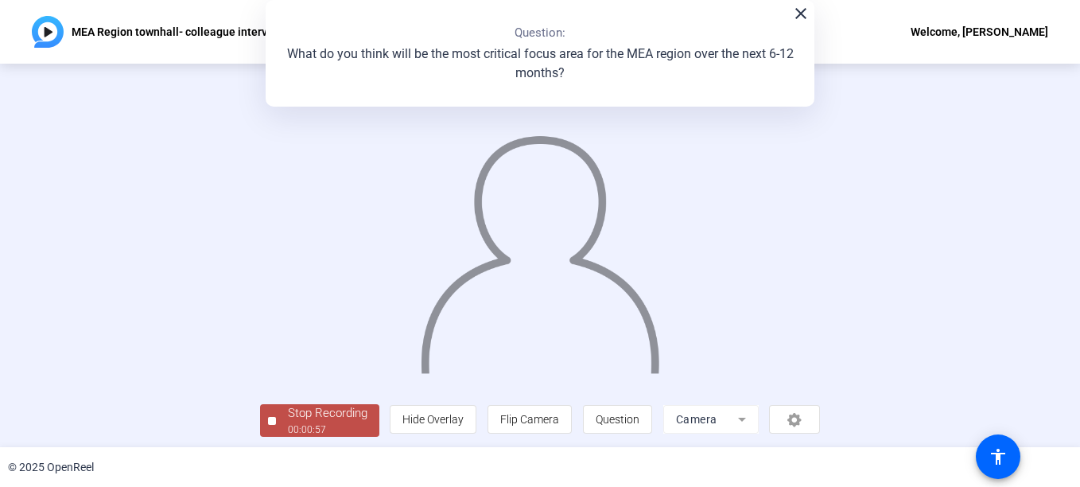
scroll to position [95, 0]
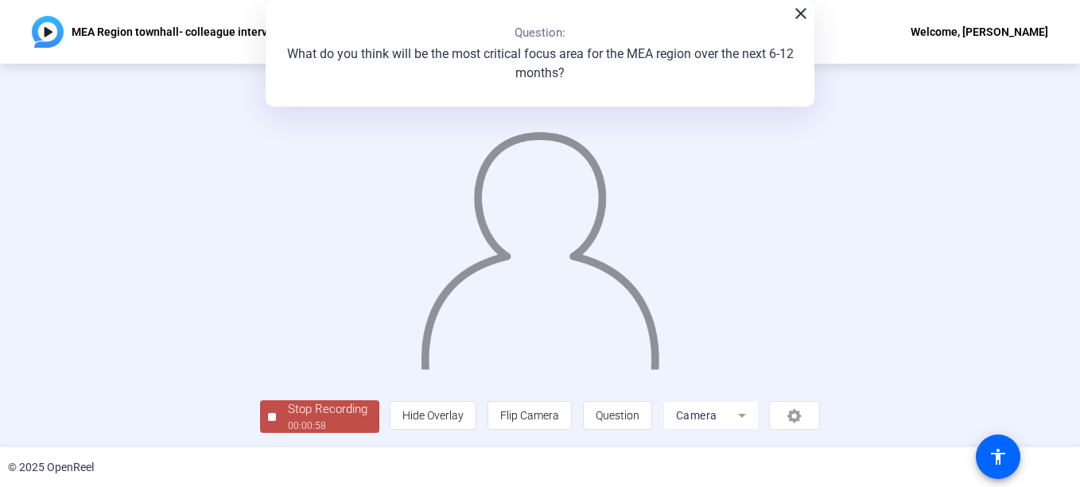
click at [288, 418] on div "Stop Recording" at bounding box center [328, 409] width 80 height 18
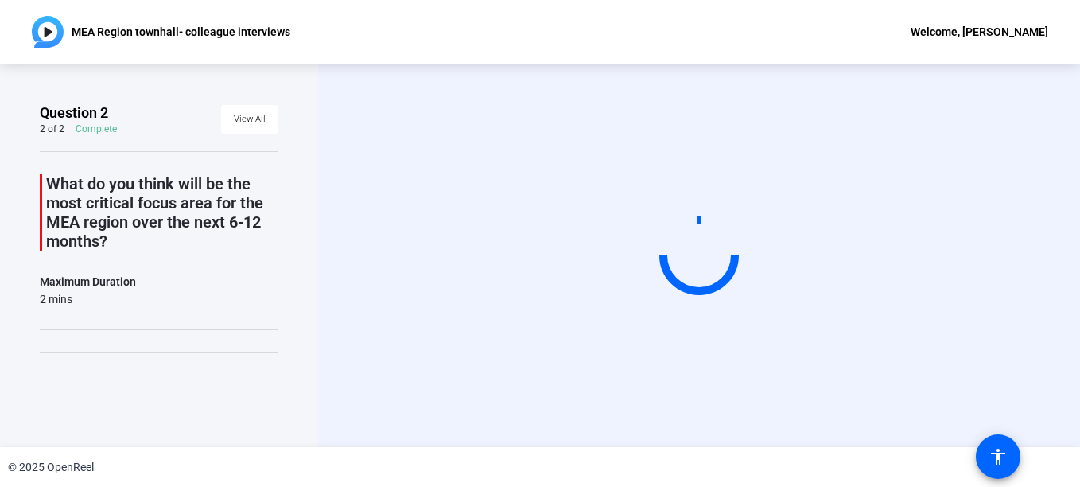
scroll to position [0, 0]
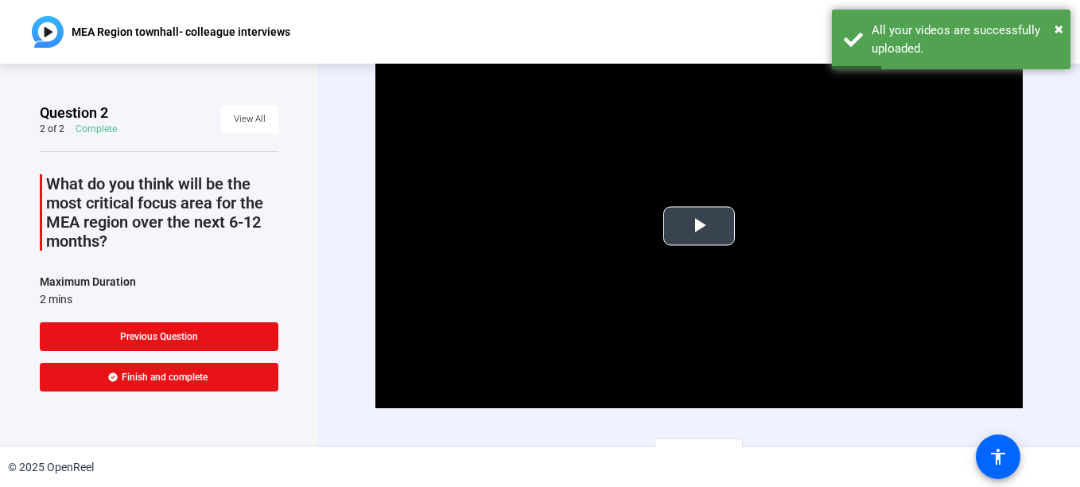
click at [699, 226] on span "Video Player" at bounding box center [699, 226] width 0 height 0
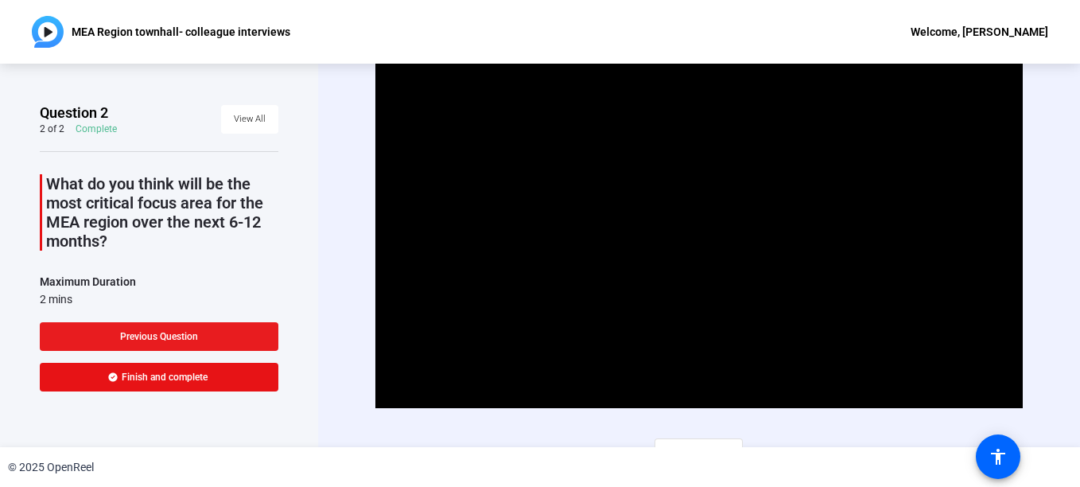
click at [155, 329] on span at bounding box center [159, 336] width 239 height 38
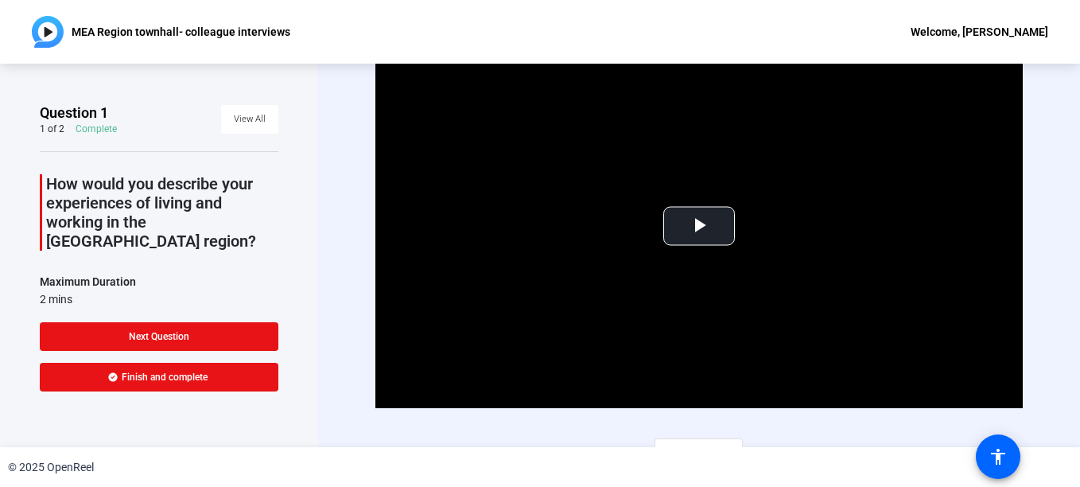
scroll to position [22, 0]
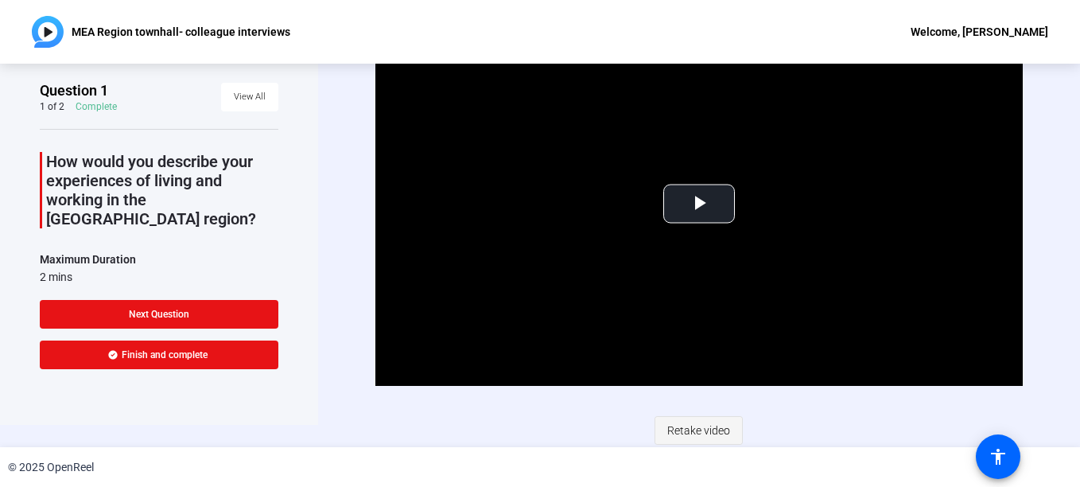
click at [713, 419] on span "Retake video" at bounding box center [698, 430] width 63 height 30
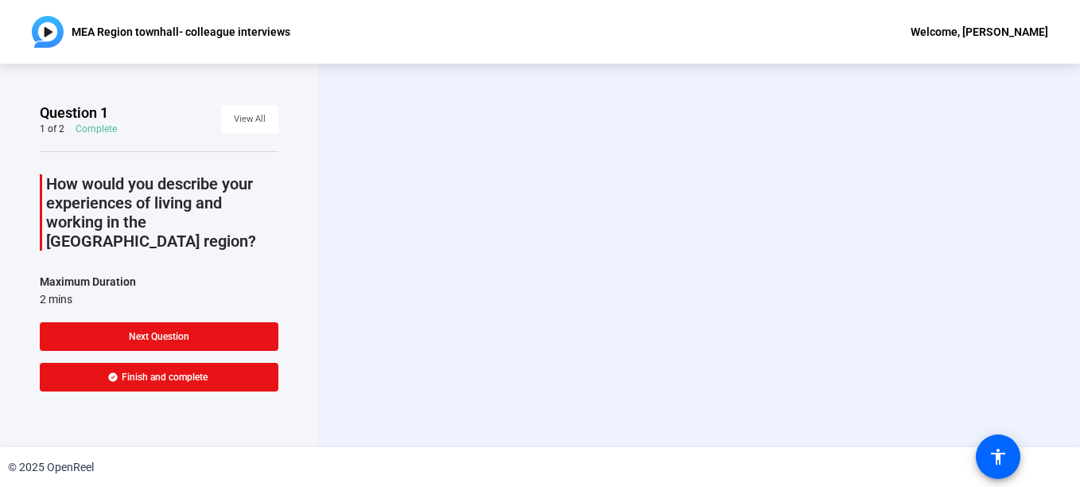
scroll to position [0, 0]
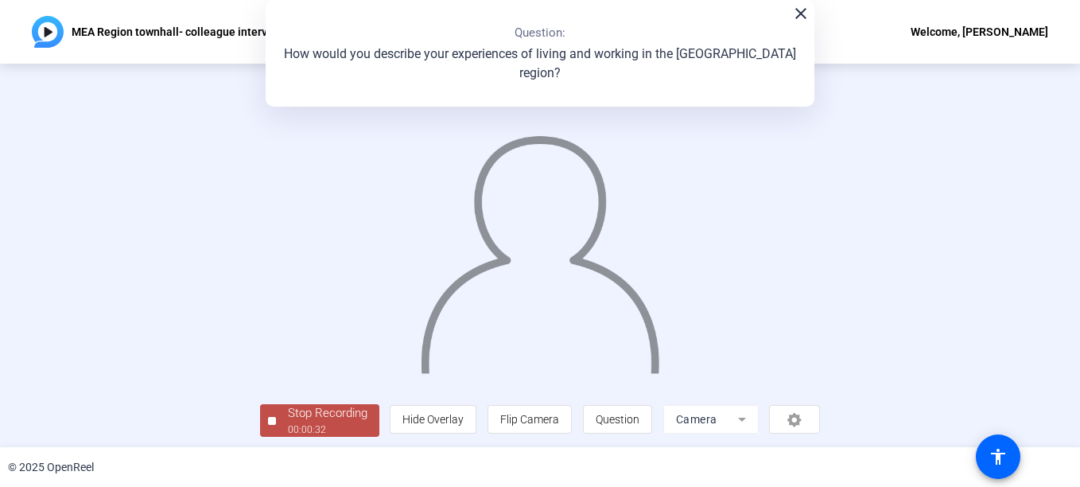
drag, startPoint x: 1070, startPoint y: 160, endPoint x: 1082, endPoint y: 394, distance: 234.1
click at [1079, 394] on html "Accessibility Screen-Reader Guide, Feedback, and Issue Reporting | New window M…" at bounding box center [540, 243] width 1080 height 487
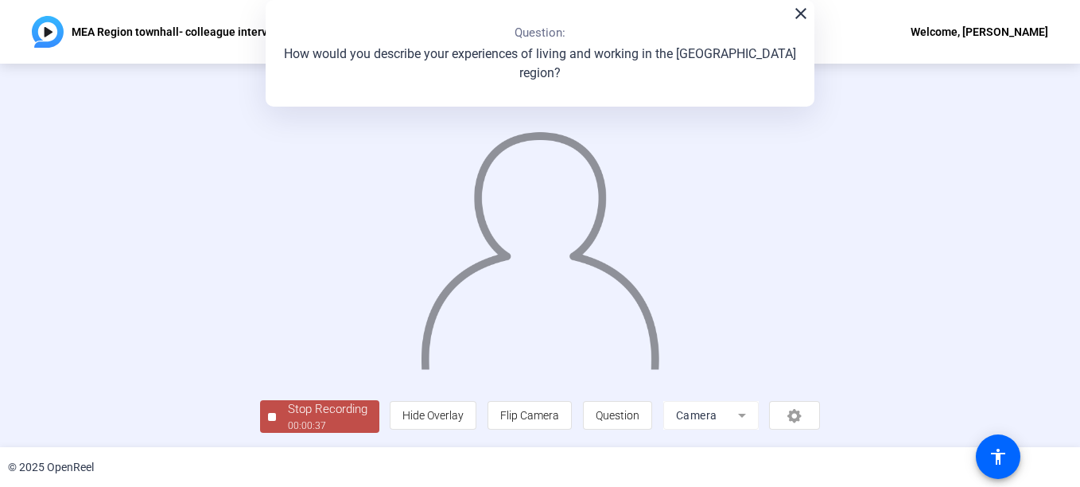
click at [288, 425] on div "00:00:37" at bounding box center [328, 425] width 80 height 14
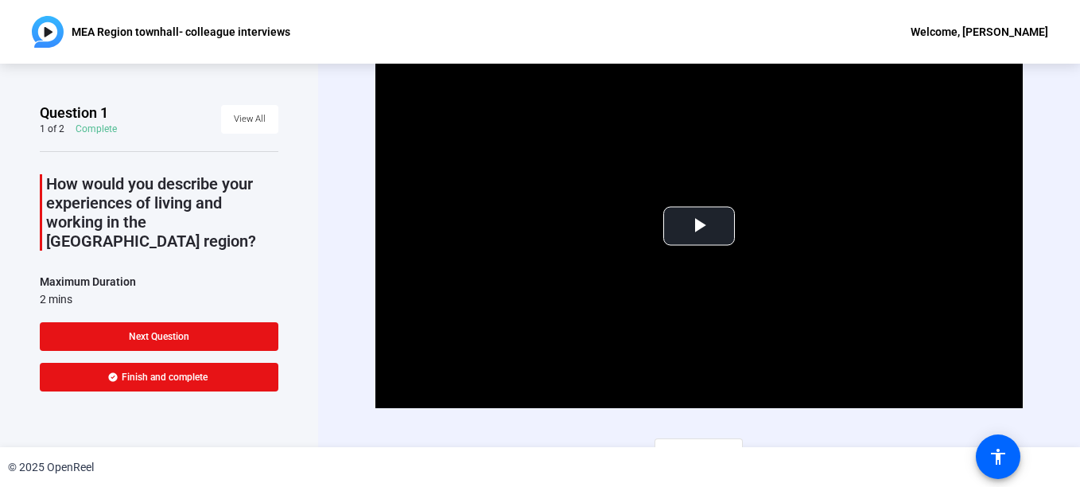
scroll to position [22, 0]
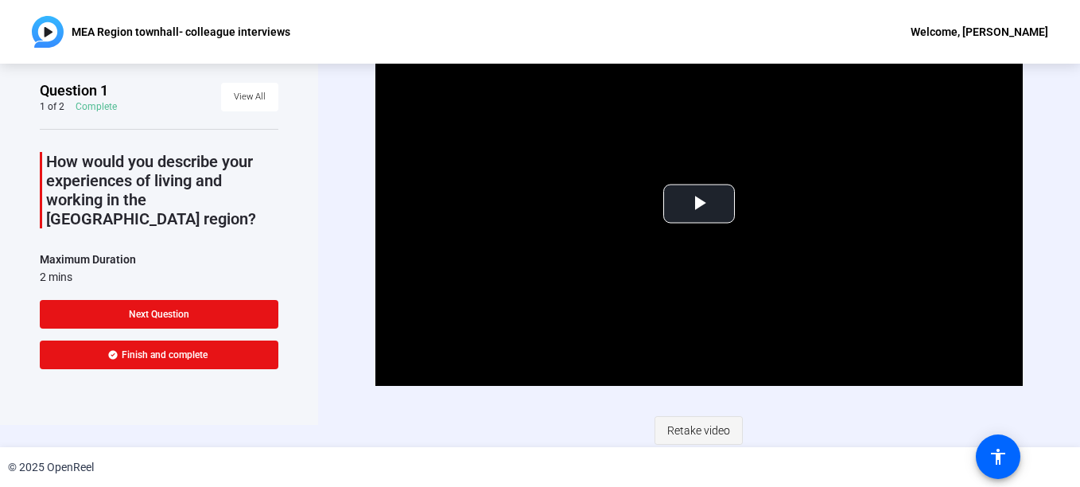
click at [697, 424] on span "Retake video" at bounding box center [698, 430] width 63 height 30
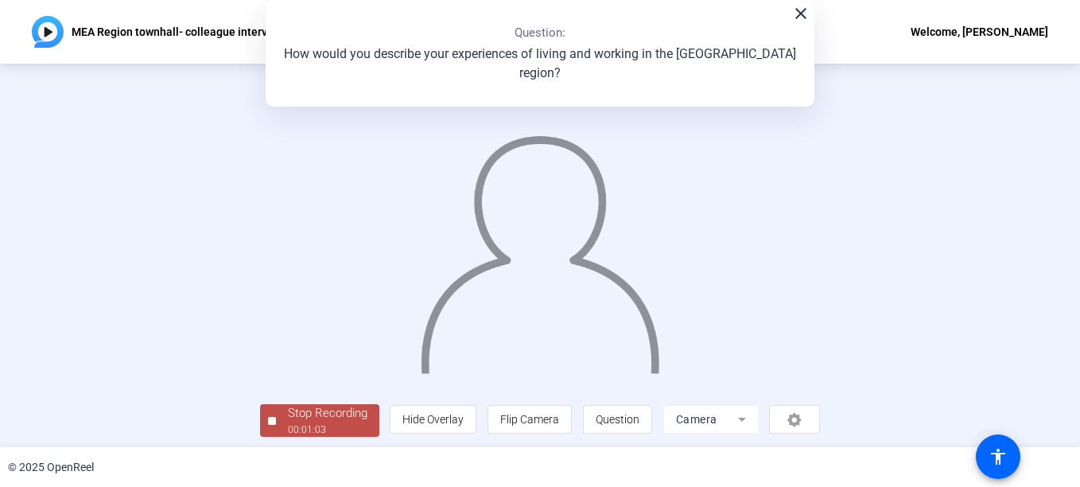
scroll to position [95, 0]
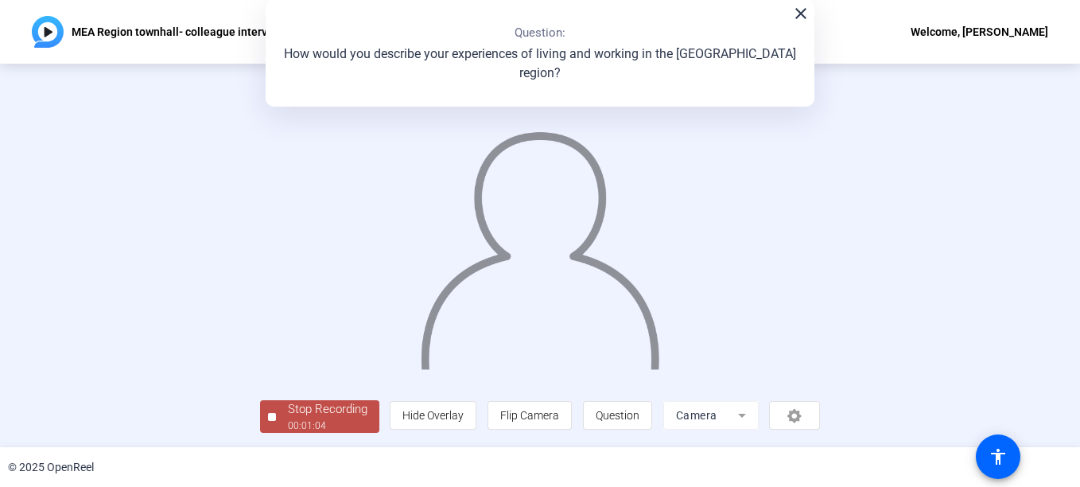
click at [288, 425] on div "00:01:04" at bounding box center [328, 425] width 80 height 14
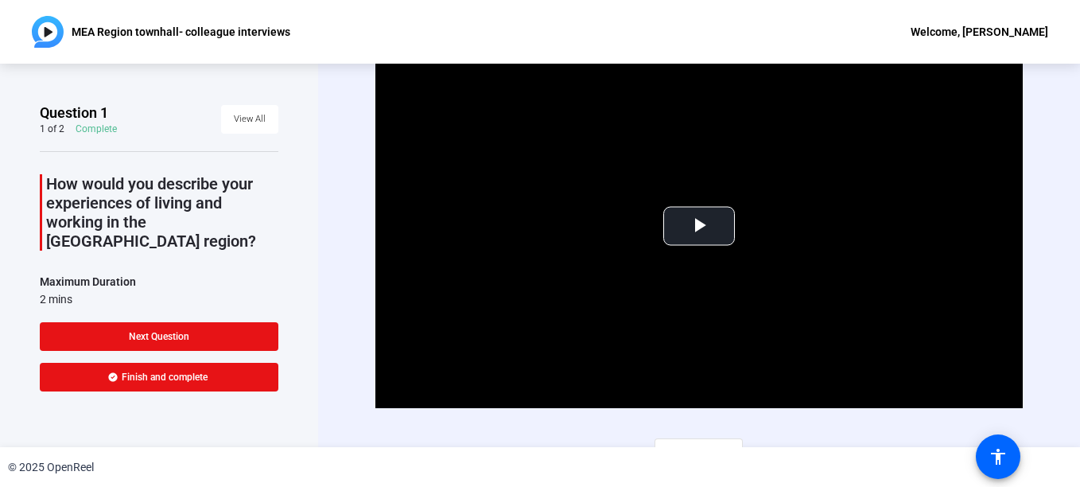
scroll to position [22, 0]
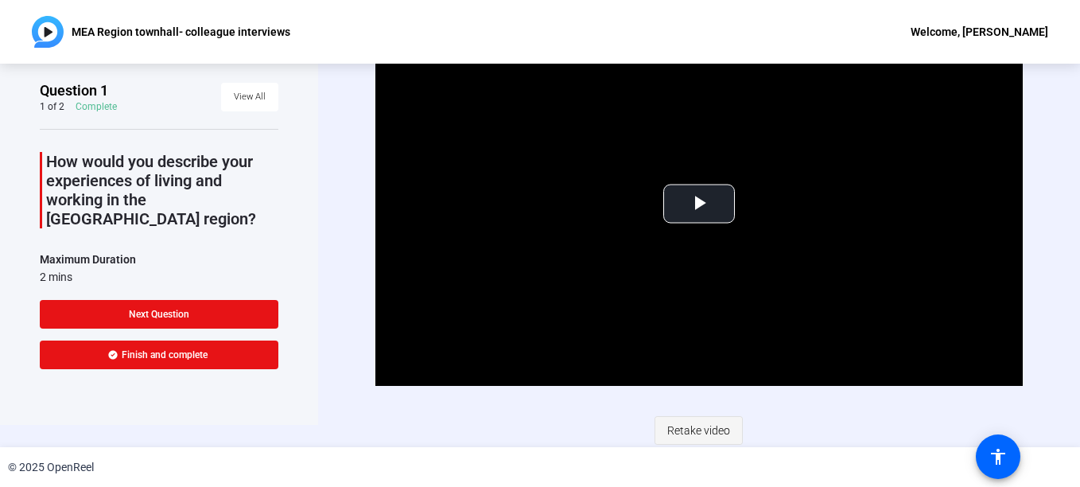
click at [693, 426] on span "Retake video" at bounding box center [698, 430] width 63 height 30
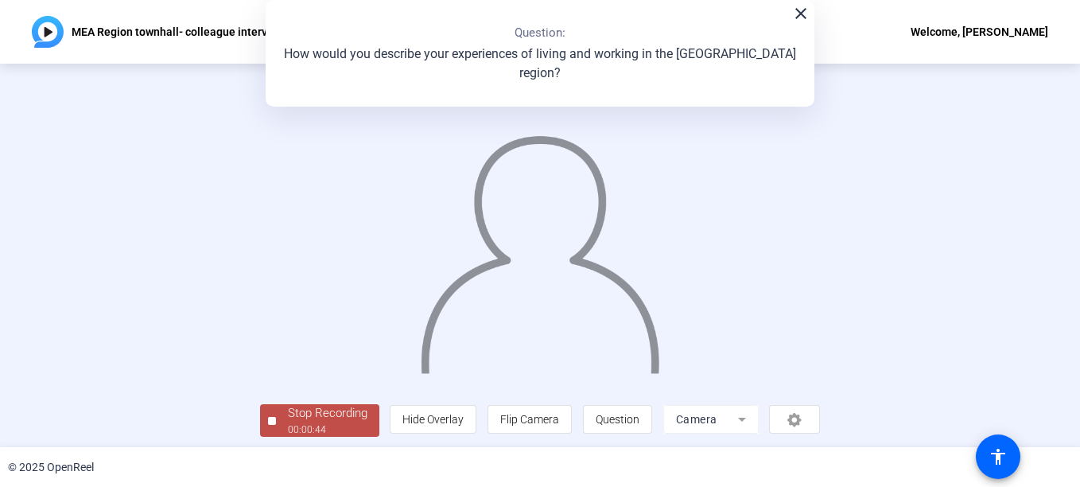
scroll to position [95, 0]
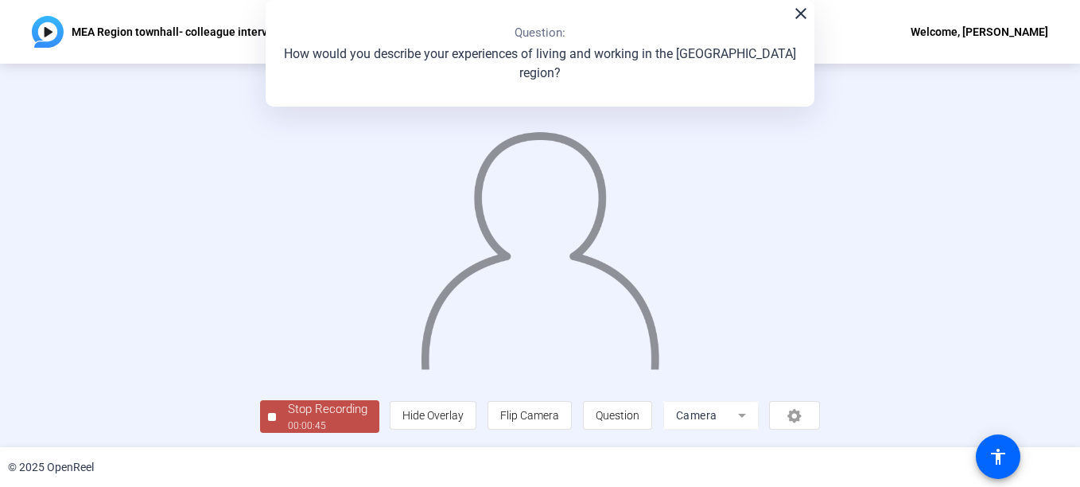
click at [288, 416] on div "Stop Recording" at bounding box center [328, 409] width 80 height 18
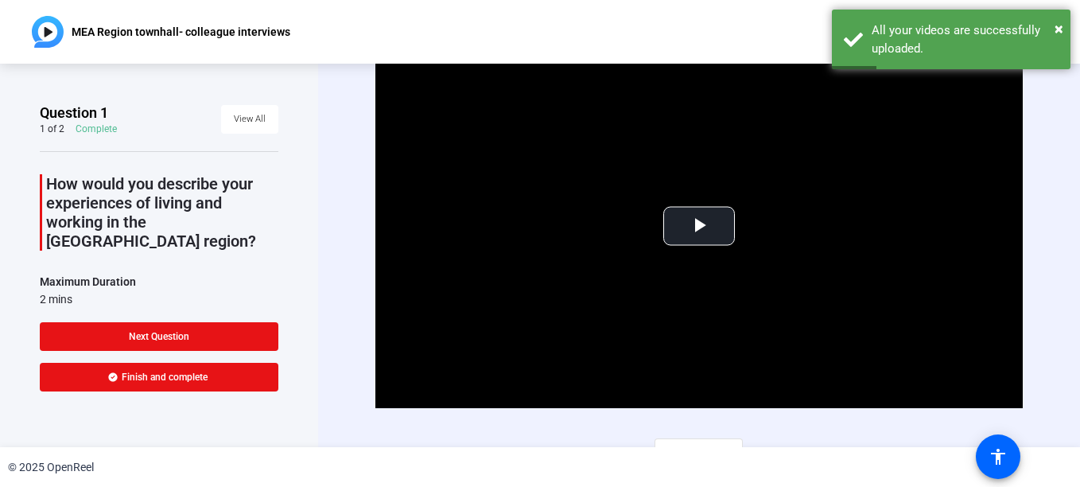
scroll to position [22, 0]
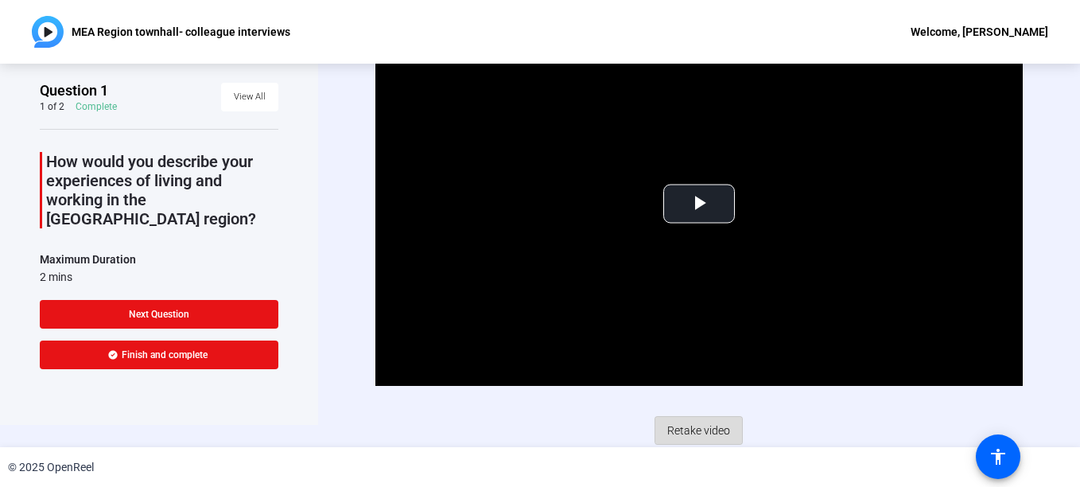
click at [705, 424] on span "Retake video" at bounding box center [698, 430] width 63 height 30
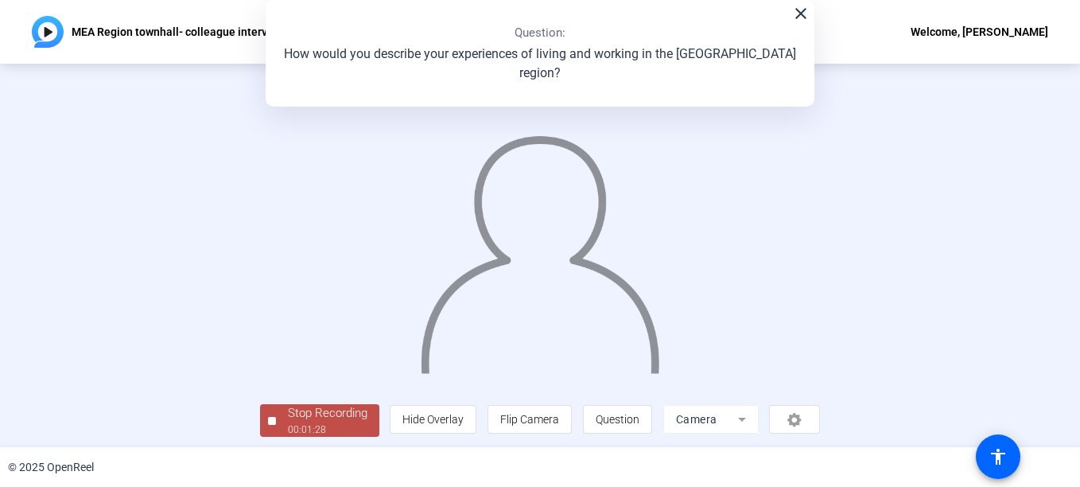
scroll to position [95, 0]
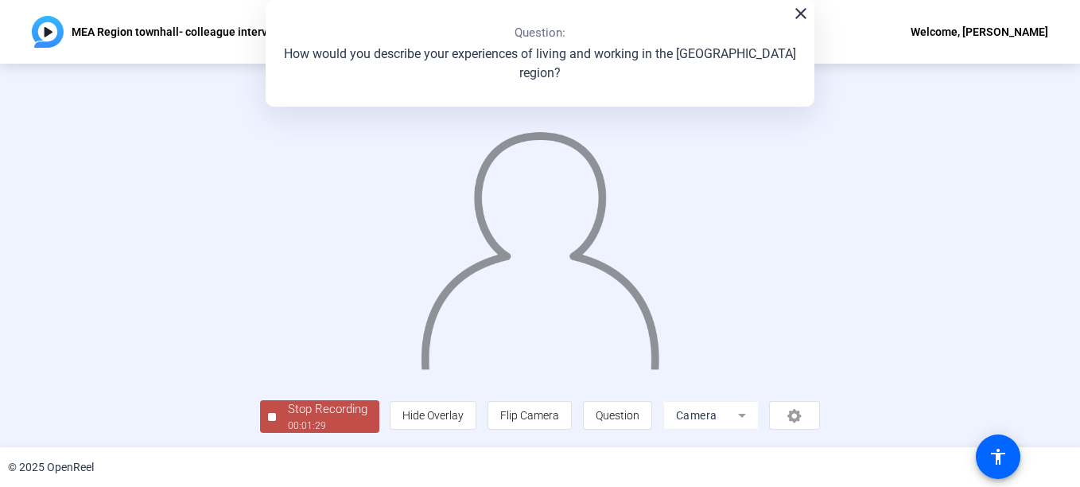
click at [288, 418] on div "Stop Recording" at bounding box center [328, 409] width 80 height 18
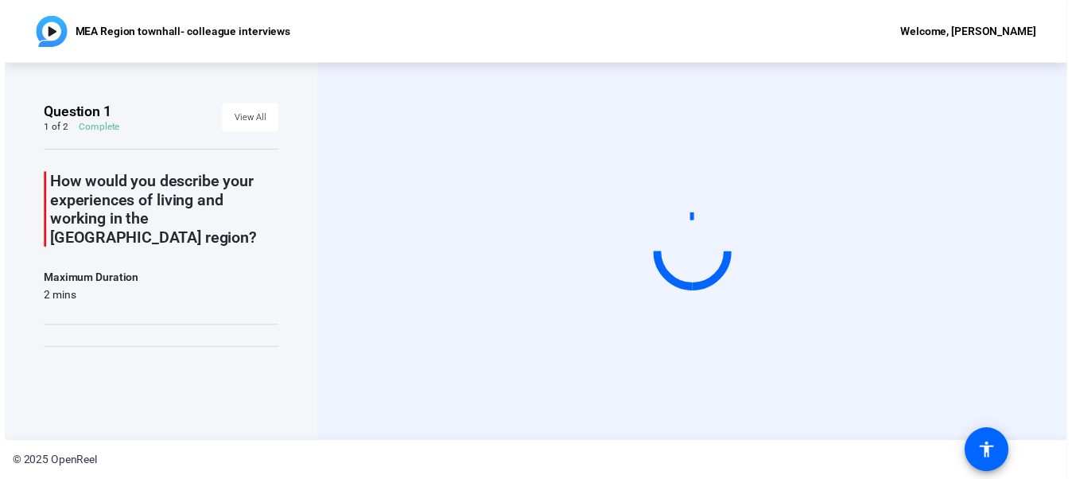
scroll to position [0, 0]
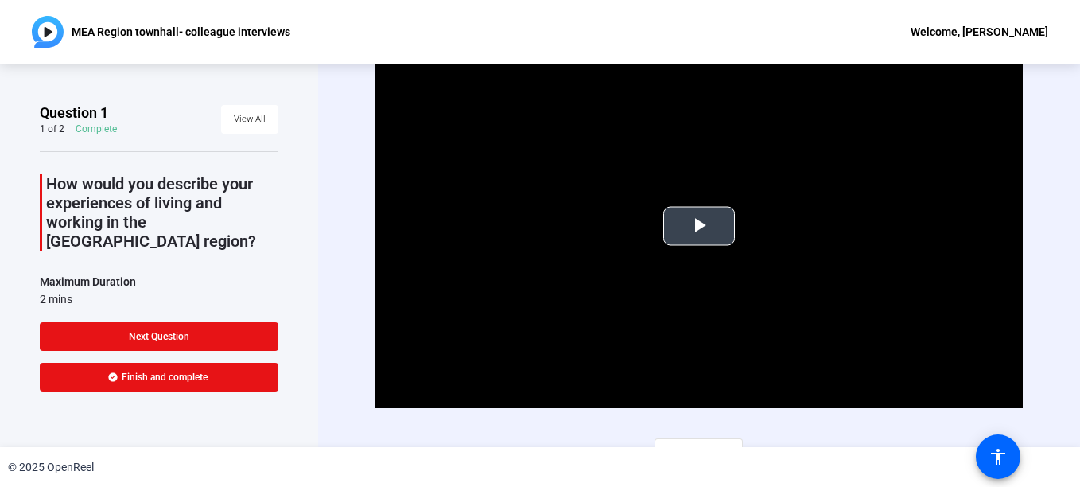
click at [699, 226] on span "Video Player" at bounding box center [699, 226] width 0 height 0
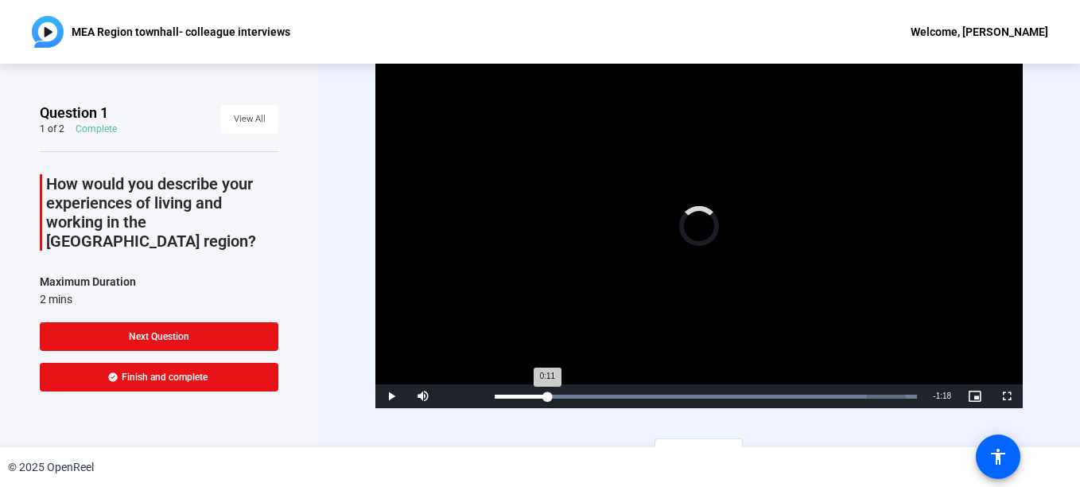
click at [546, 394] on div "0:11" at bounding box center [521, 396] width 52 height 4
drag, startPoint x: 546, startPoint y: 393, endPoint x: 678, endPoint y: 396, distance: 131.3
click at [548, 396] on div "0:33" at bounding box center [521, 396] width 53 height 4
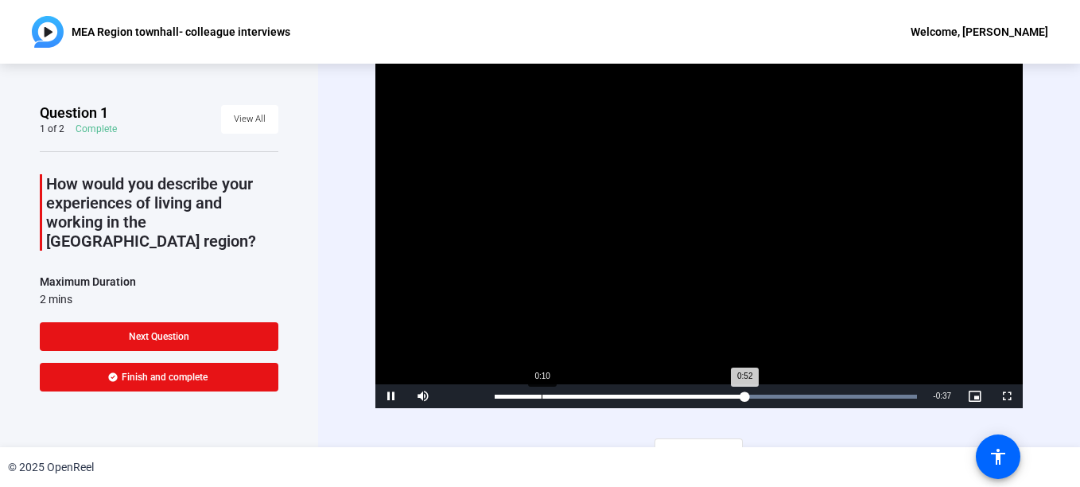
click at [541, 394] on div "Loaded : 100.00% 0:10 0:52" at bounding box center [706, 396] width 422 height 4
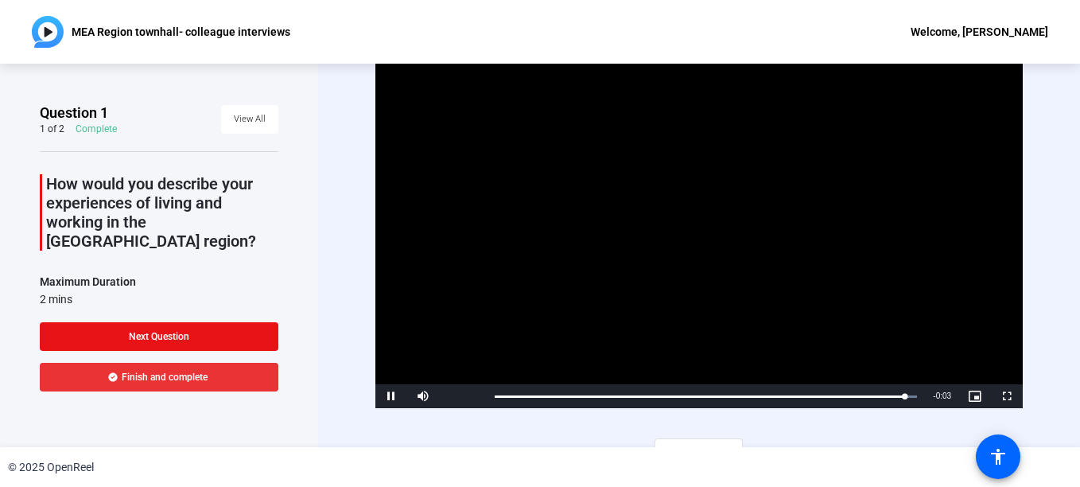
click at [141, 375] on span "Finish and complete" at bounding box center [165, 377] width 86 height 13
